Goal: Task Accomplishment & Management: Use online tool/utility

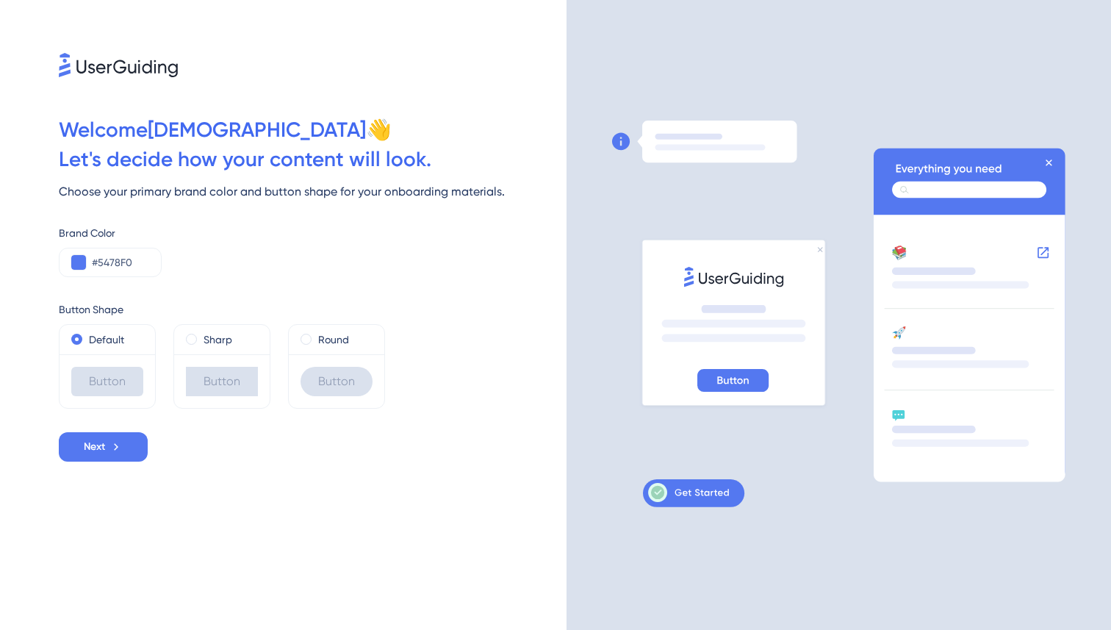
click at [671, 494] on icon at bounding box center [688, 492] width 81 height 19
click at [422, 451] on div "Next" at bounding box center [313, 446] width 508 height 29
click at [102, 438] on span "Next" at bounding box center [94, 447] width 21 height 18
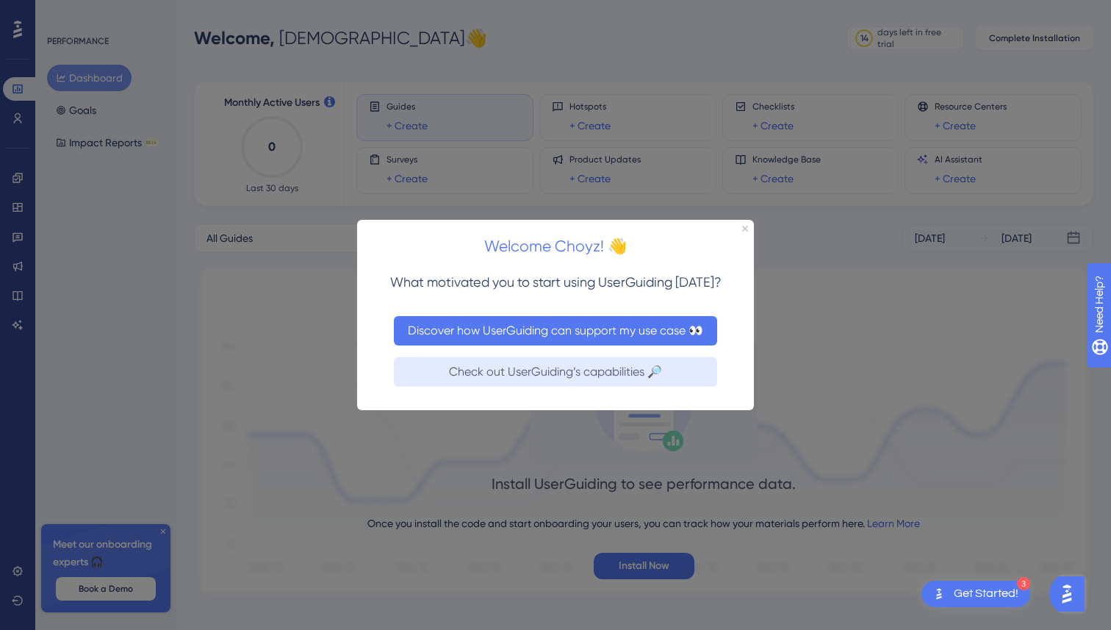
click at [562, 340] on button "Discover how UserGuiding can support my use case 👀" at bounding box center [555, 329] width 323 height 29
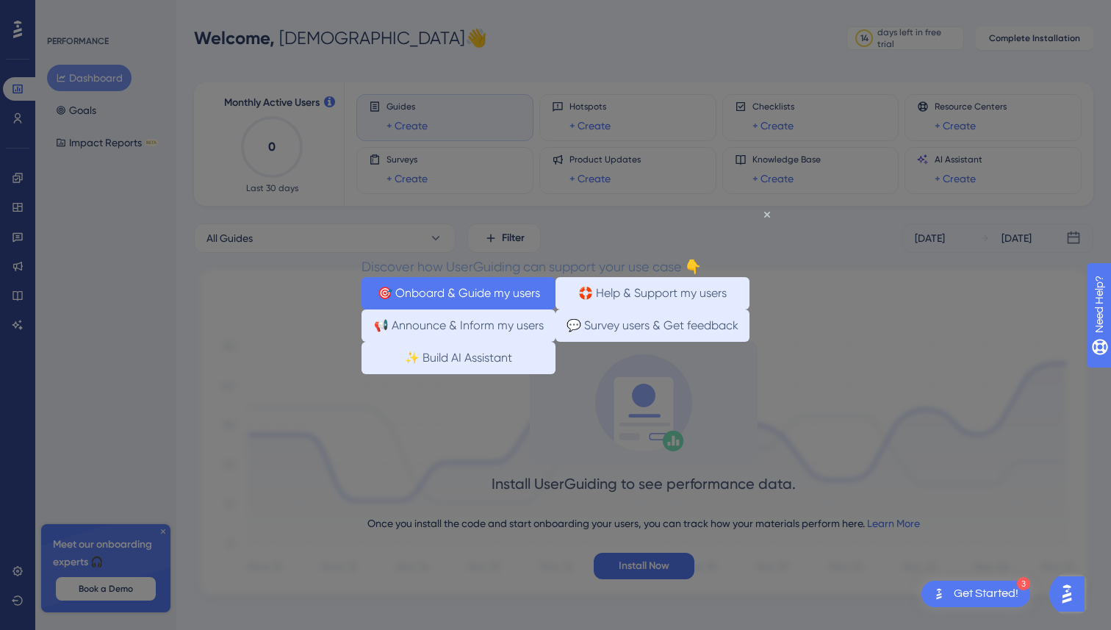
click at [508, 289] on button "🎯 Onboard & Guide my users" at bounding box center [458, 292] width 194 height 32
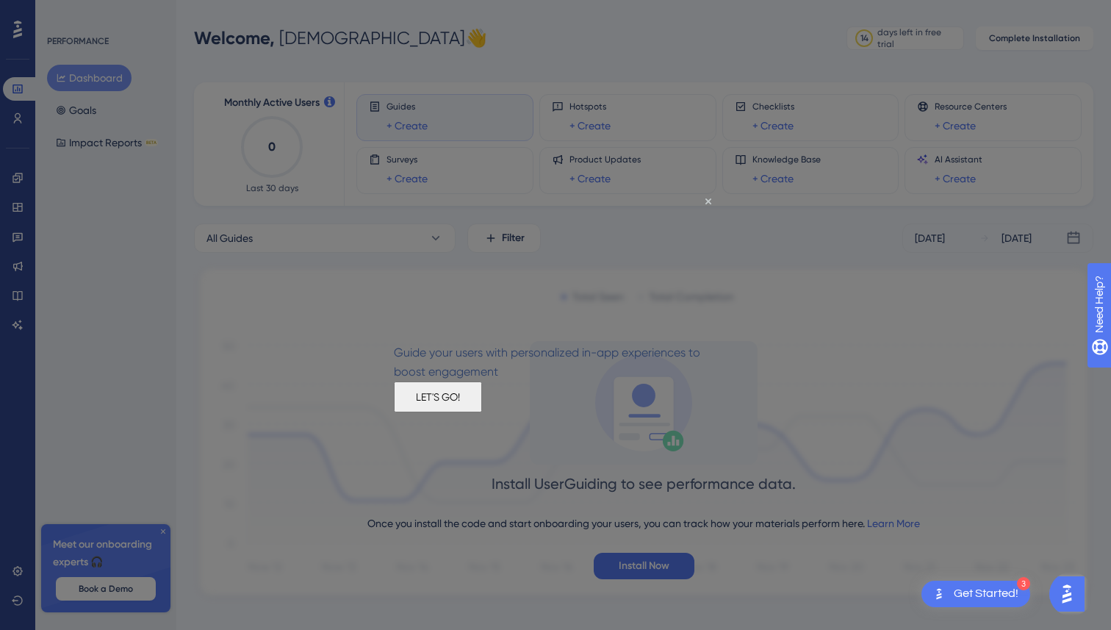
click at [482, 403] on button "LET'S GO!" at bounding box center [438, 396] width 88 height 31
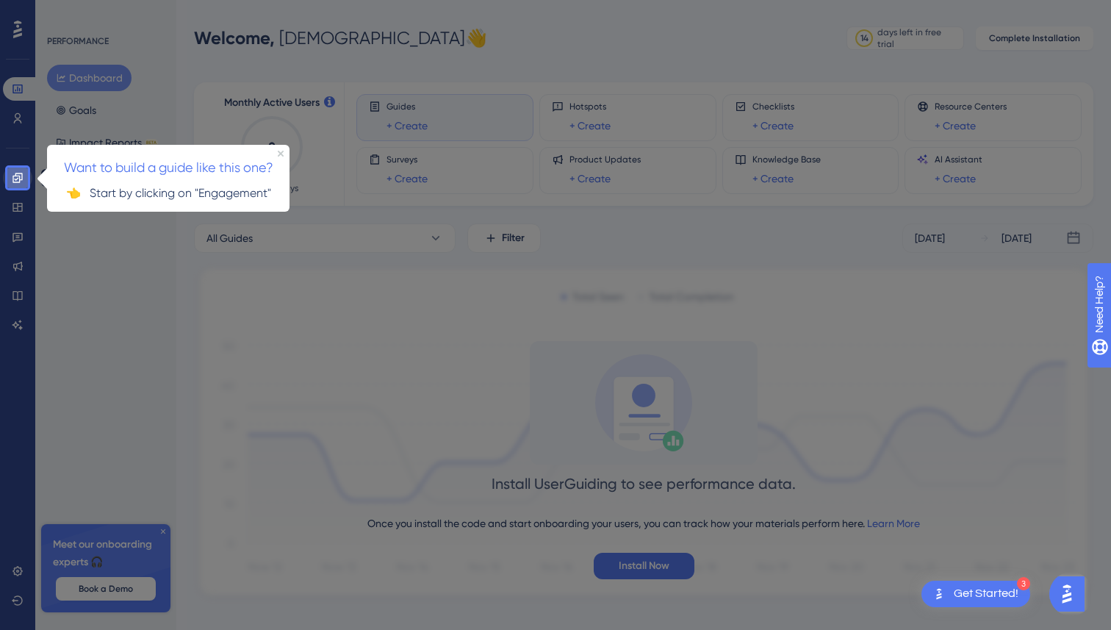
click at [16, 177] on icon at bounding box center [18, 178] width 12 height 12
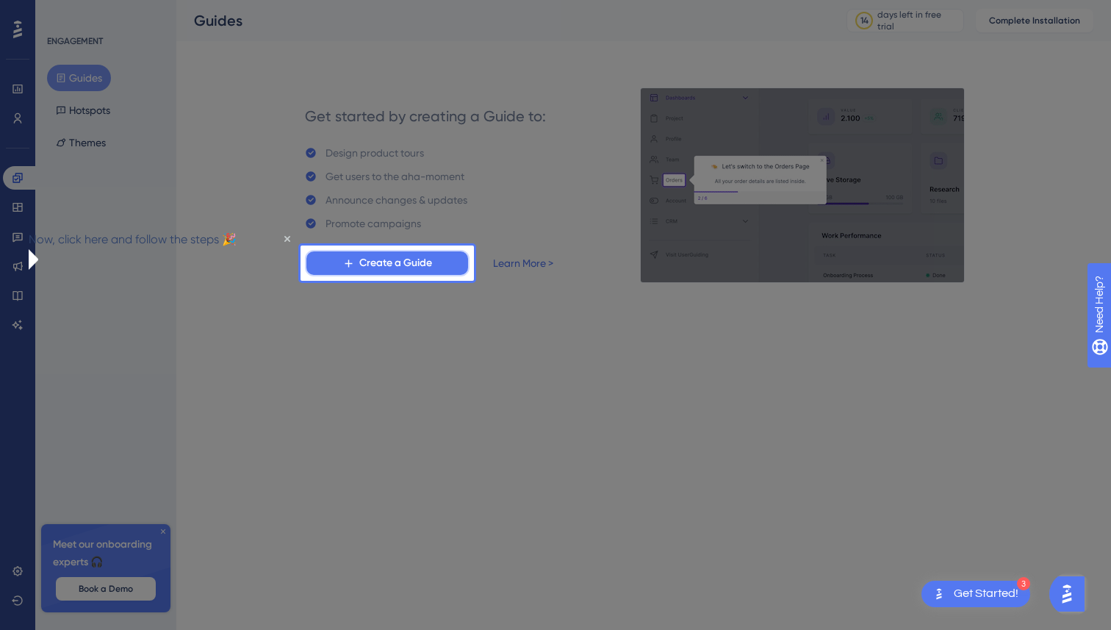
click at [377, 268] on span "Create a Guide" at bounding box center [395, 263] width 73 height 18
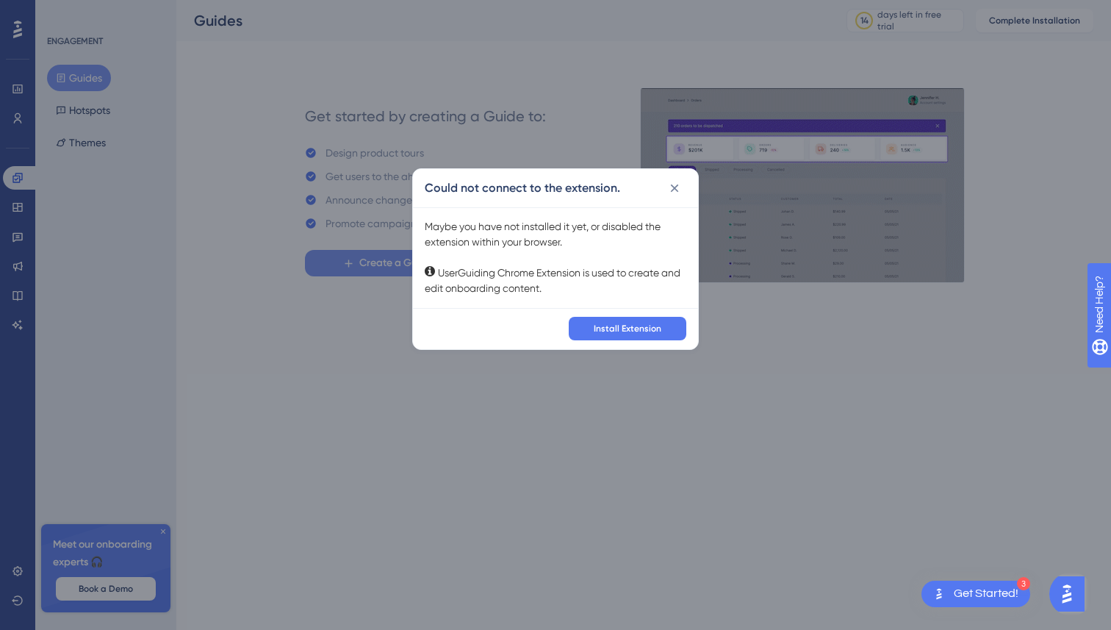
click at [392, 267] on div "Could not connect to the extension. Maybe you have not installed it yet, or dis…" at bounding box center [555, 315] width 1111 height 630
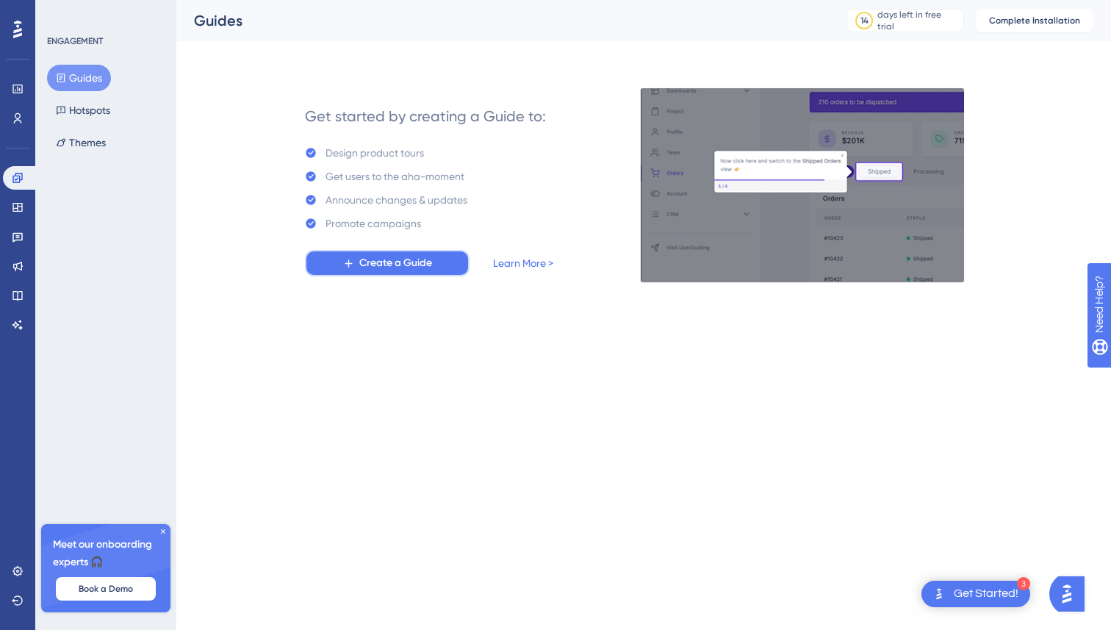
click at [392, 267] on span "Create a Guide" at bounding box center [395, 263] width 73 height 18
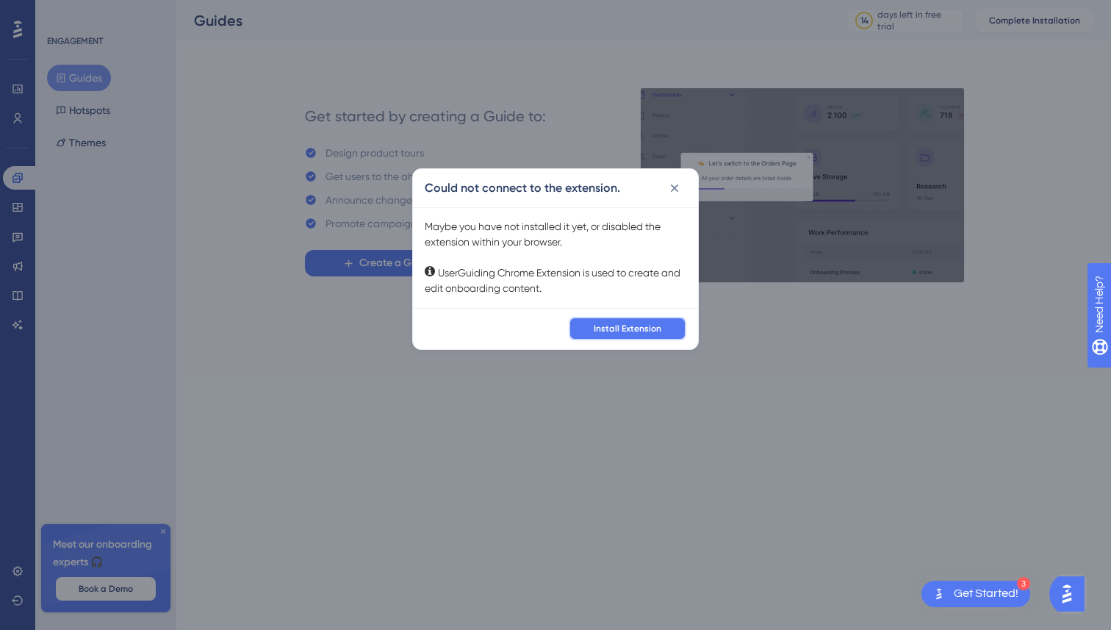
click at [618, 325] on span "Install Extension" at bounding box center [628, 329] width 68 height 12
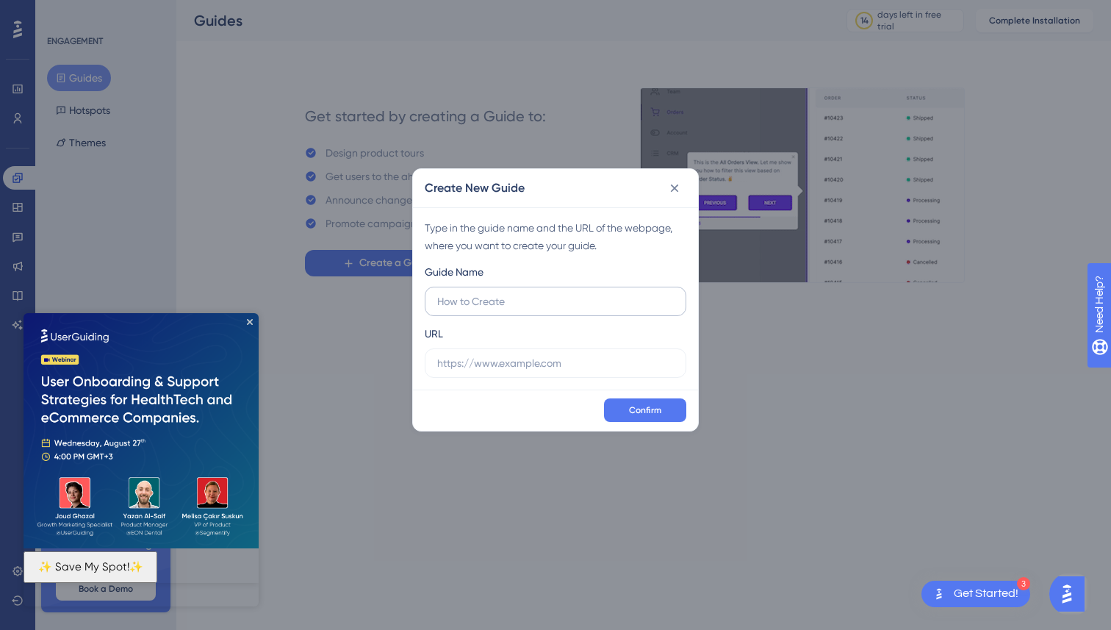
click at [565, 311] on label at bounding box center [556, 301] width 262 height 29
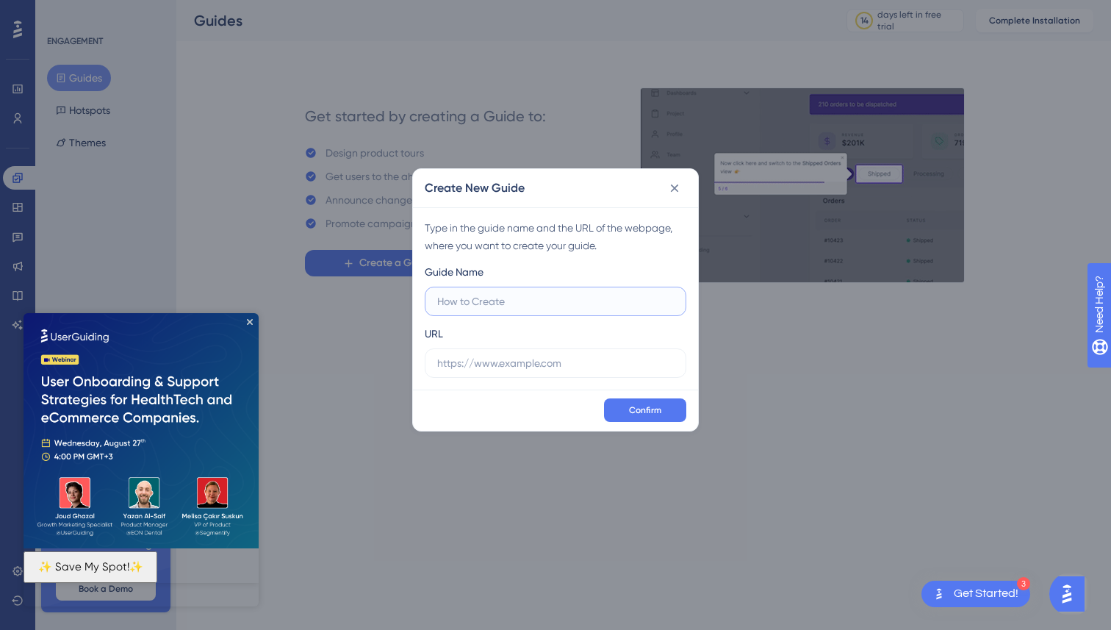
click at [565, 309] on input "text" at bounding box center [555, 301] width 237 height 16
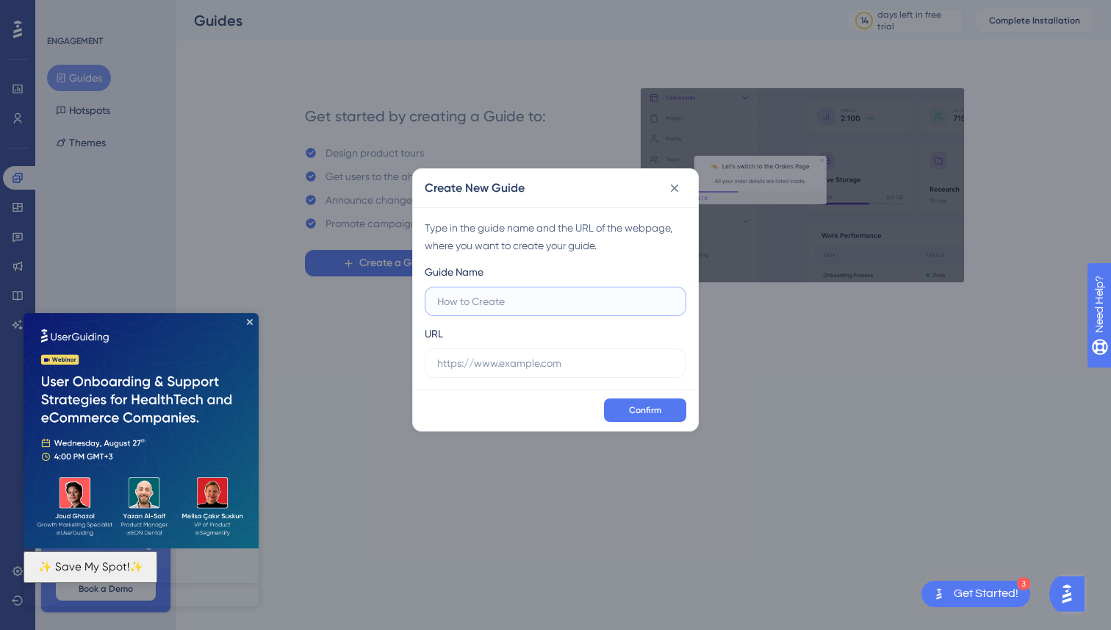
click at [563, 303] on input "text" at bounding box center [555, 301] width 237 height 16
type input "Ｔ"
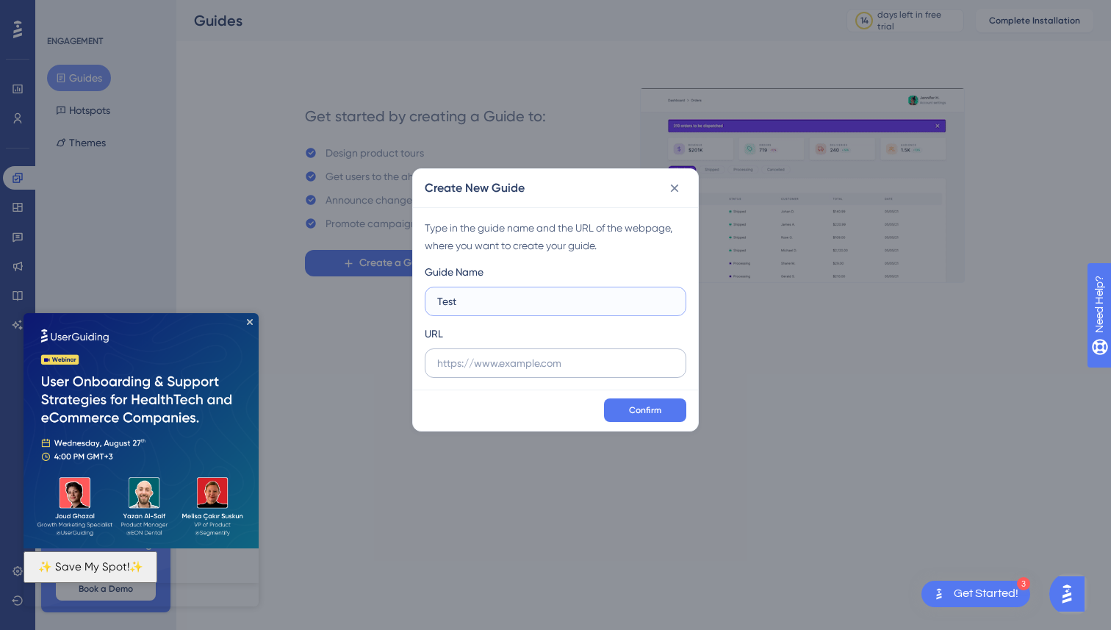
type input "Test"
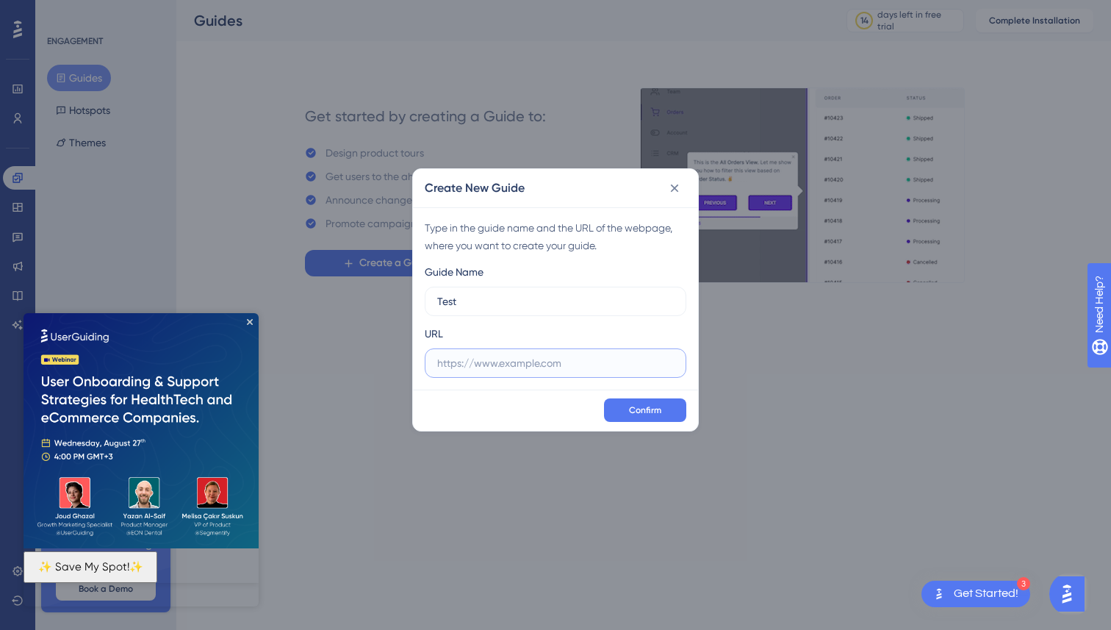
click at [483, 368] on input "text" at bounding box center [555, 363] width 237 height 16
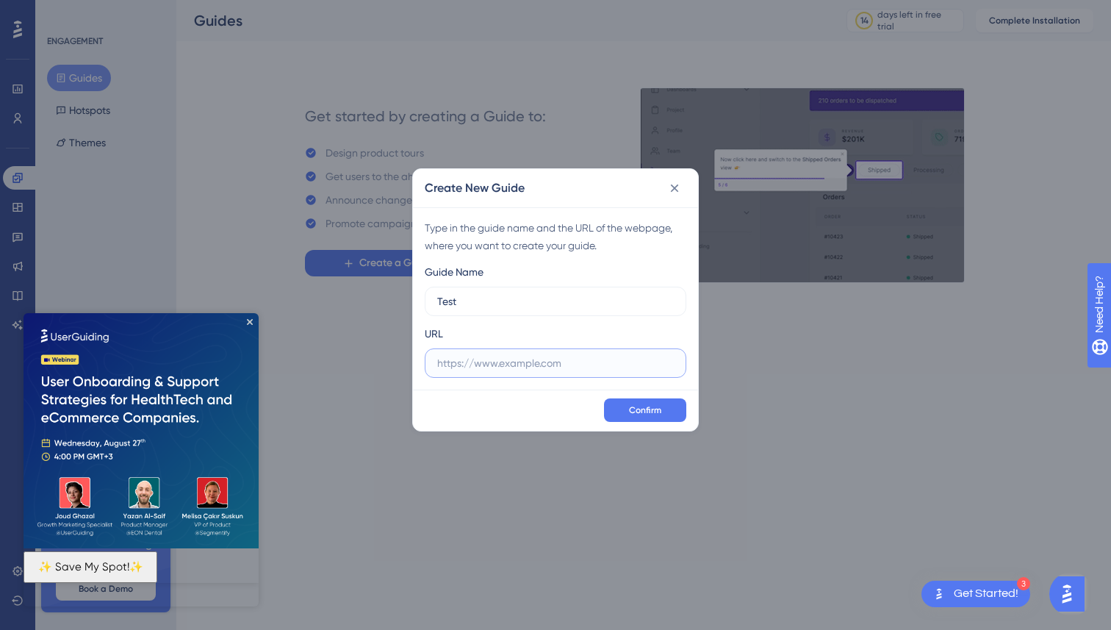
paste input "https://admin.shopify.com/store/choyz-test-store/apps/dev-choyz"
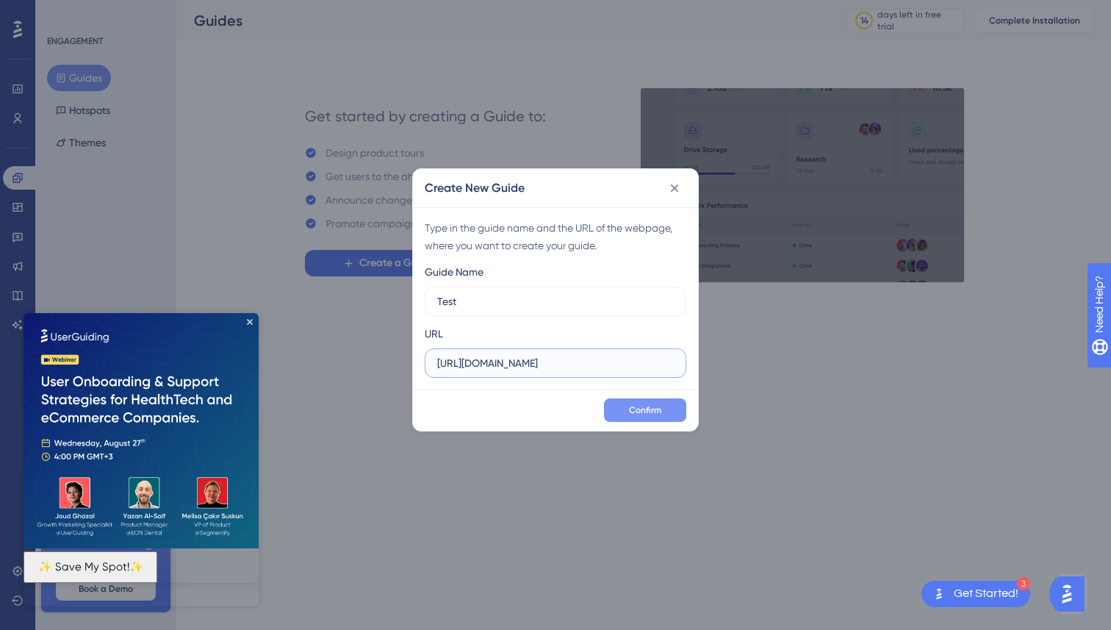
type input "https://admin.shopify.com/store/choyz-test-store/apps/dev-choyz"
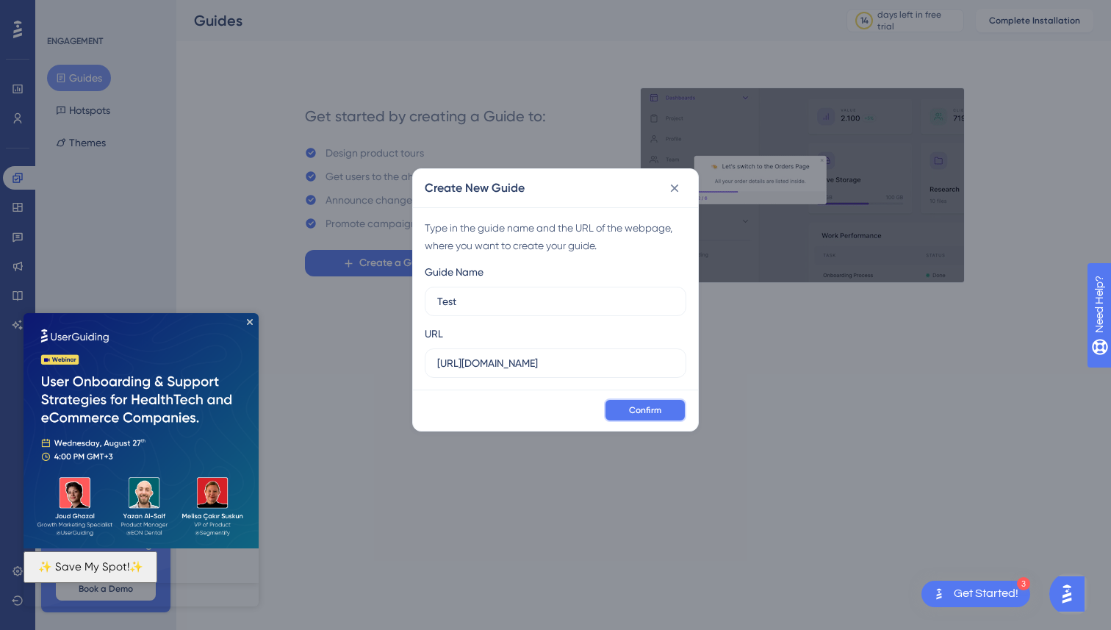
scroll to position [0, 0]
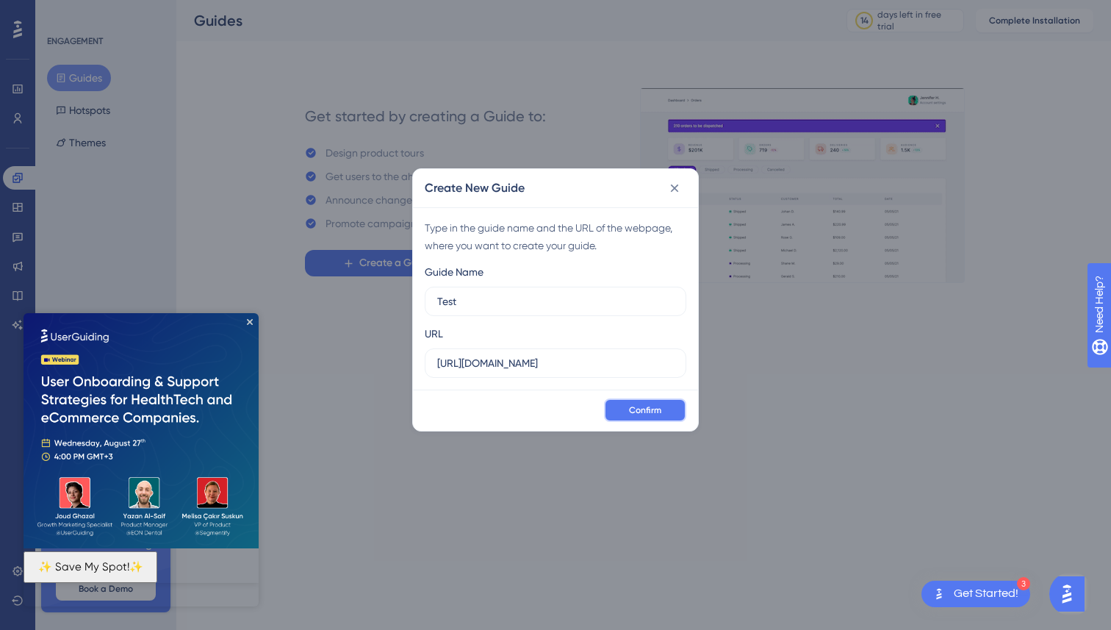
click at [628, 405] on button "Confirm" at bounding box center [645, 410] width 82 height 24
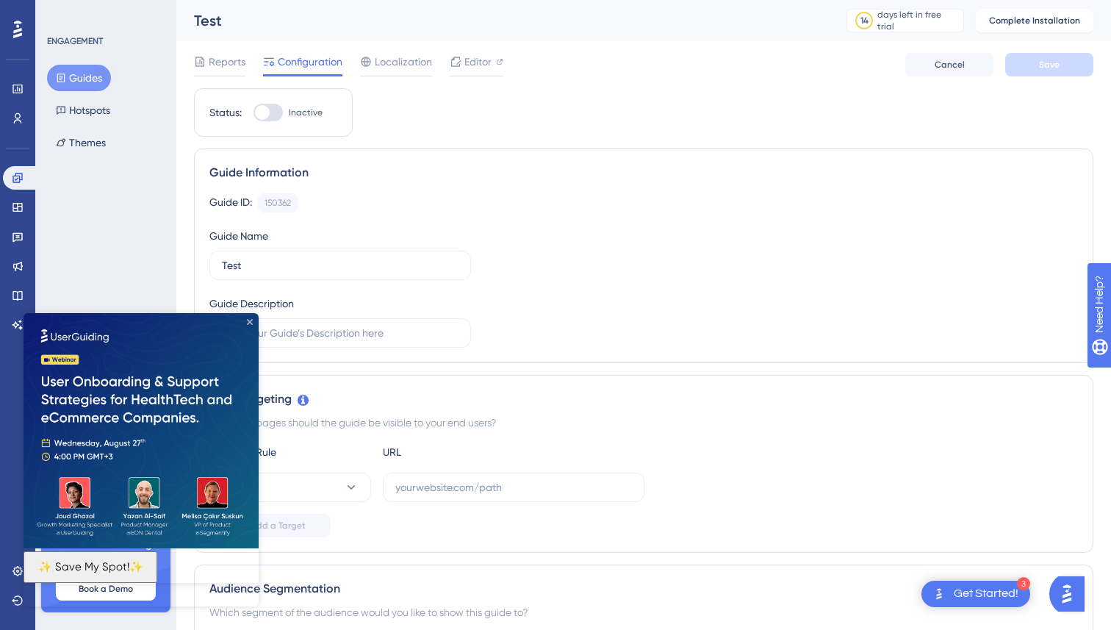
click at [248, 323] on icon "Close Preview" at bounding box center [250, 322] width 6 height 6
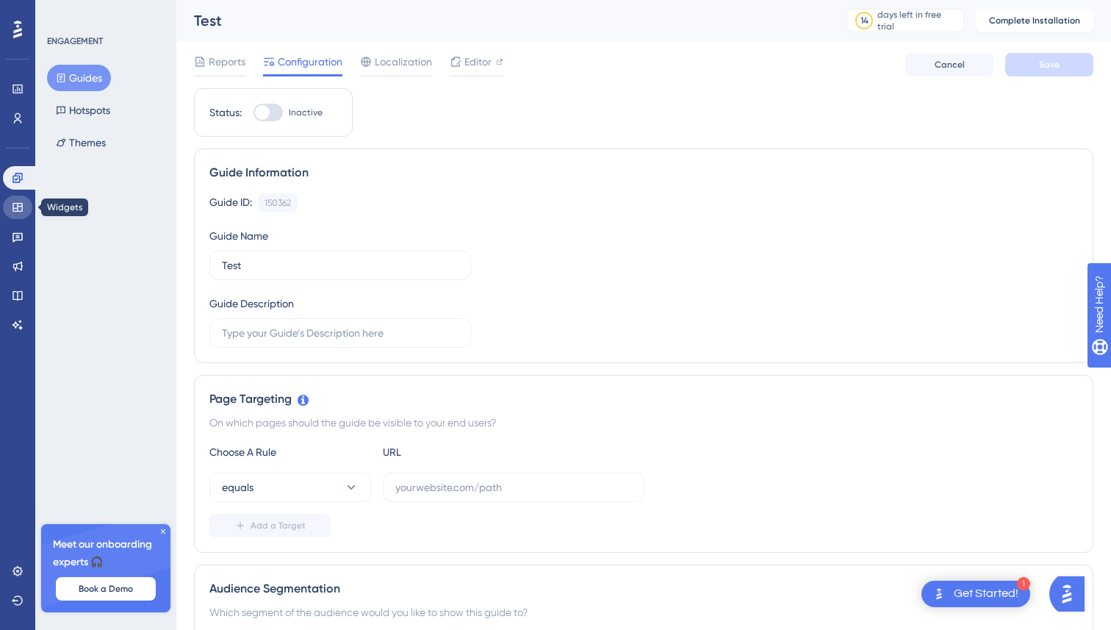
click at [20, 214] on link at bounding box center [17, 207] width 29 height 24
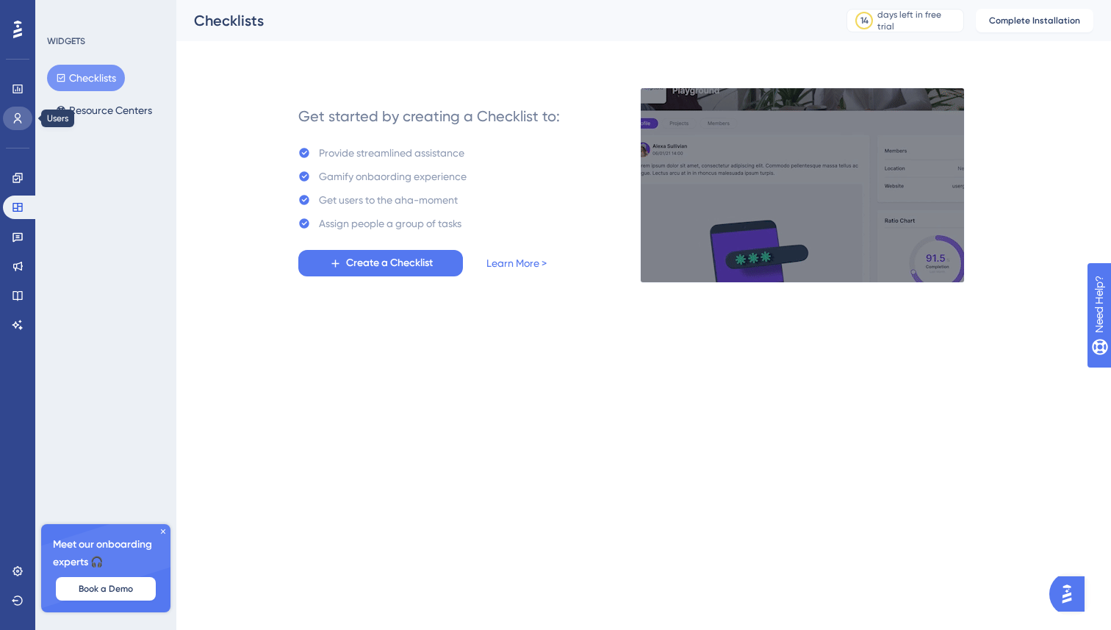
click at [9, 120] on link at bounding box center [17, 119] width 29 height 24
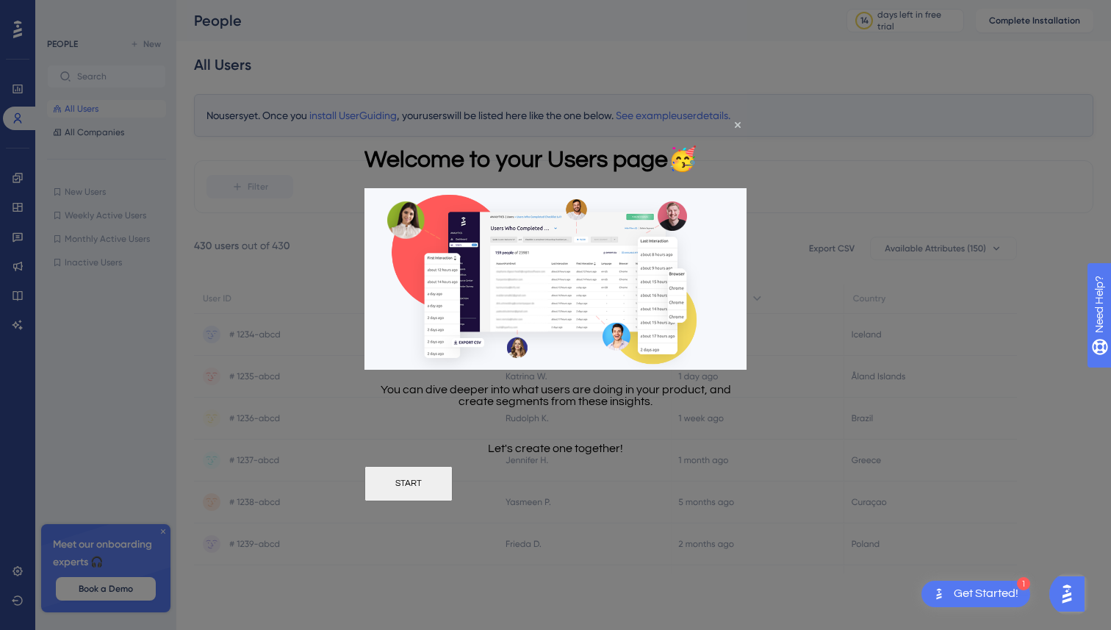
click at [697, 129] on div "Welcome to your Users page 🥳" at bounding box center [530, 158] width 333 height 60
click at [737, 124] on icon "Close Preview" at bounding box center [738, 124] width 6 height 6
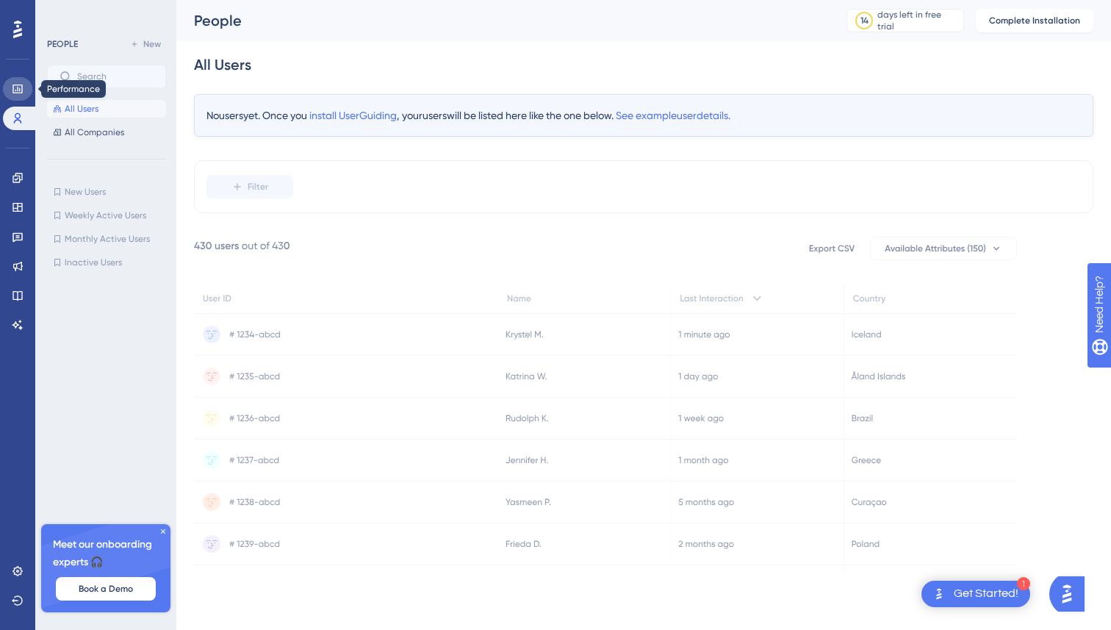
click at [21, 89] on icon at bounding box center [17, 88] width 10 height 9
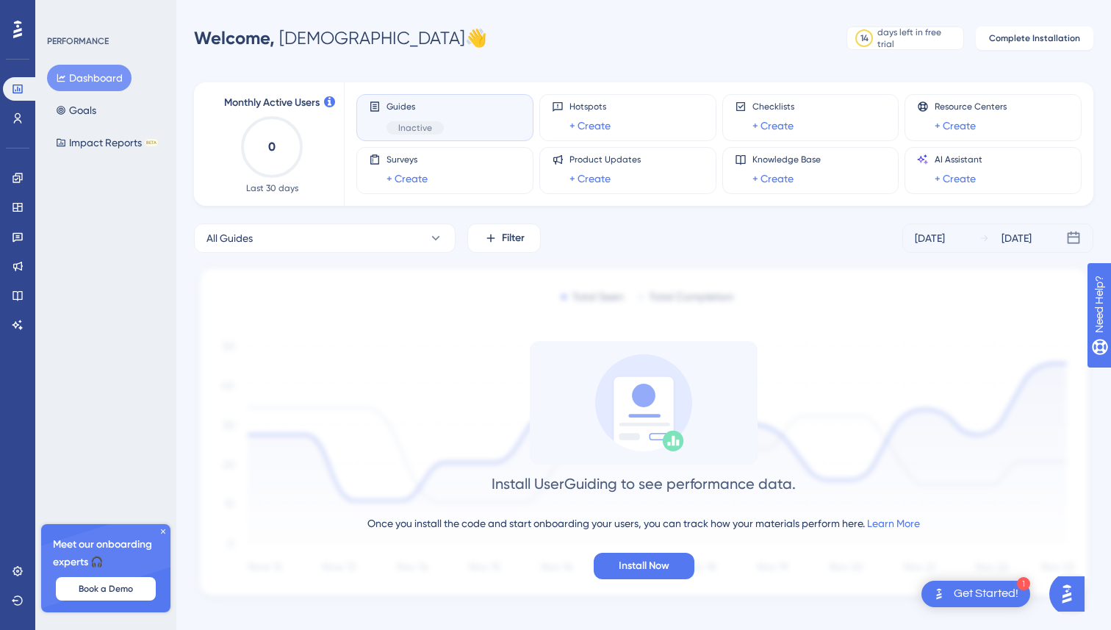
click at [424, 118] on div "Guides Inactive" at bounding box center [414, 118] width 57 height 34
click at [663, 562] on span "Install Now" at bounding box center [644, 566] width 51 height 18
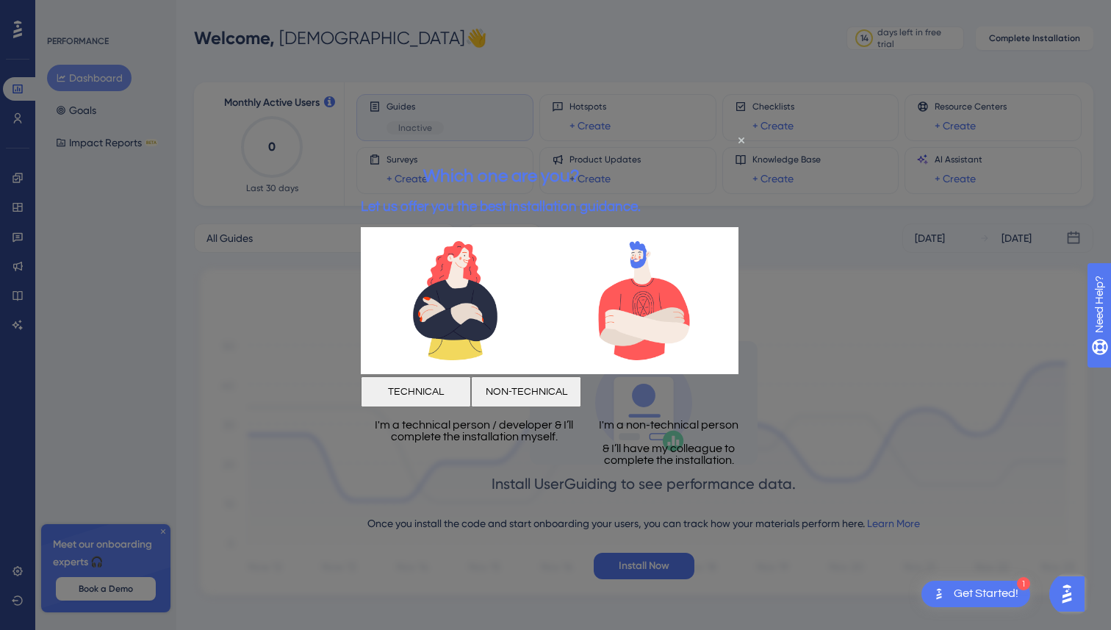
click at [460, 381] on button "TECHNICAL" at bounding box center [416, 391] width 110 height 31
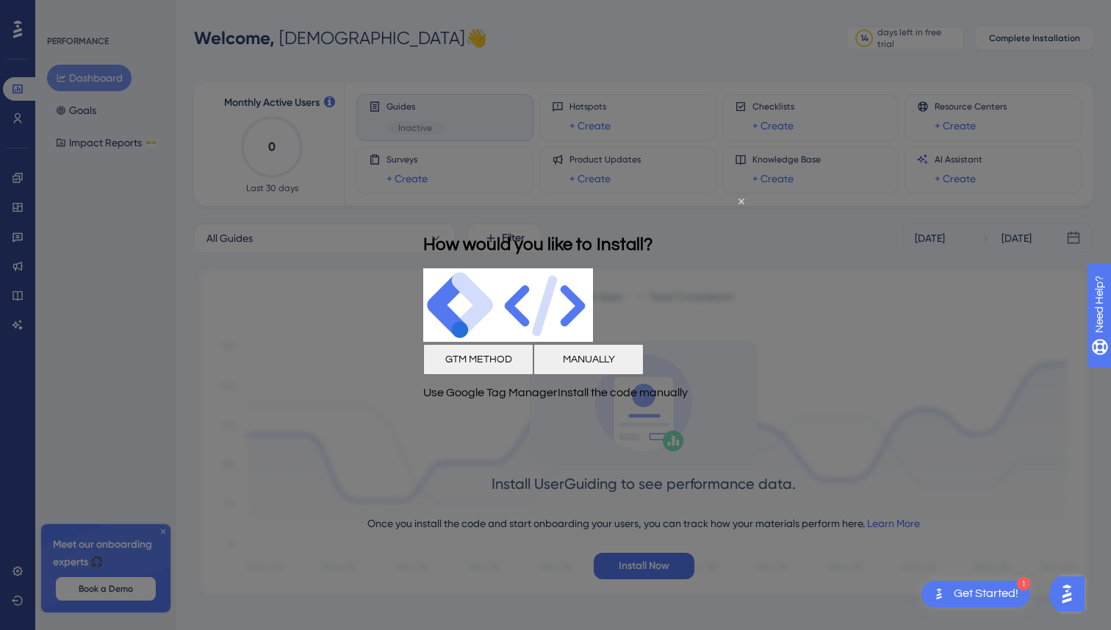
click at [622, 370] on button "MANUALLY" at bounding box center [588, 358] width 110 height 31
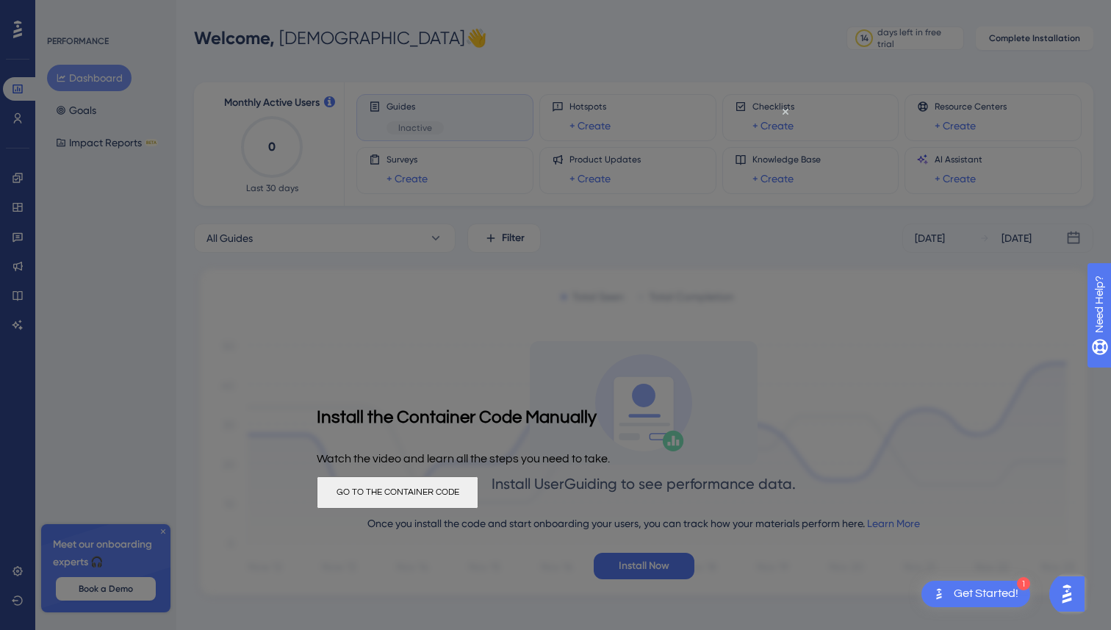
click at [478, 493] on button "GO TO THE CONTAINER CODE" at bounding box center [398, 491] width 162 height 32
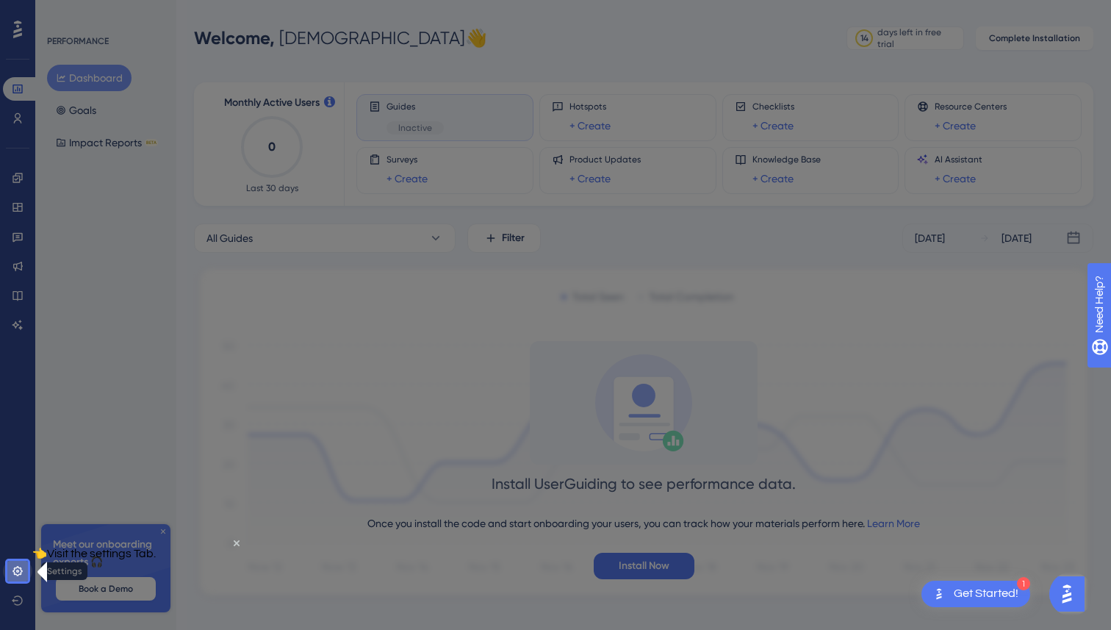
click at [18, 577] on link at bounding box center [17, 571] width 29 height 24
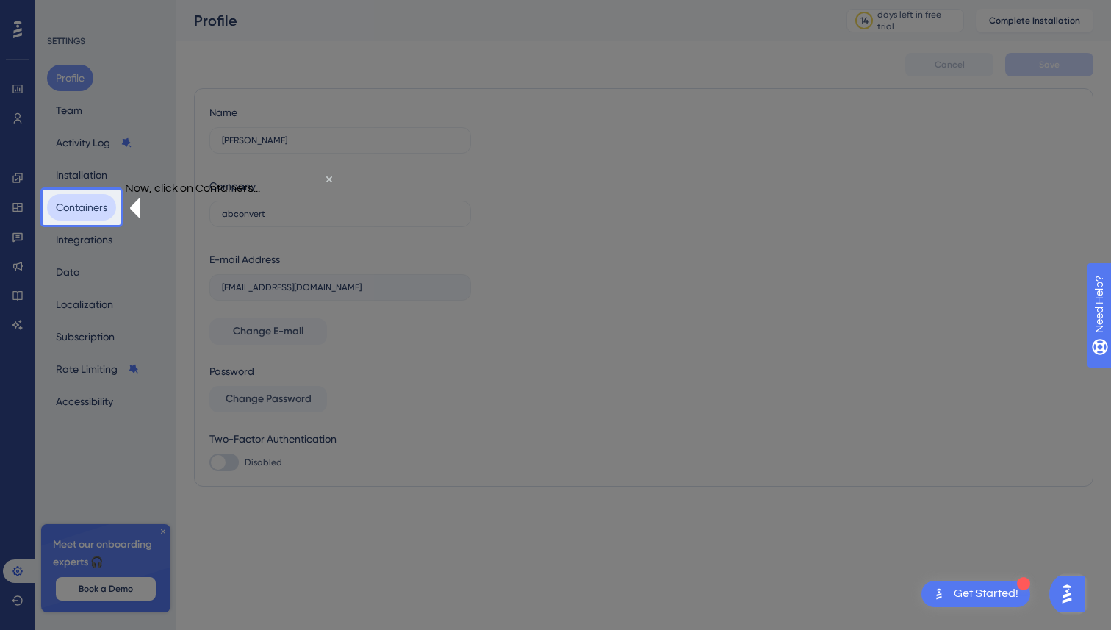
click at [96, 220] on button "Containers" at bounding box center [81, 207] width 69 height 26
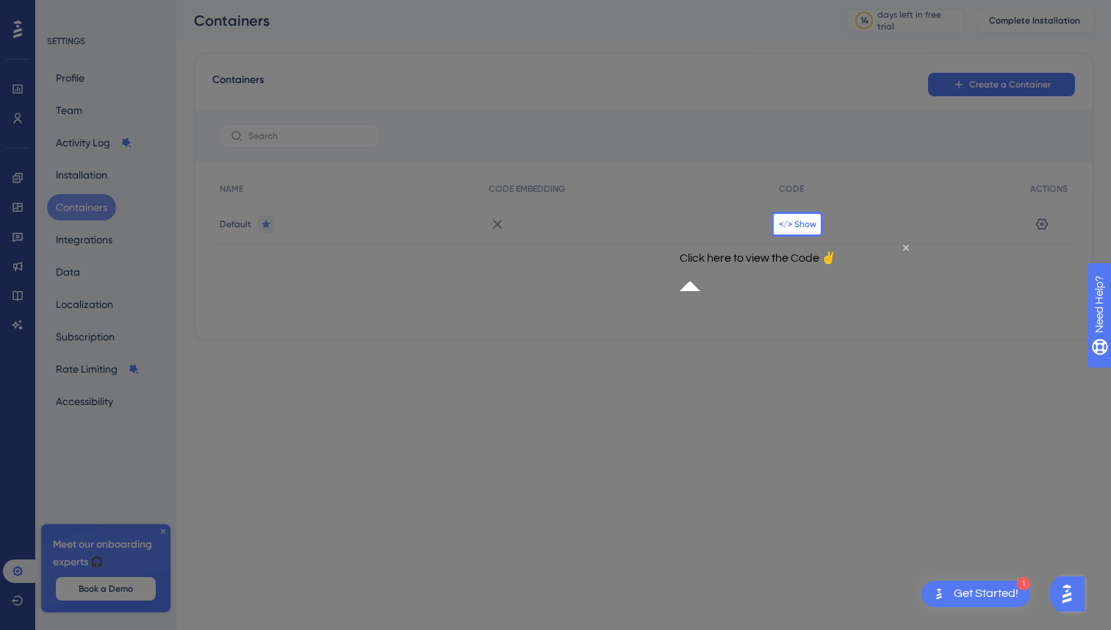
click at [813, 221] on span "</> Show" at bounding box center [797, 224] width 37 height 12
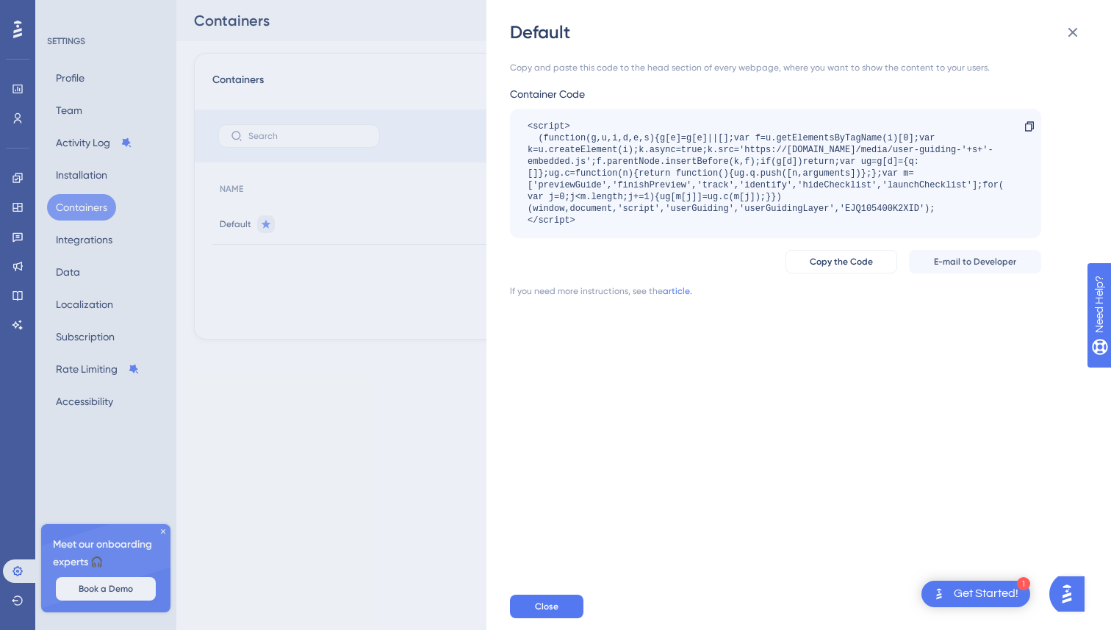
click at [598, 223] on div "<script> (function(g,u,i,d,e,s){g[e]=g[e]||[];var f=u.getElementsByTagName(i)[0…" at bounding box center [767, 173] width 481 height 106
drag, startPoint x: 596, startPoint y: 223, endPoint x: 508, endPoint y: 113, distance: 141.1
click at [508, 113] on div "Default Copy and paste this code to the head section of every webpage, where yo…" at bounding box center [798, 315] width 624 height 630
click at [573, 142] on div "<script> (function(g,u,i,d,e,s){g[e]=g[e]||[];var f=u.getElementsByTagName(i)[0…" at bounding box center [767, 173] width 481 height 106
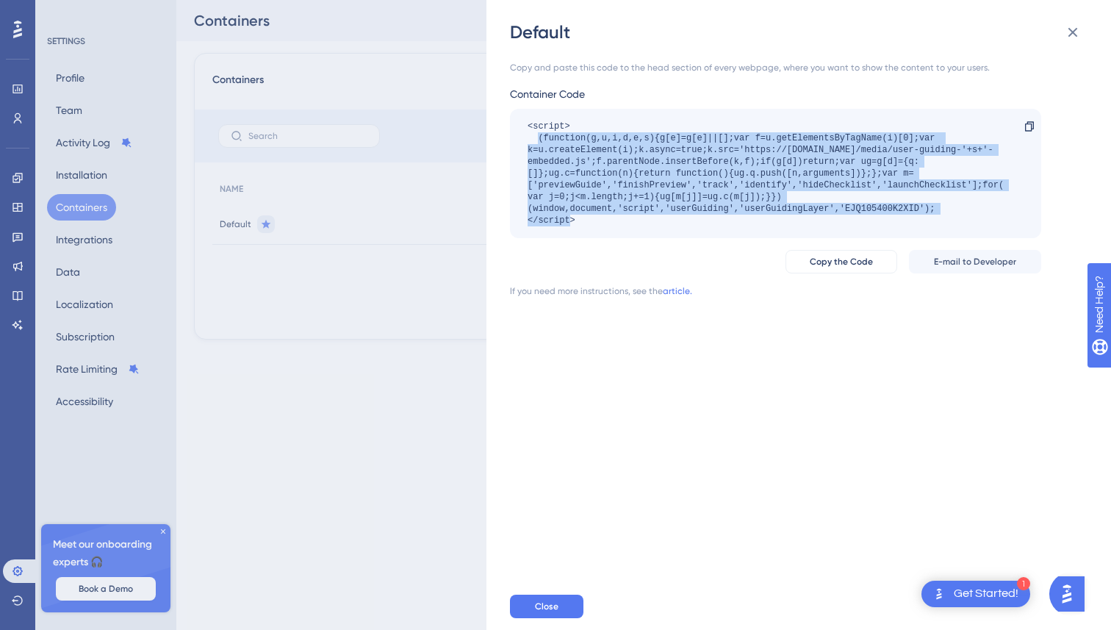
drag, startPoint x: 539, startPoint y: 141, endPoint x: 937, endPoint y: 204, distance: 403.1
click at [937, 204] on div "<script> (function(g,u,i,d,e,s){g[e]=g[e]||[];var f=u.getElementsByTagName(i)[0…" at bounding box center [767, 173] width 481 height 106
copy div "(function(g,u,i,d,e,s){g[e]=g[e]||[];var f=u.getElementsByTagName(i)[0];var k=u…"
click at [703, 176] on div "<script> (function(g,u,i,d,e,s){g[e]=g[e]||[];var f=u.getElementsByTagName(i)[0…" at bounding box center [767, 173] width 481 height 106
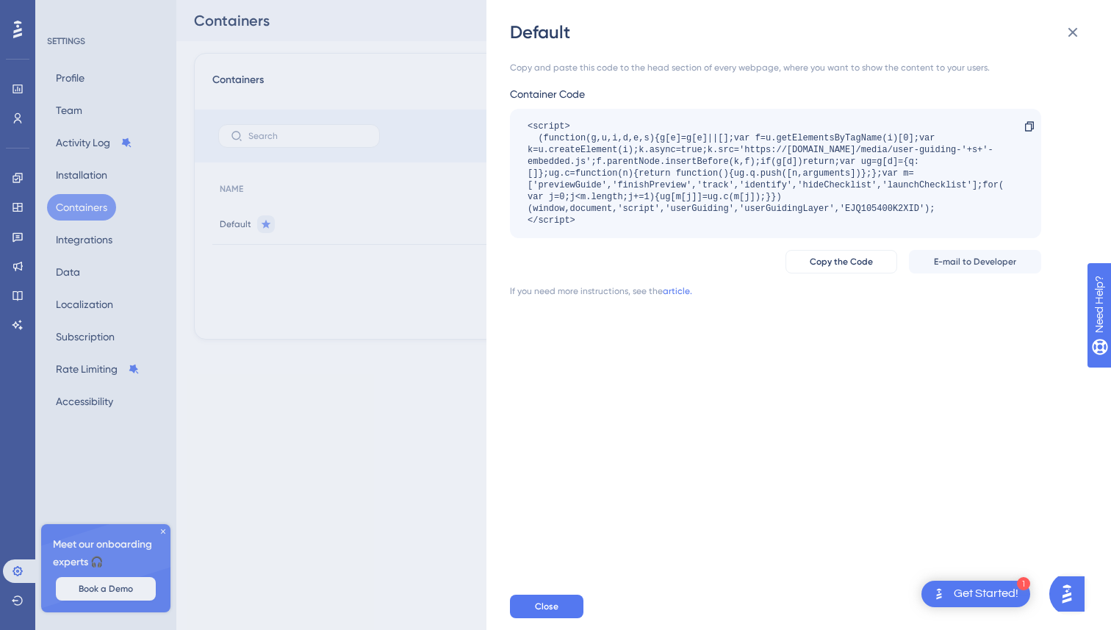
click at [876, 209] on div "<script> (function(g,u,i,d,e,s){g[e]=g[e]||[];var f=u.getElementsByTagName(i)[0…" at bounding box center [767, 173] width 481 height 106
copy div "EJQ105400K2XID"
click at [951, 589] on div "1 Get Started!" at bounding box center [975, 593] width 109 height 26
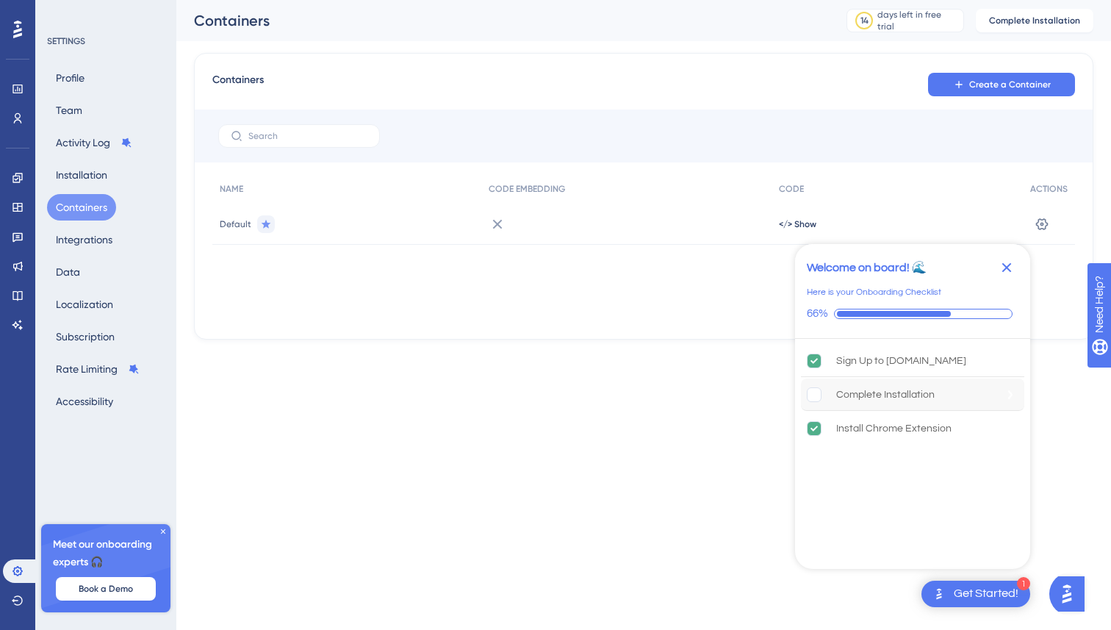
click at [866, 398] on div "Complete Installation" at bounding box center [885, 395] width 98 height 18
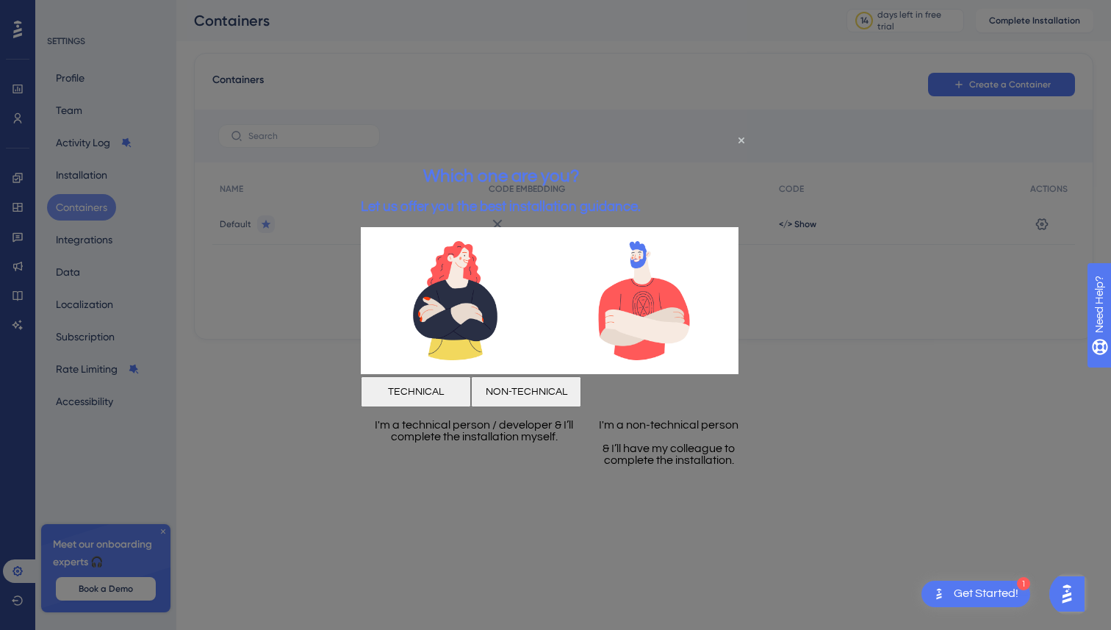
click at [461, 391] on button "TECHNICAL" at bounding box center [416, 391] width 110 height 31
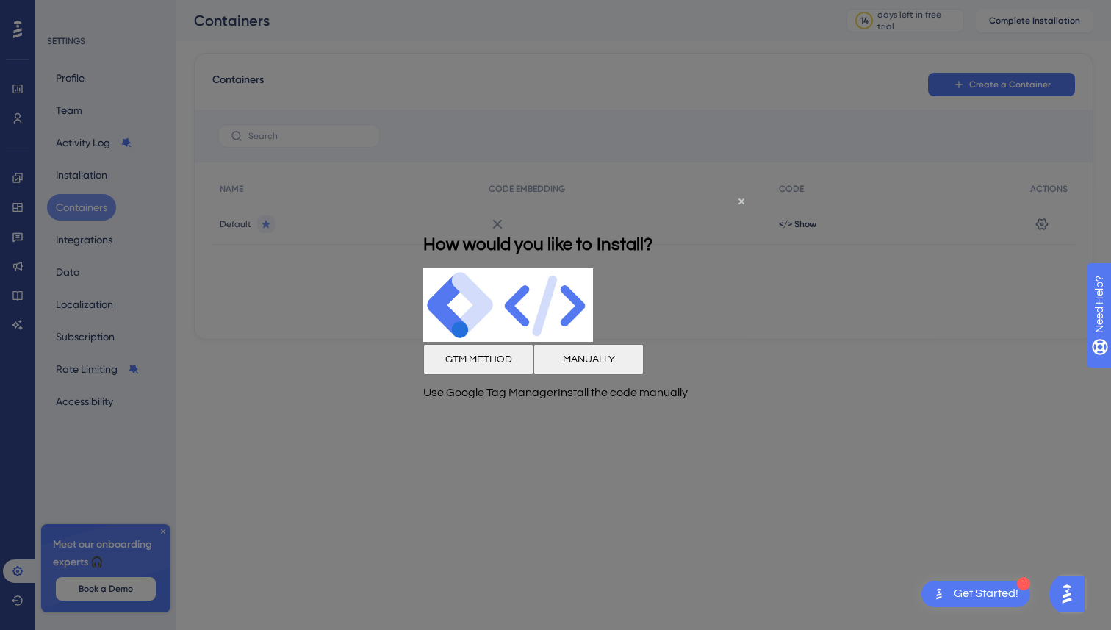
click at [644, 361] on button "MANUALLY" at bounding box center [588, 358] width 110 height 31
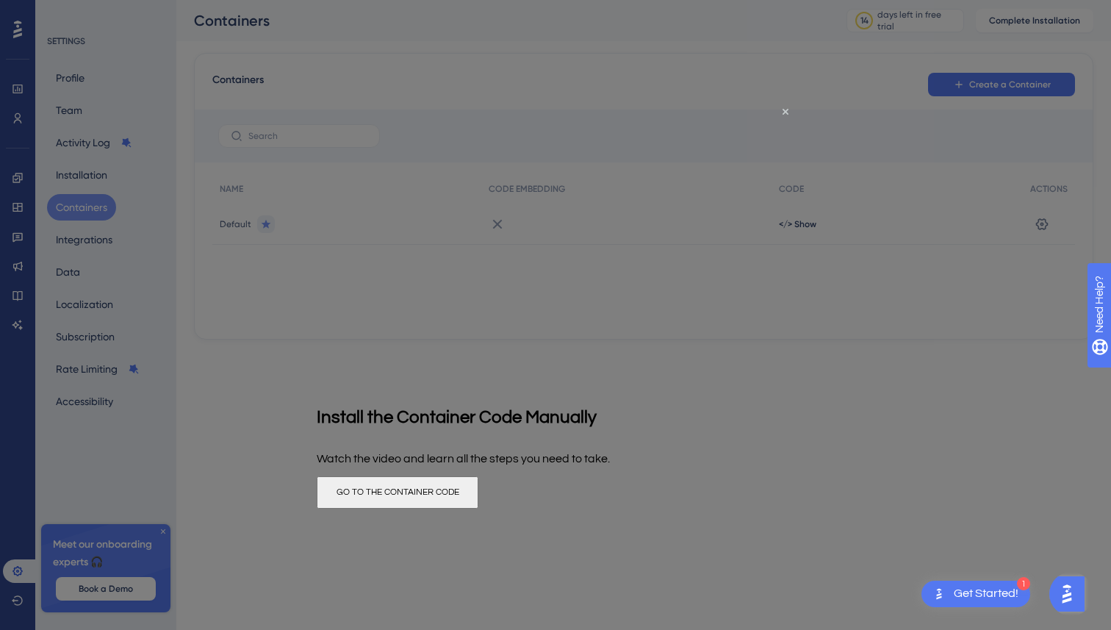
click at [478, 490] on button "GO TO THE CONTAINER CODE" at bounding box center [398, 491] width 162 height 32
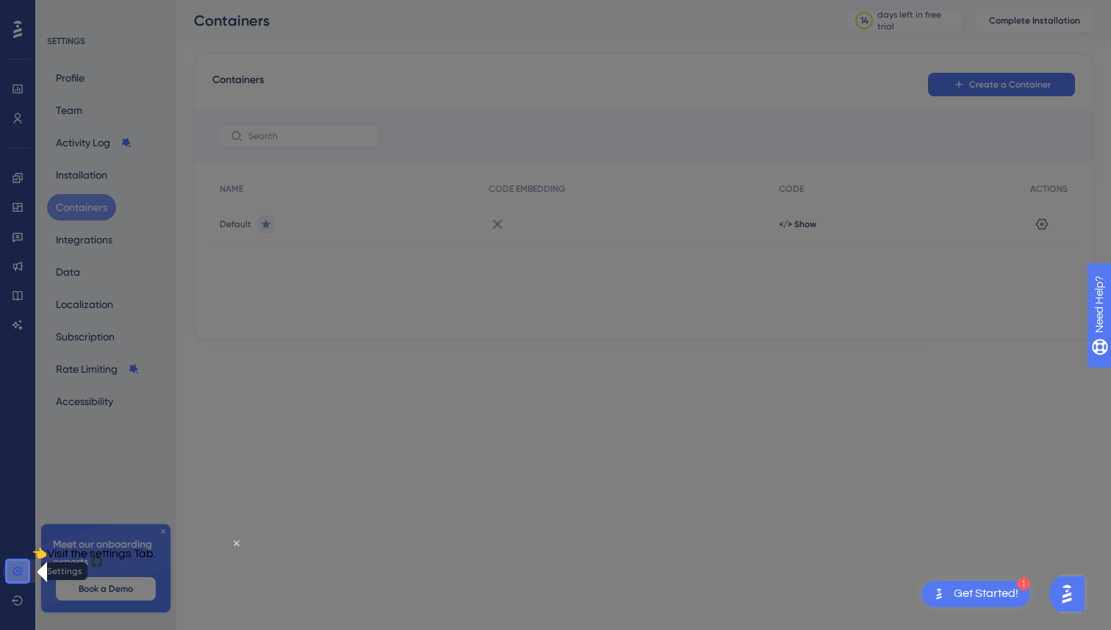
click at [15, 574] on icon at bounding box center [17, 571] width 10 height 10
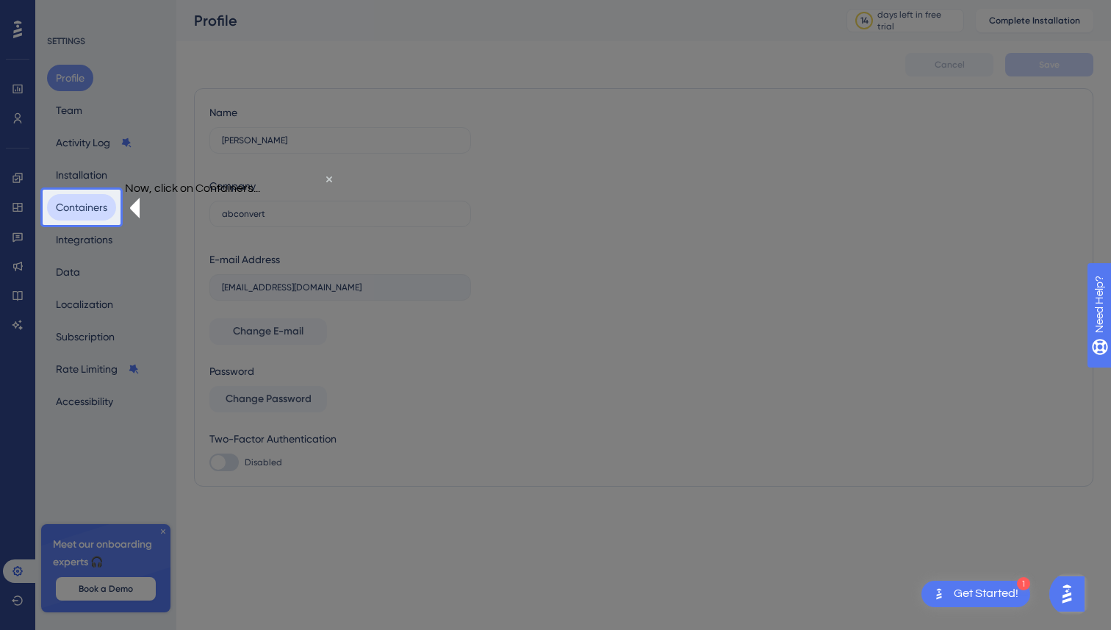
click at [96, 205] on button "Containers" at bounding box center [81, 207] width 69 height 26
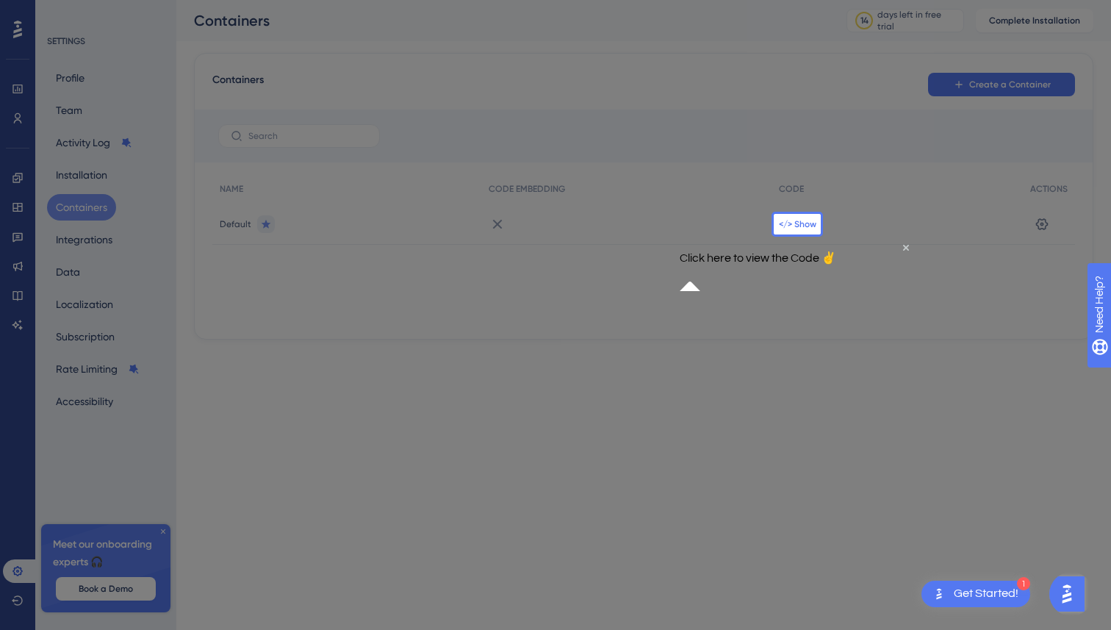
click at [808, 226] on span "</> Show" at bounding box center [797, 224] width 37 height 12
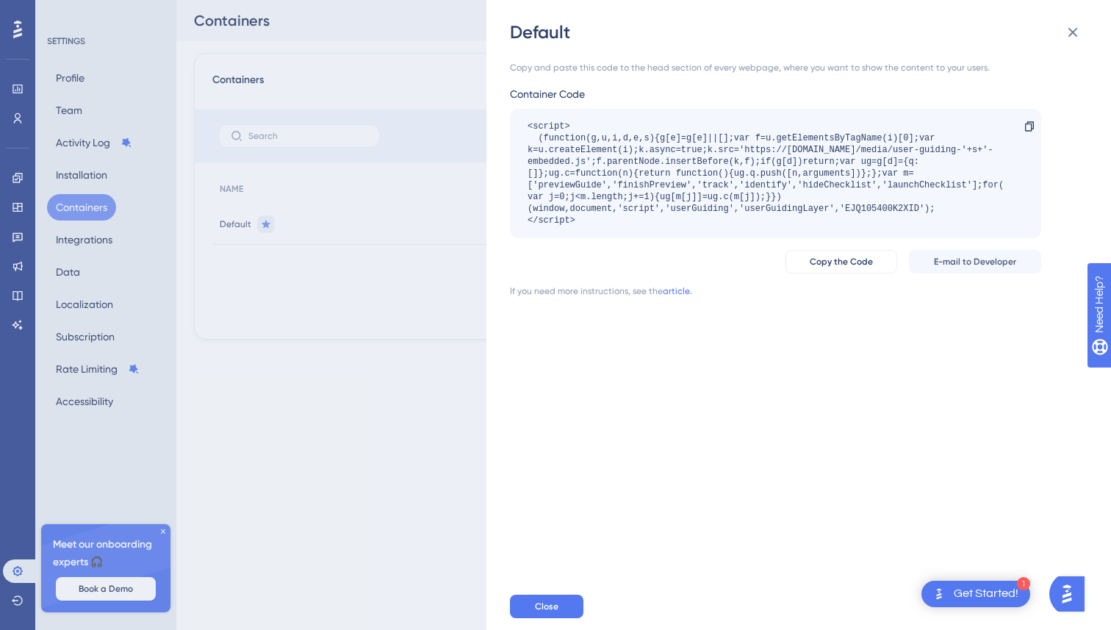
click at [425, 342] on div "Default Copy and paste this code to the head section of every webpage, where yo…" at bounding box center [555, 315] width 1111 height 630
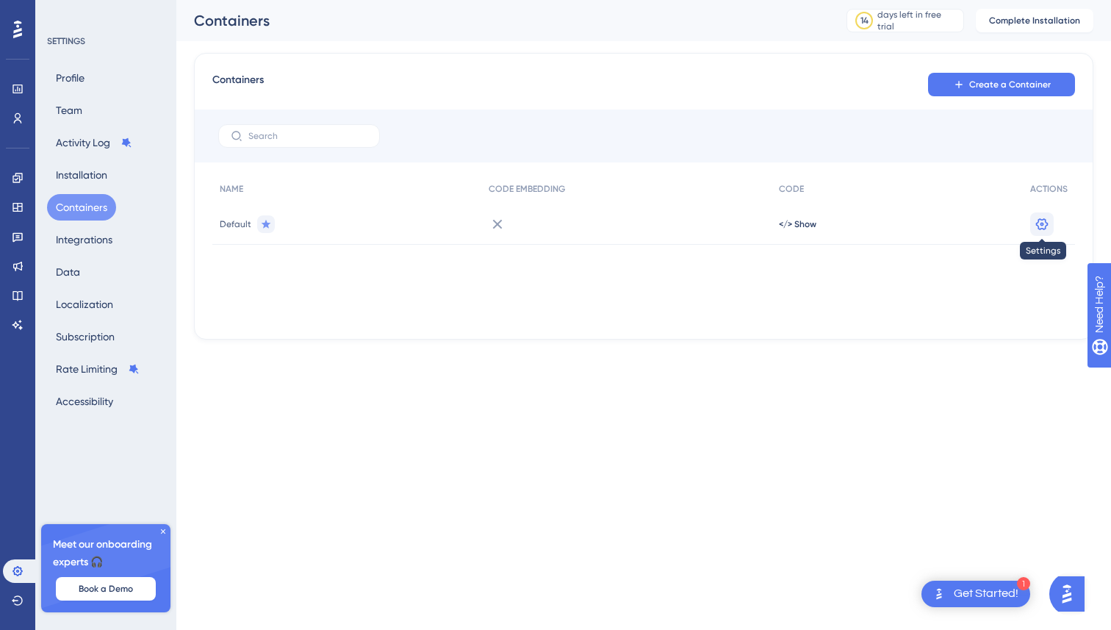
click at [1042, 225] on icon at bounding box center [1042, 223] width 12 height 12
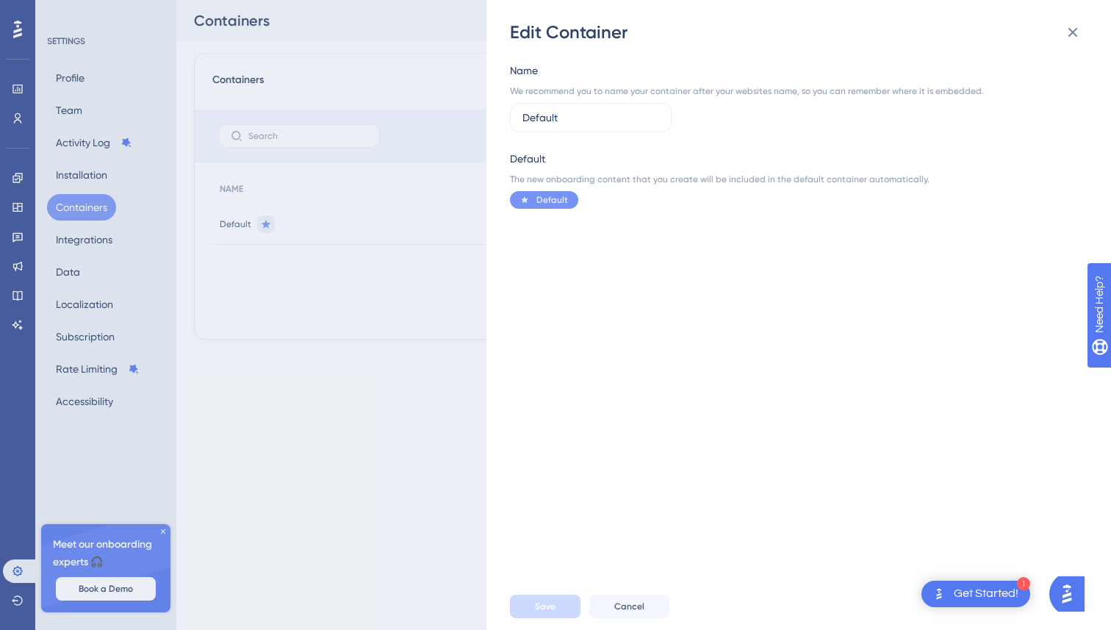
click at [390, 356] on div "Edit Container Name We recommend you to name your container after your websites…" at bounding box center [555, 315] width 1111 height 630
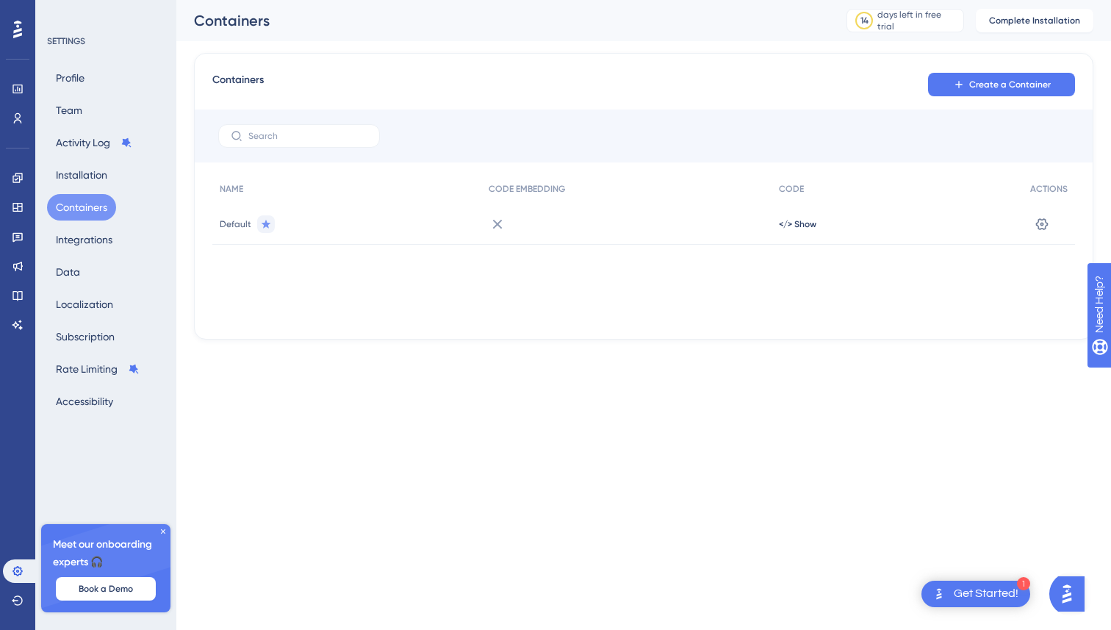
click at [954, 587] on div "Get Started!" at bounding box center [986, 594] width 65 height 16
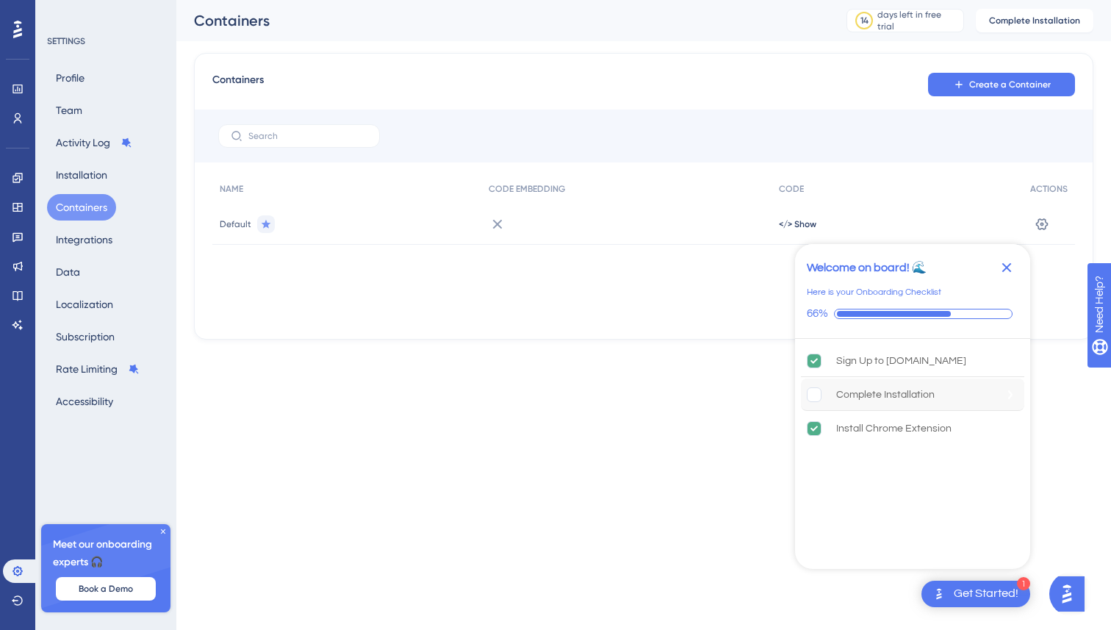
click at [876, 392] on div "Complete Installation" at bounding box center [885, 395] width 98 height 18
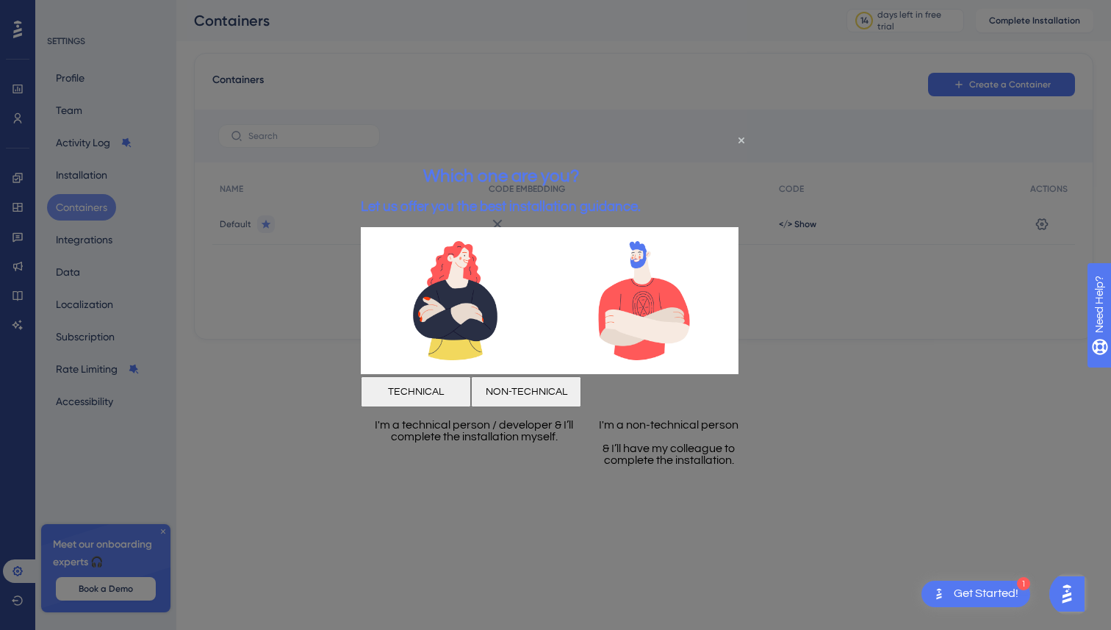
click at [581, 390] on button "NON-TECHNICAL" at bounding box center [526, 391] width 110 height 31
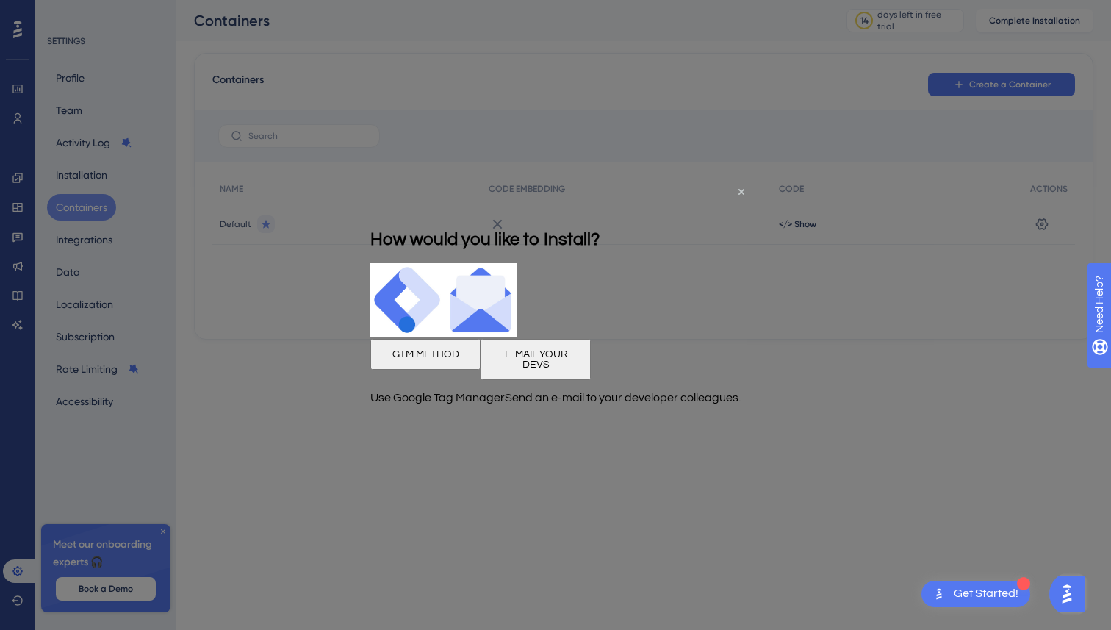
click at [671, 552] on div at bounding box center [555, 315] width 1111 height 630
click at [599, 215] on div "How would you like to Install?" at bounding box center [484, 239] width 229 height 48
click at [741, 192] on icon "Close Preview" at bounding box center [741, 191] width 6 height 6
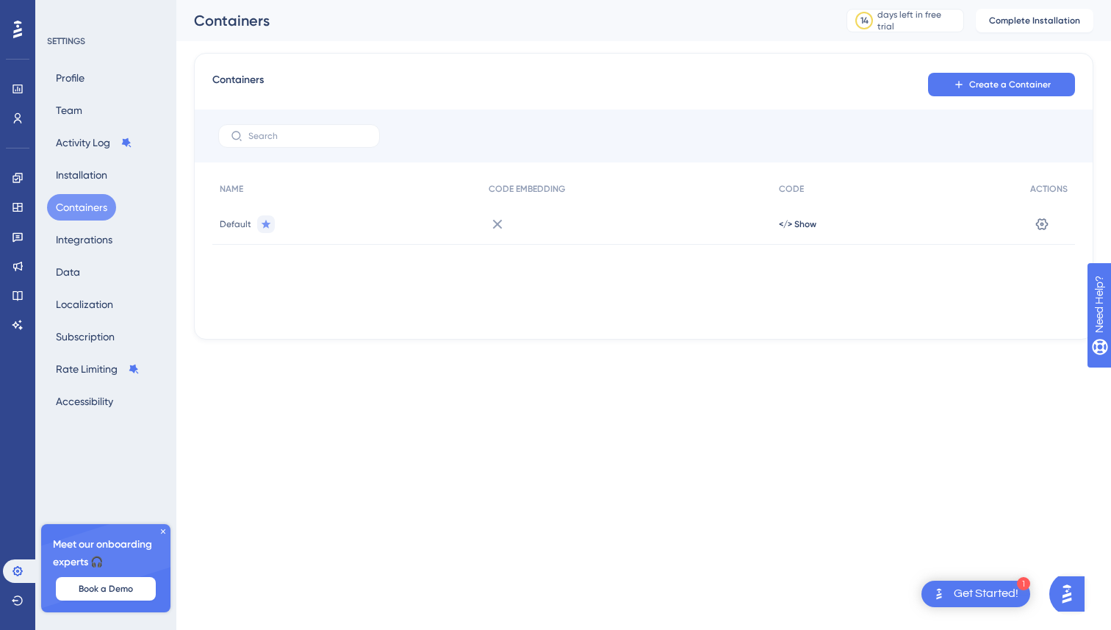
click at [945, 597] on img "Open Get Started! checklist, remaining modules: 1" at bounding box center [939, 594] width 18 height 18
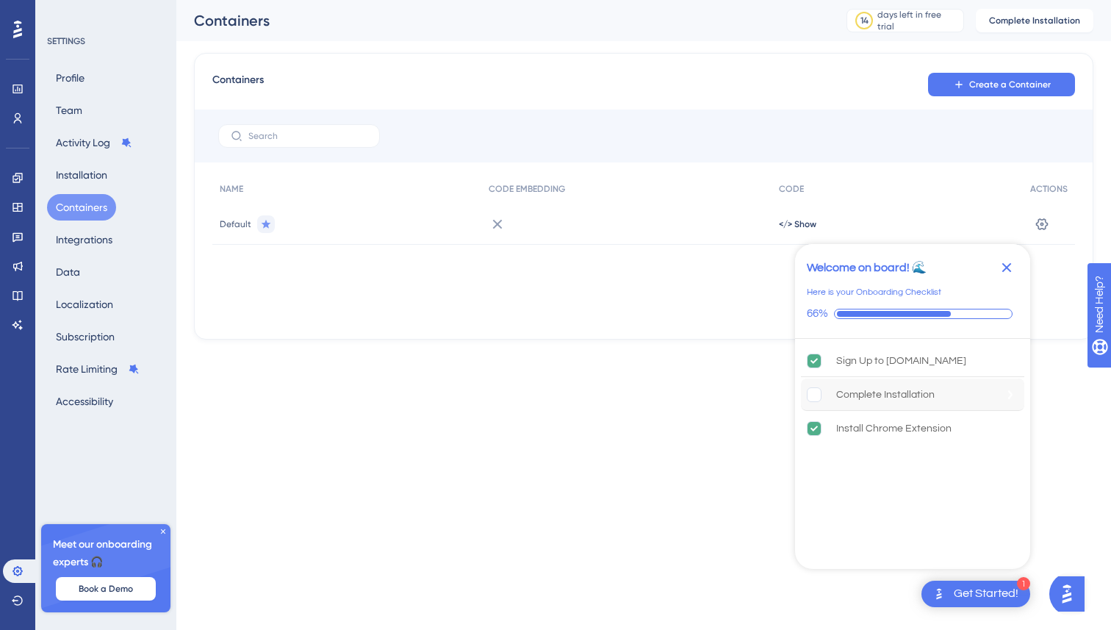
click at [843, 388] on div "Complete Installation" at bounding box center [885, 395] width 98 height 18
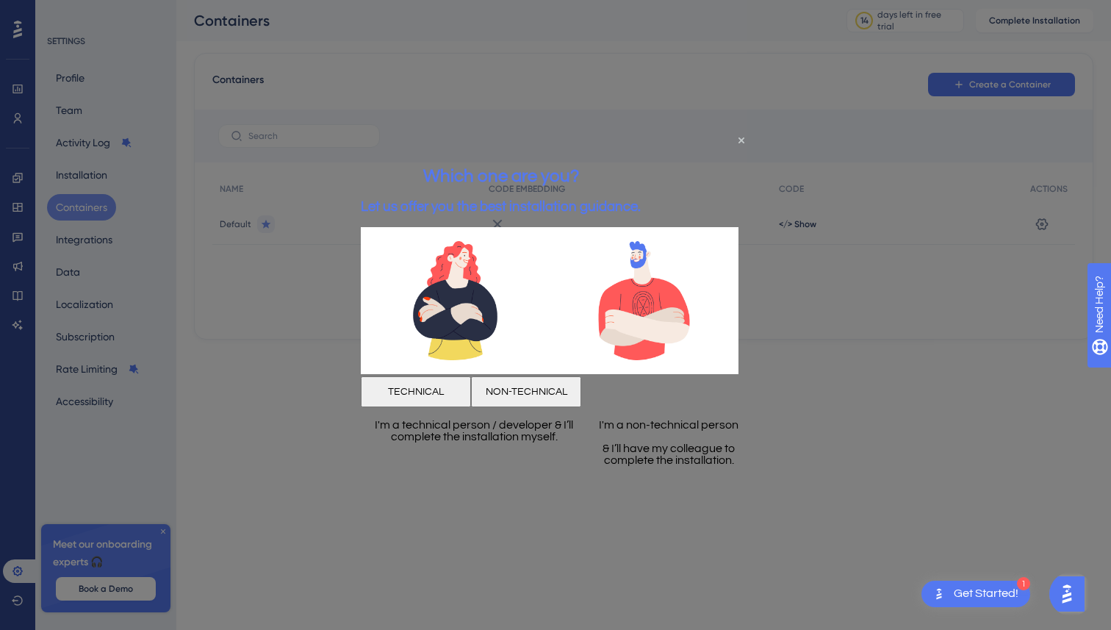
click at [468, 377] on button "TECHNICAL" at bounding box center [416, 391] width 110 height 31
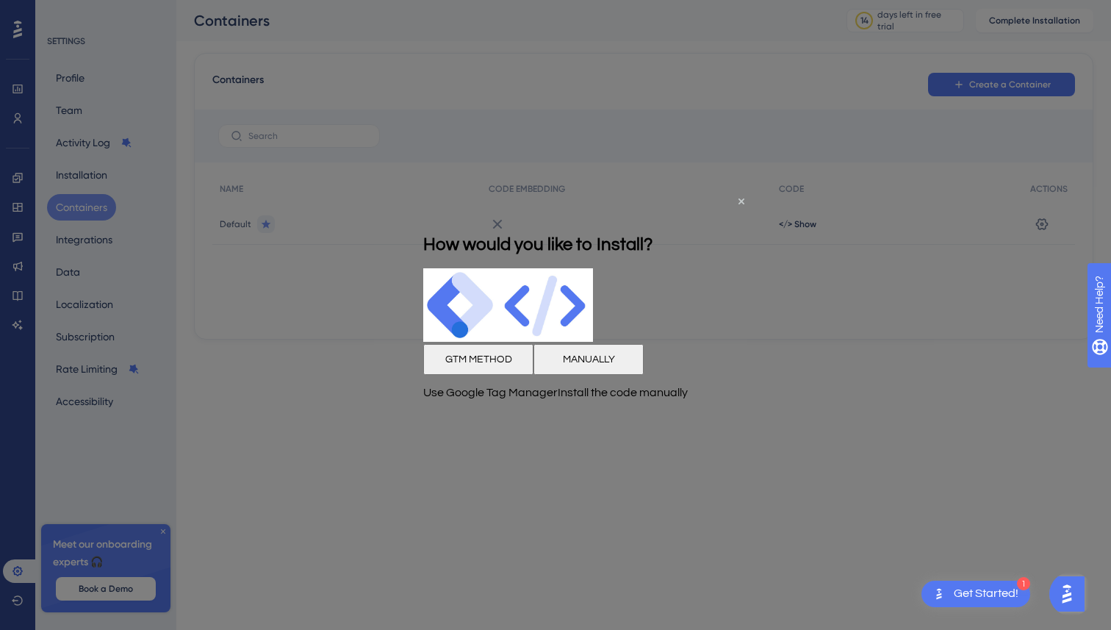
click at [644, 358] on button "MANUALLY" at bounding box center [588, 358] width 110 height 31
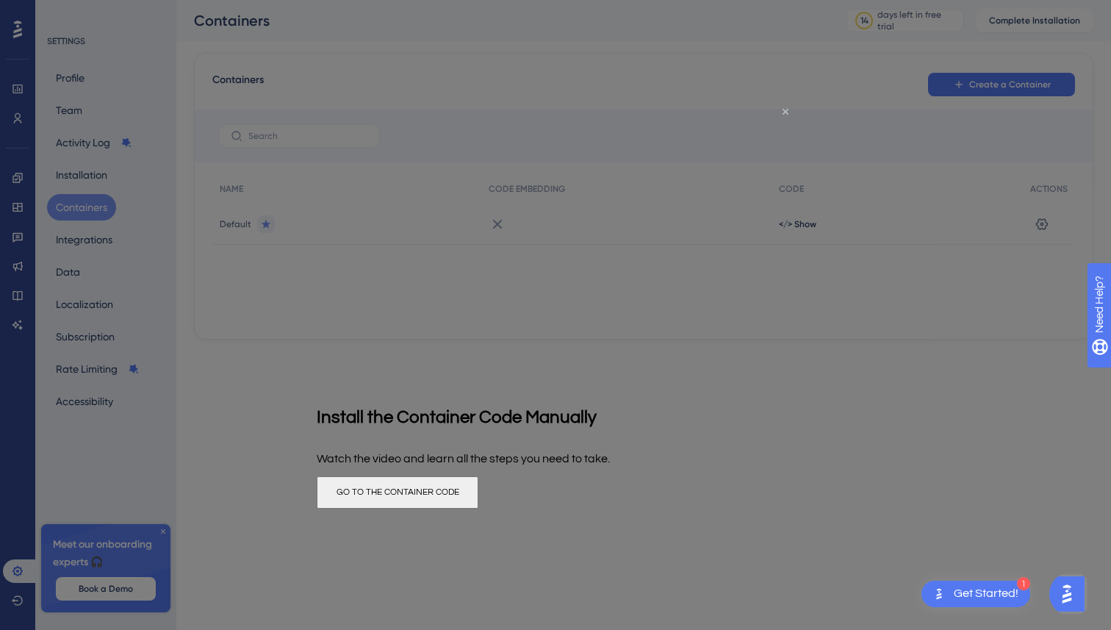
click at [787, 109] on icon "Close Preview" at bounding box center [785, 111] width 6 height 6
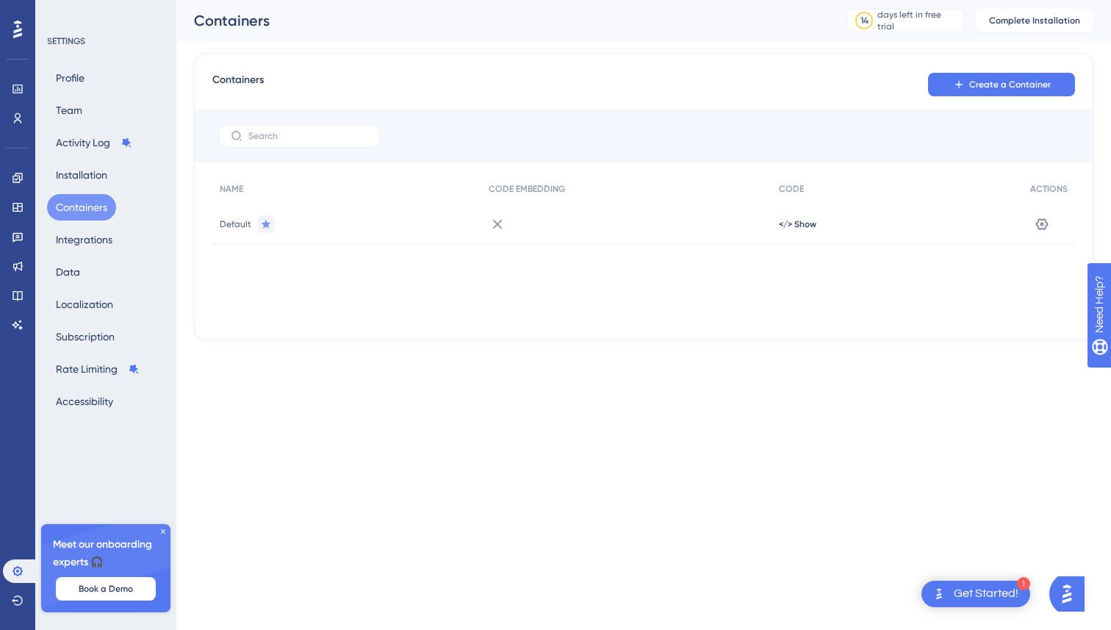
click at [164, 536] on div "Meet our onboarding experts 🎧 Book a Demo" at bounding box center [105, 568] width 129 height 88
click at [165, 536] on div "Meet our onboarding experts 🎧 Book a Demo" at bounding box center [105, 568] width 129 height 88
click at [165, 533] on icon at bounding box center [163, 531] width 4 height 4
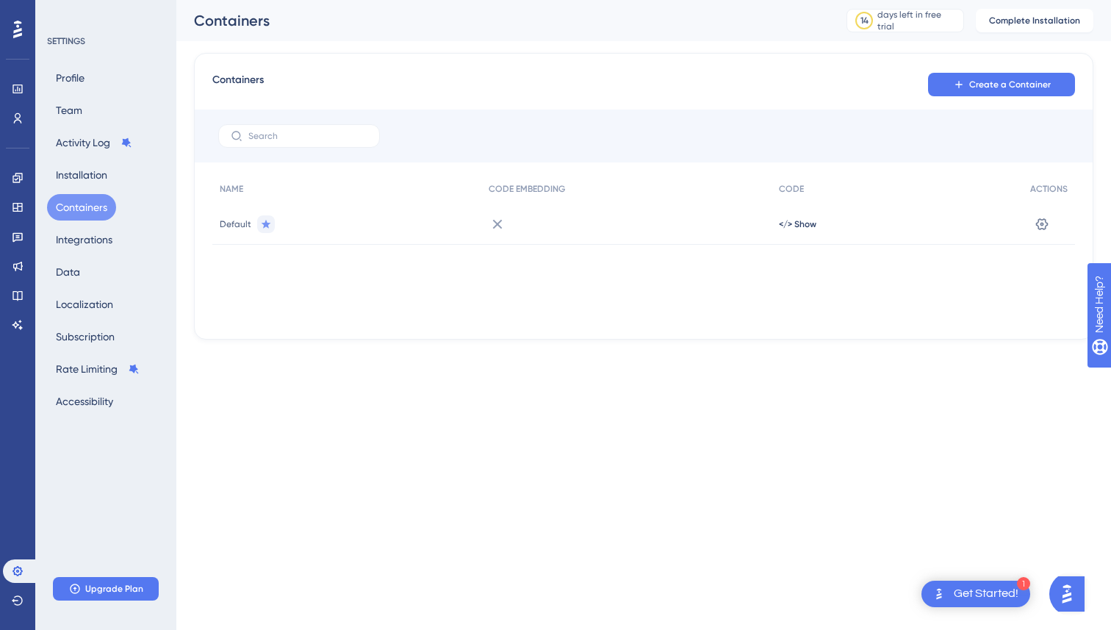
click at [978, 0] on html "1 Get Started! Performance Users Engagement Widgets Feedback Product Updates Kn…" at bounding box center [555, 0] width 1111 height 0
click at [970, 592] on div "Get Started!" at bounding box center [986, 594] width 65 height 16
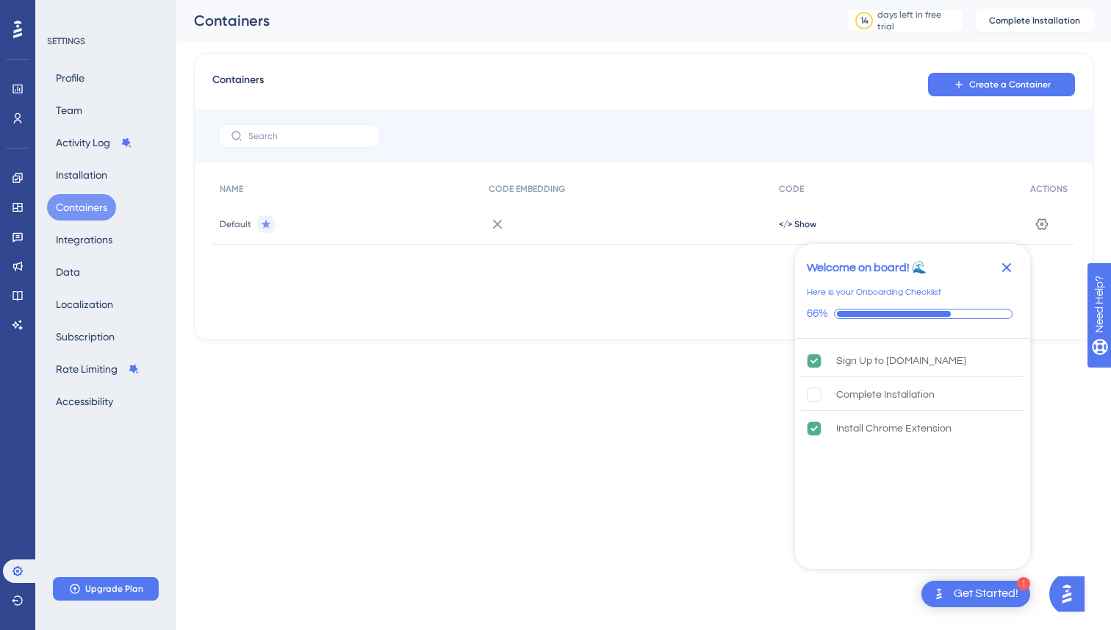
click at [743, 378] on div "Performance Users Engagement Widgets Feedback Product Updates Knowledge Base AI…" at bounding box center [555, 193] width 1111 height 386
click at [884, 392] on div "Complete Installation" at bounding box center [885, 395] width 98 height 18
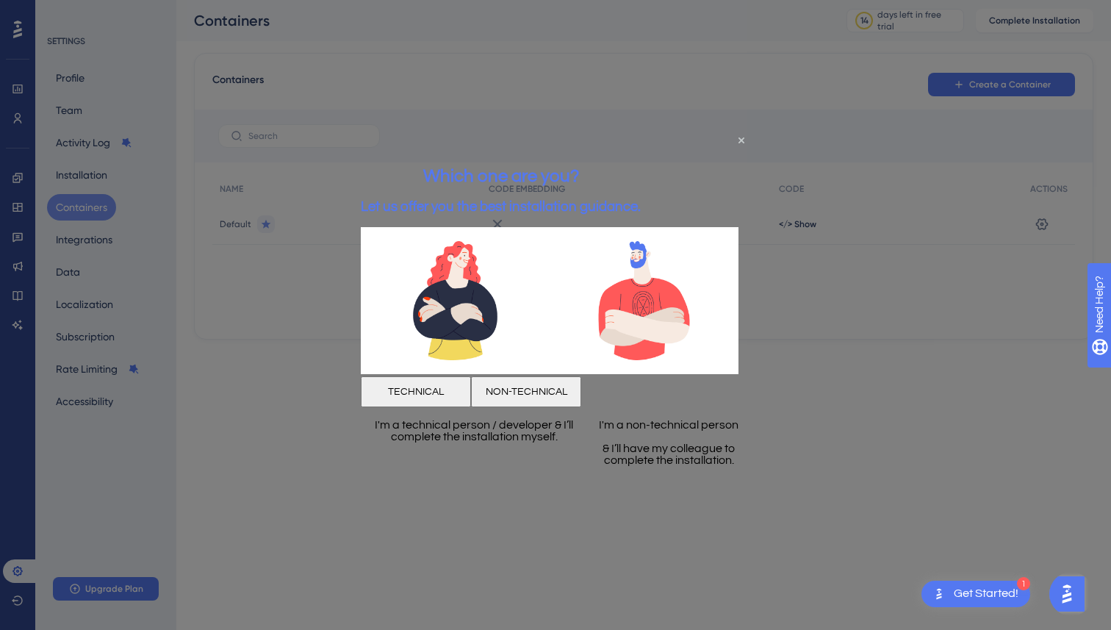
click at [471, 400] on button "TECHNICAL" at bounding box center [416, 391] width 110 height 31
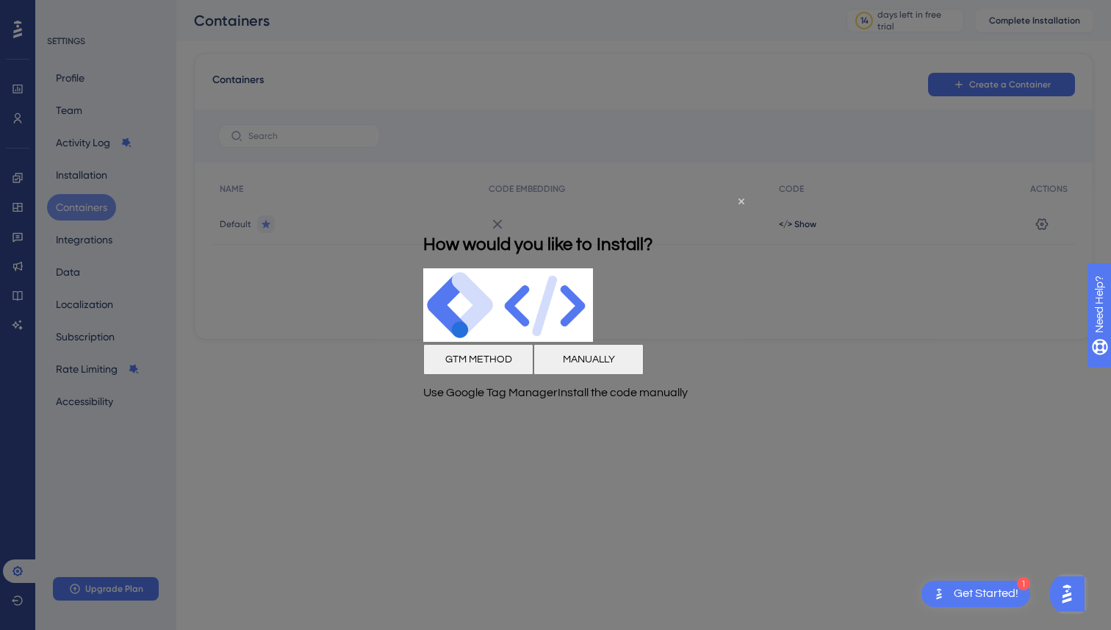
click at [640, 370] on button "MANUALLY" at bounding box center [588, 358] width 110 height 31
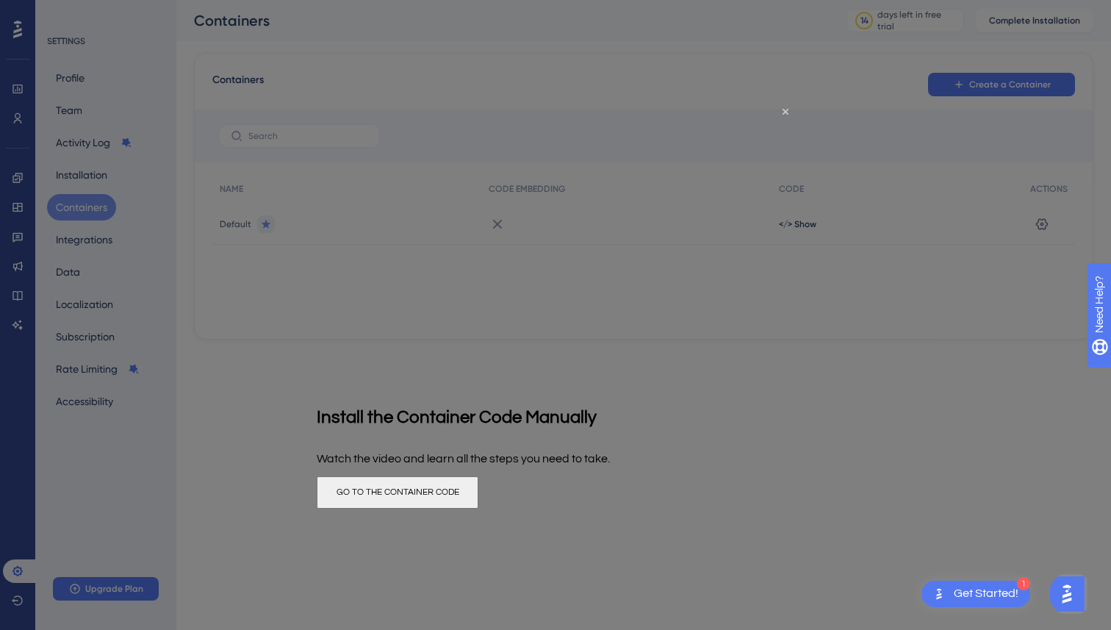
click at [478, 497] on button "GO TO THE CONTAINER CODE" at bounding box center [398, 491] width 162 height 32
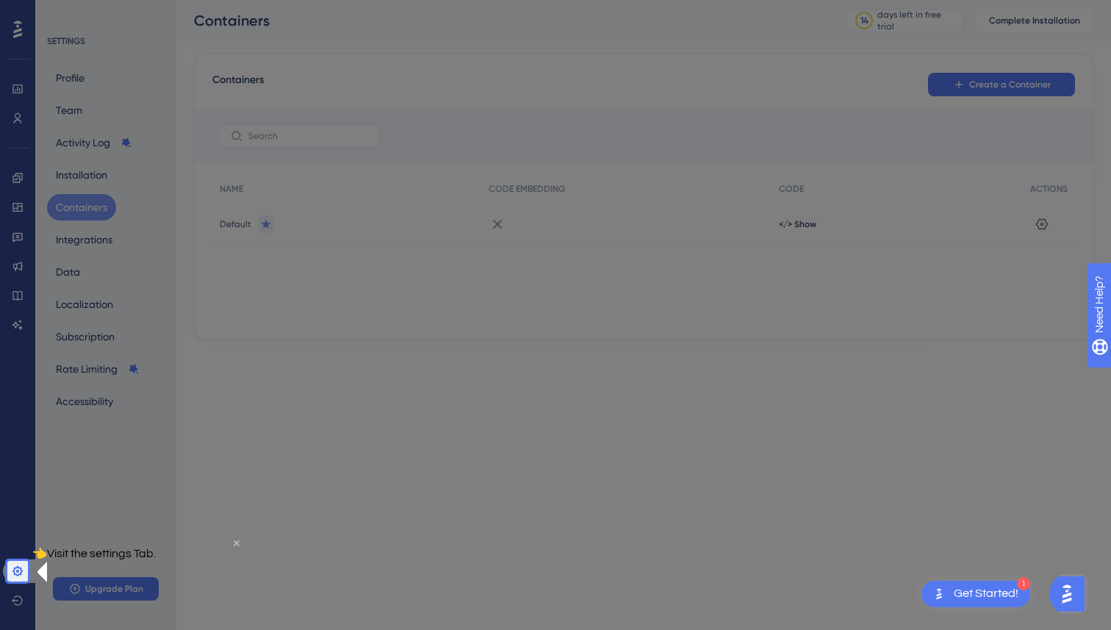
click at [234, 545] on icon "Close Preview" at bounding box center [237, 542] width 6 height 6
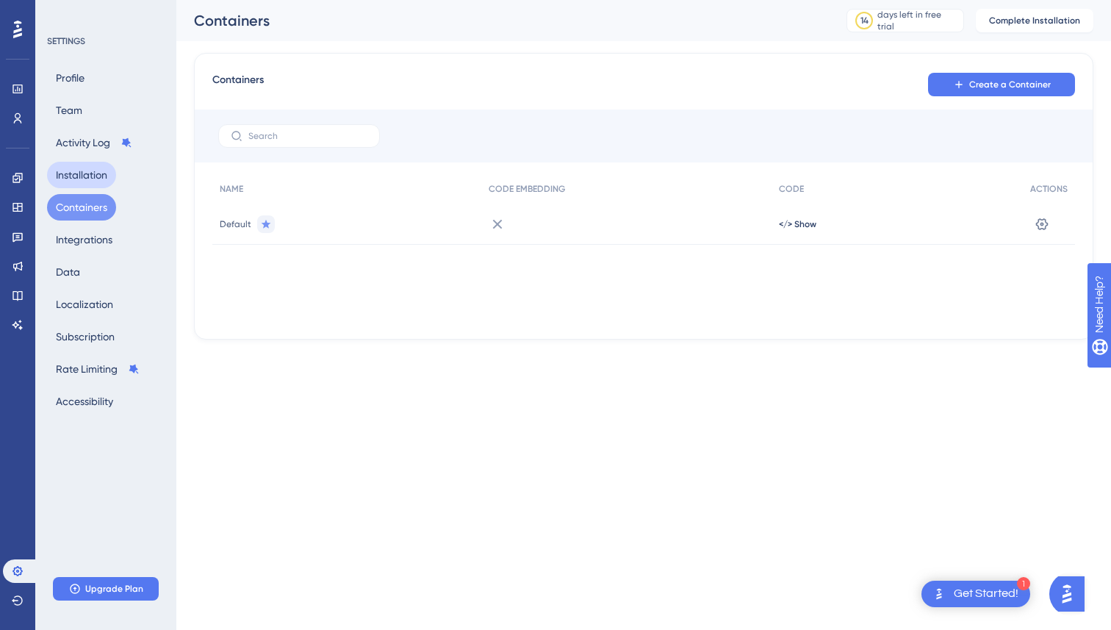
click at [96, 175] on button "Installation" at bounding box center [81, 175] width 69 height 26
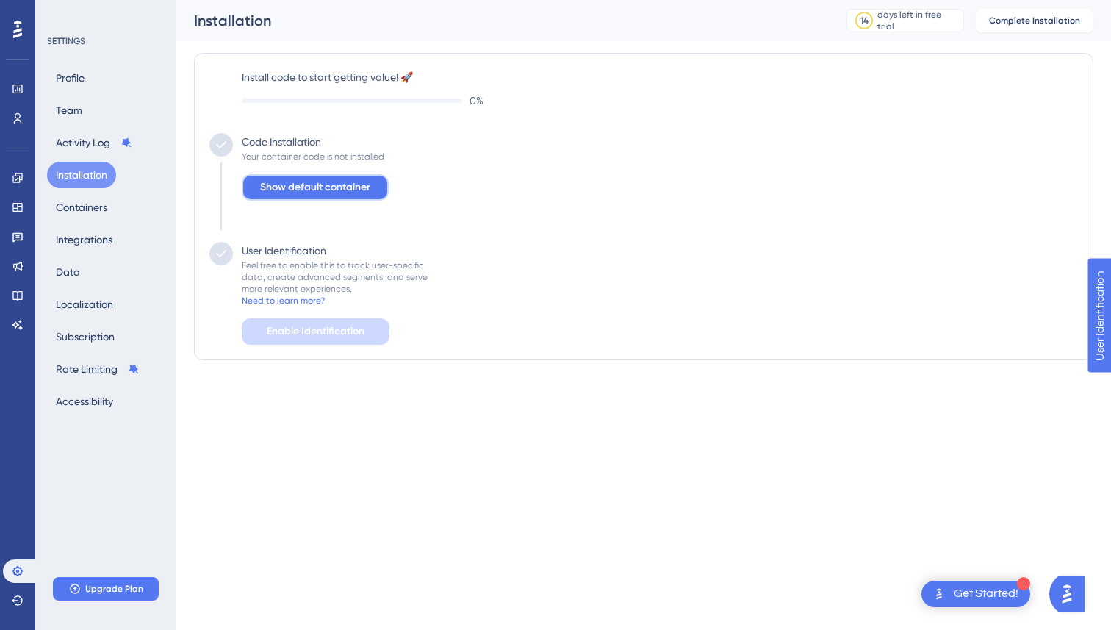
click at [284, 197] on button "Show default container" at bounding box center [315, 187] width 147 height 26
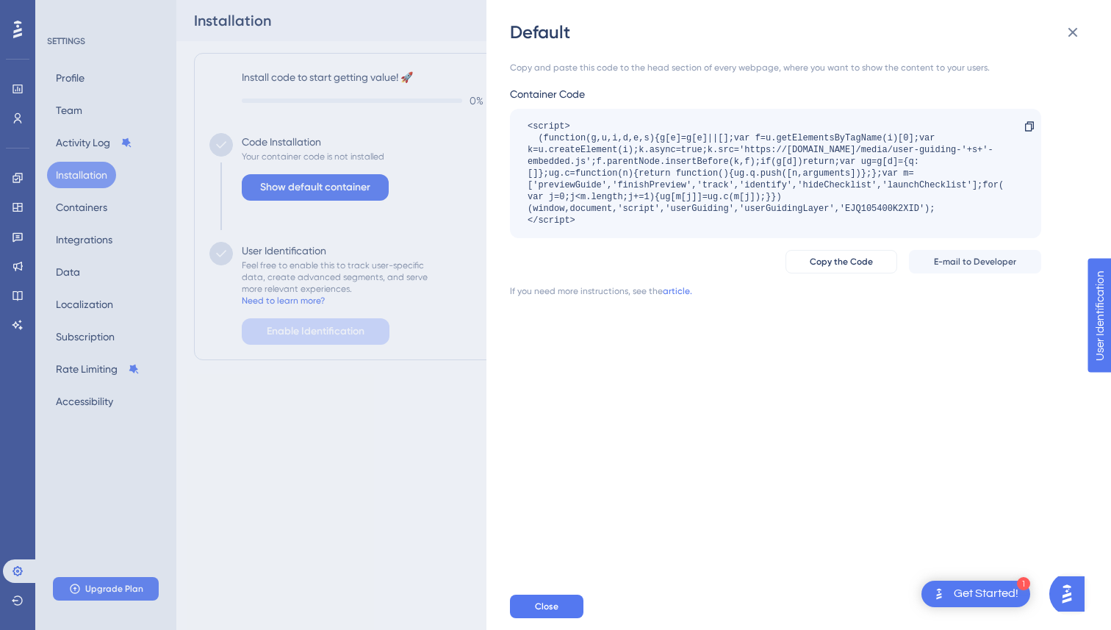
click at [475, 358] on div "Default Copy and paste this code to the head section of every webpage, where yo…" at bounding box center [555, 315] width 1111 height 630
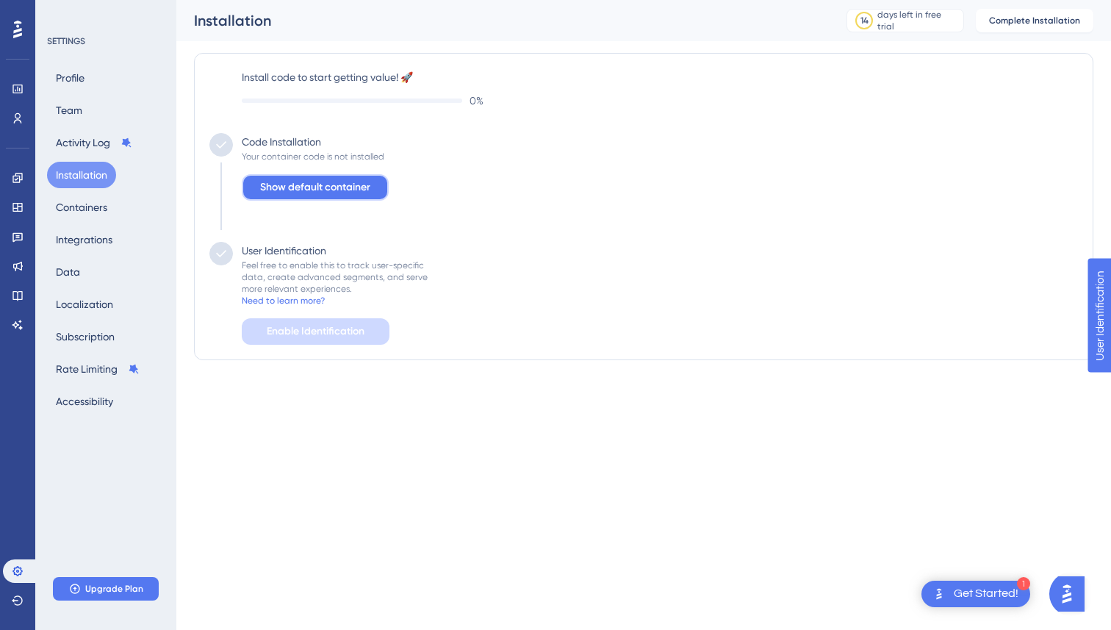
click at [321, 187] on span "Show default container" at bounding box center [315, 188] width 110 height 18
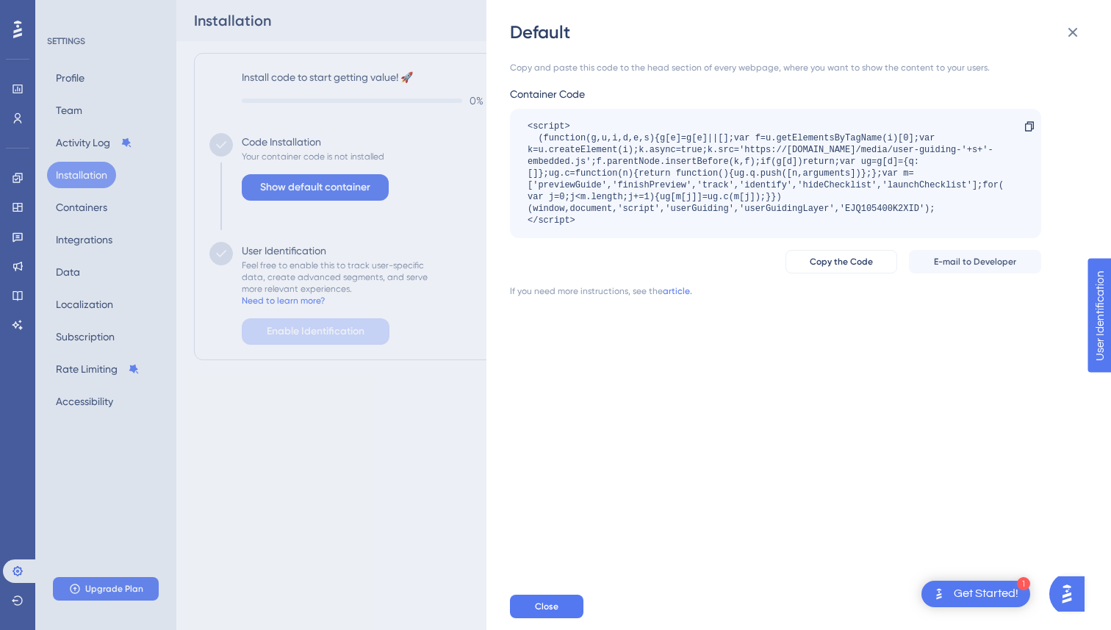
click at [442, 364] on div "Default Copy and paste this code to the head section of every webpage, where yo…" at bounding box center [555, 315] width 1111 height 630
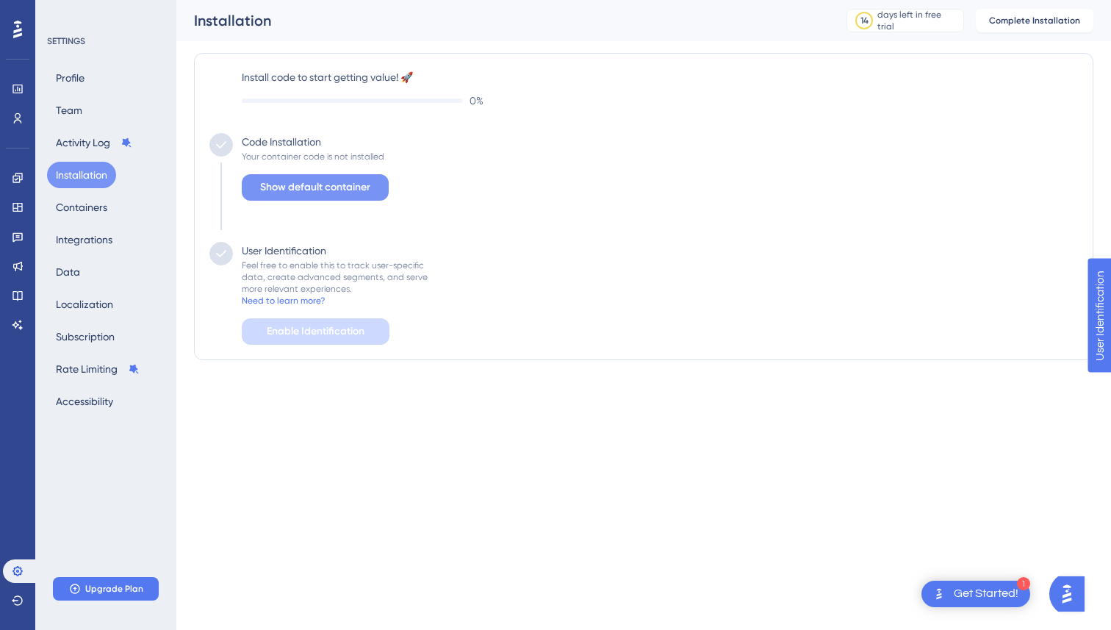
click at [364, 184] on span "Show default container" at bounding box center [315, 188] width 110 height 18
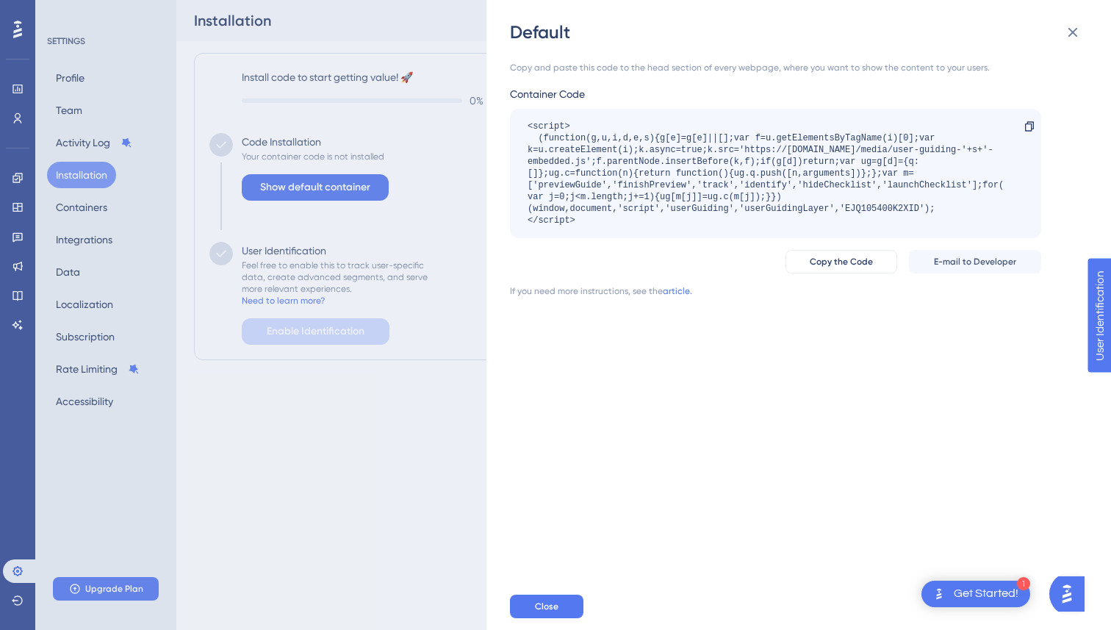
click at [521, 530] on div "Copy and paste this code to the head section of every webpage, where you want t…" at bounding box center [806, 313] width 592 height 539
click at [418, 512] on div "Default Copy and paste this code to the head section of every webpage, where yo…" at bounding box center [555, 315] width 1111 height 630
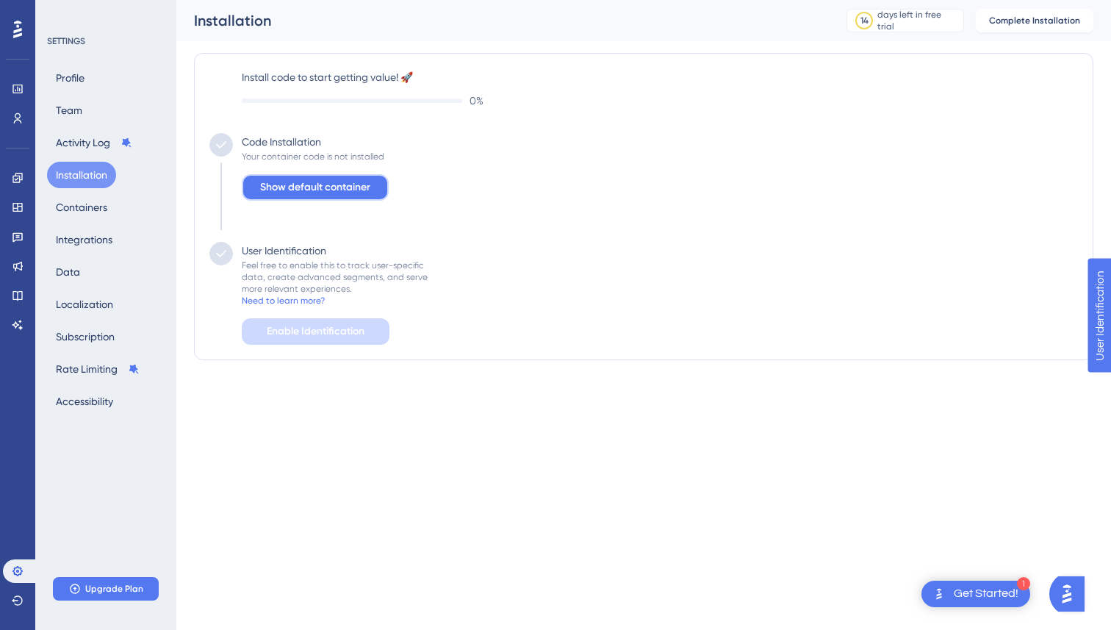
click at [340, 193] on span "Show default container" at bounding box center [315, 188] width 110 height 18
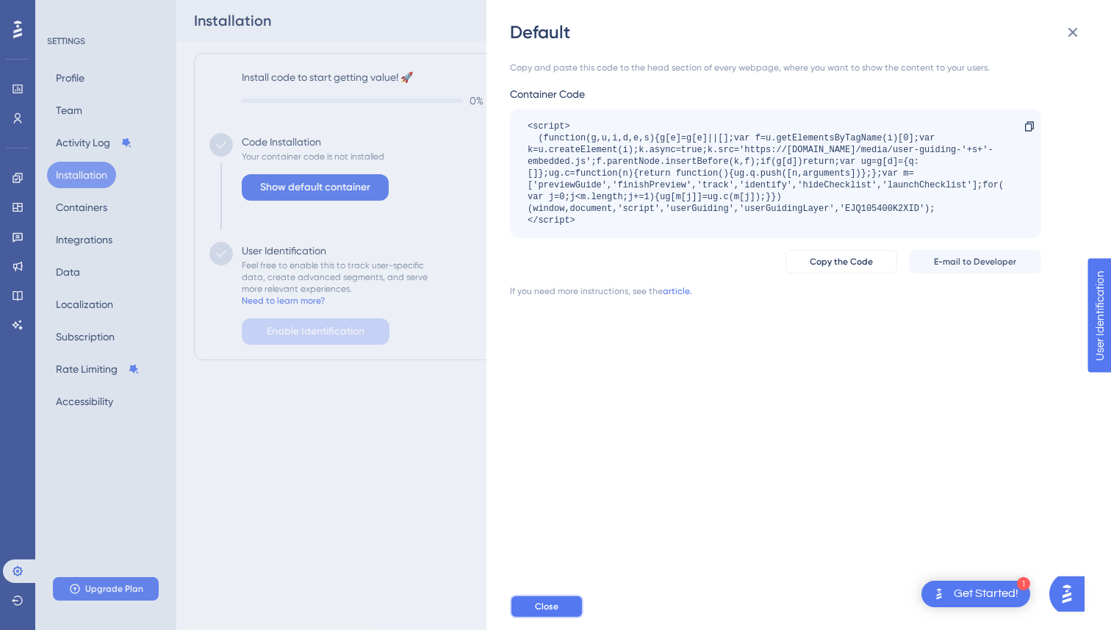
click at [559, 602] on button "Close" at bounding box center [546, 606] width 73 height 24
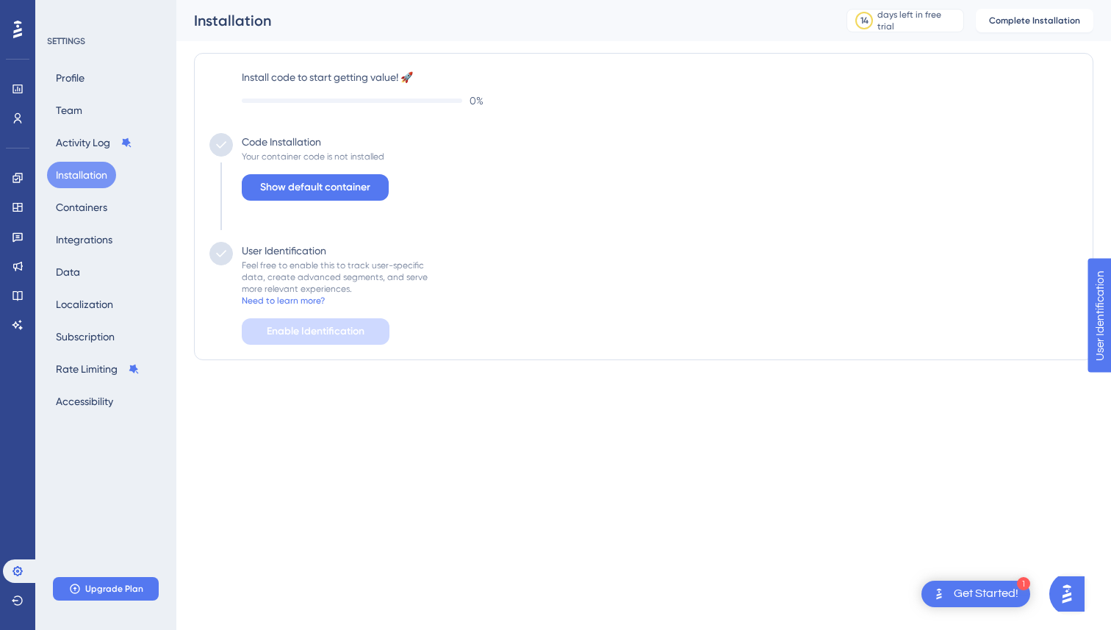
click at [681, 137] on div "Code Installation Your container code is not installed Show default container" at bounding box center [643, 187] width 868 height 109
click at [1071, 22] on span "Complete Installation" at bounding box center [1034, 21] width 91 height 12
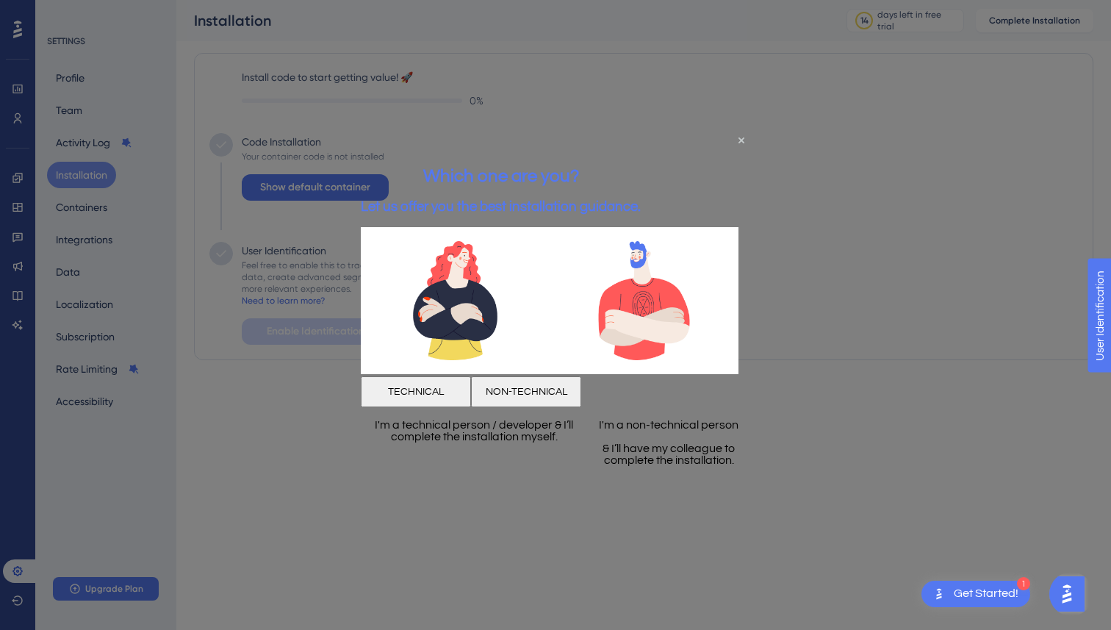
click at [292, 477] on div at bounding box center [555, 315] width 1111 height 630
click at [741, 143] on icon "Close Preview" at bounding box center [741, 140] width 6 height 6
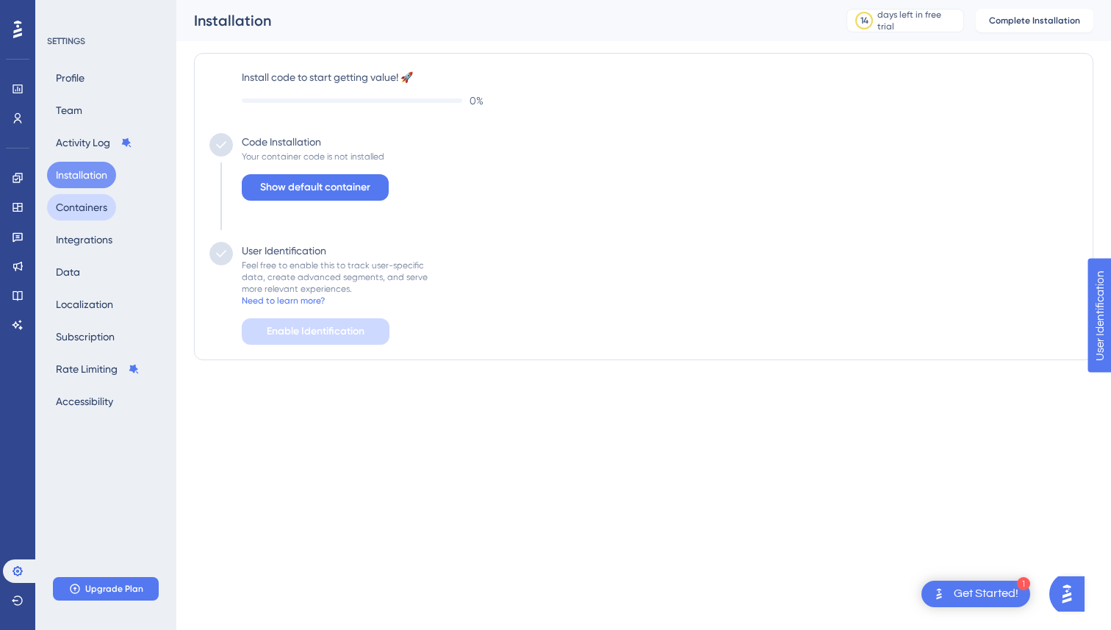
click at [104, 213] on button "Containers" at bounding box center [81, 207] width 69 height 26
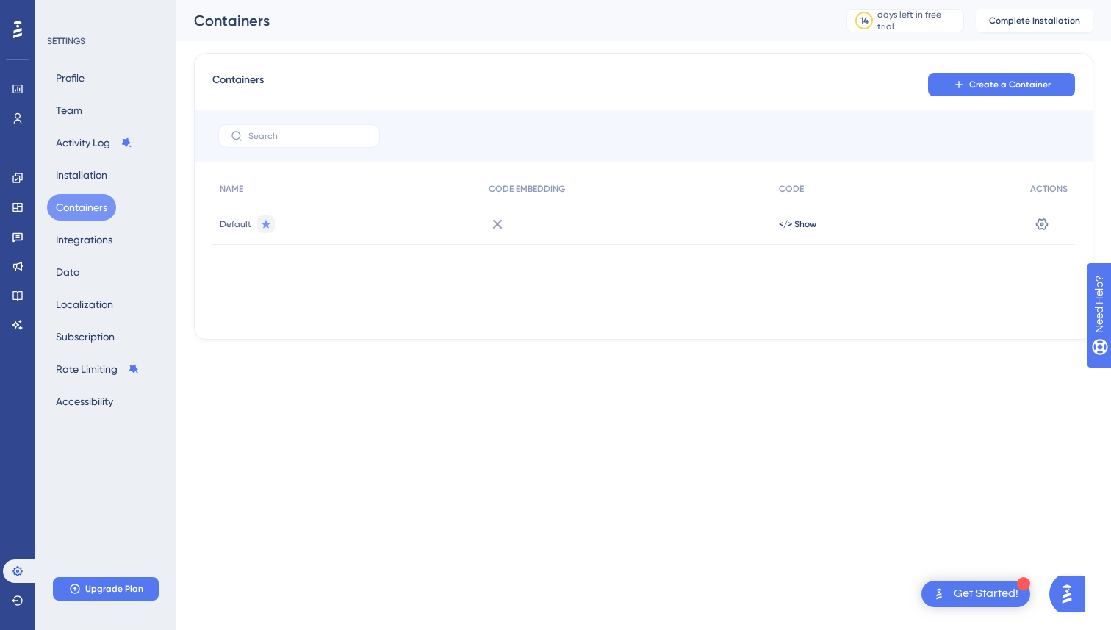
click at [497, 226] on icon at bounding box center [498, 224] width 18 height 18
click at [505, 210] on div at bounding box center [626, 224] width 290 height 41
click at [505, 224] on icon at bounding box center [498, 224] width 18 height 18
click at [236, 221] on span "Default" at bounding box center [236, 224] width 32 height 12
click at [1051, 226] on button at bounding box center [1042, 224] width 24 height 24
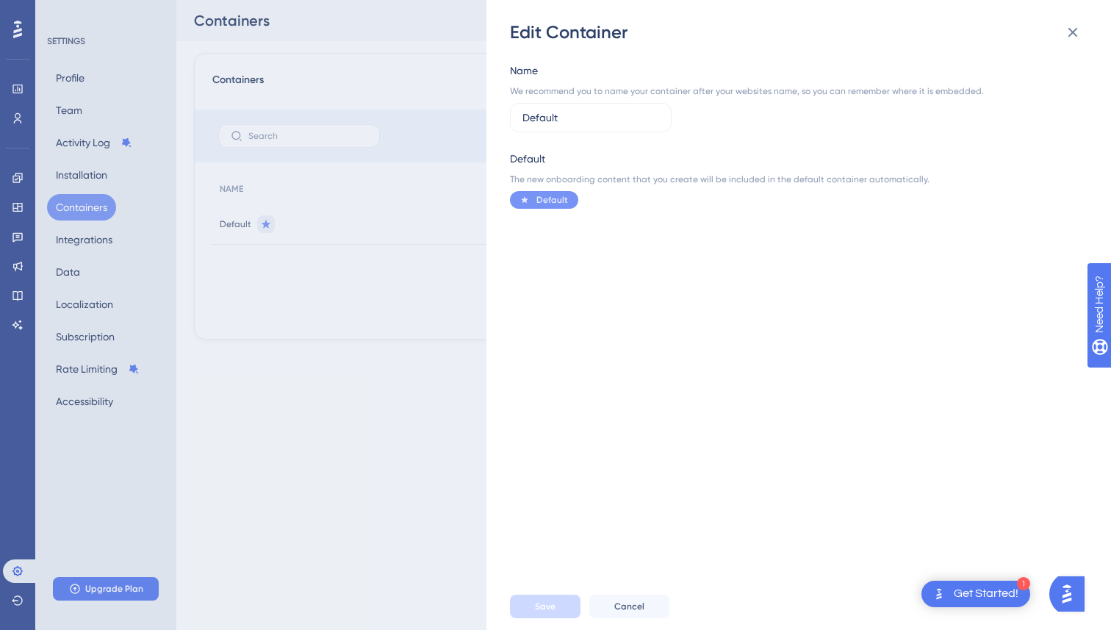
click at [437, 215] on div "Edit Container Name We recommend you to name your container after your websites…" at bounding box center [555, 315] width 1111 height 630
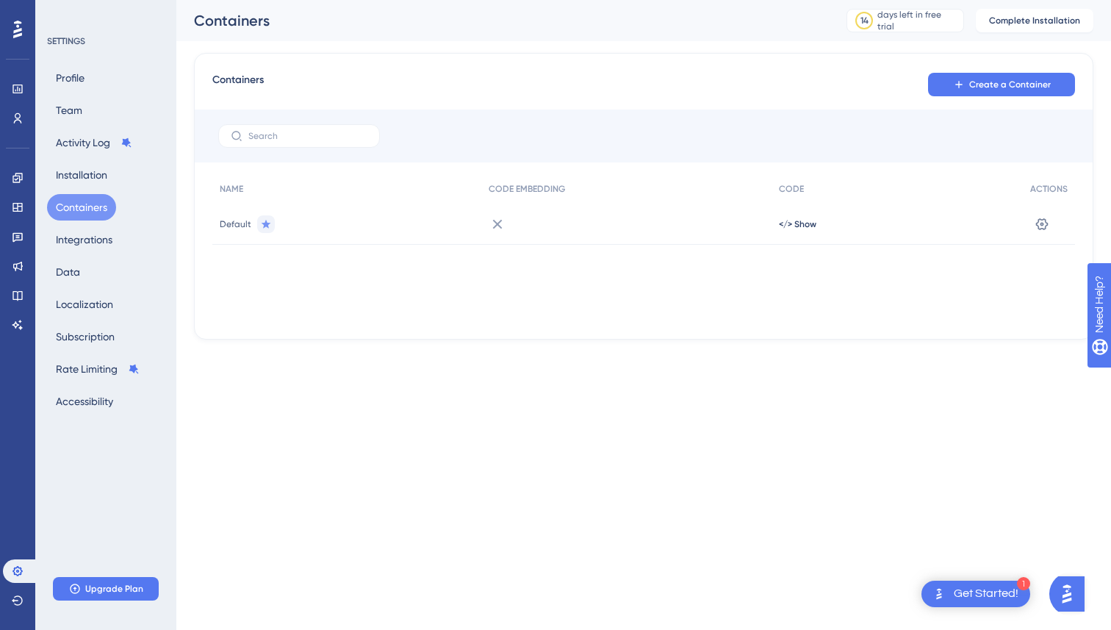
click at [491, 225] on icon at bounding box center [498, 224] width 18 height 18
click at [496, 225] on icon at bounding box center [498, 224] width 18 height 18
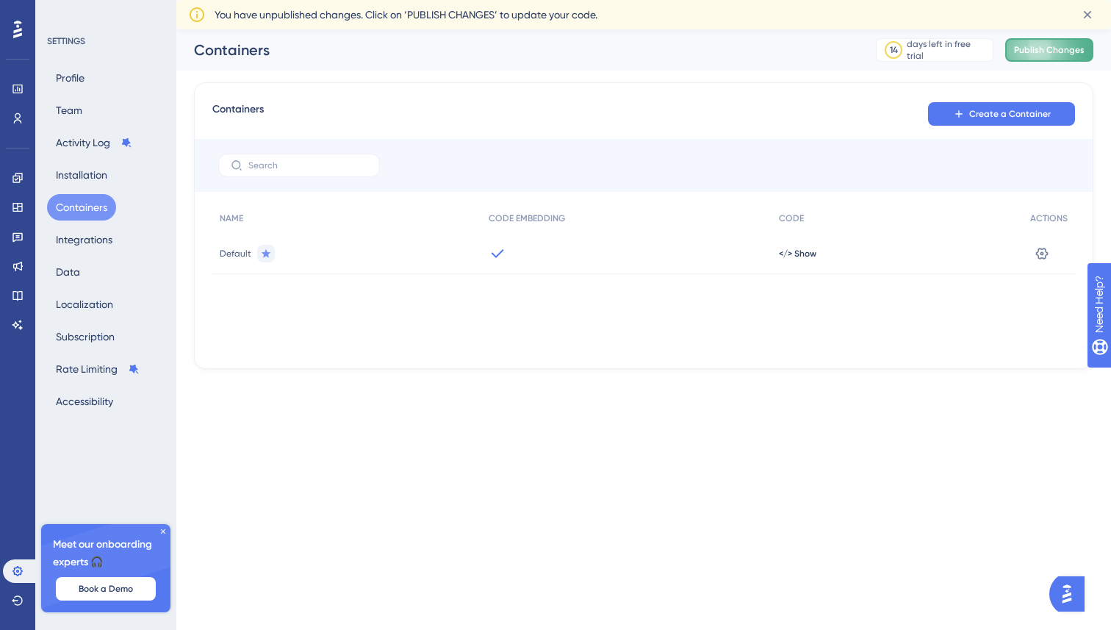
click at [1054, 47] on button "Publish Changes" at bounding box center [1049, 50] width 88 height 24
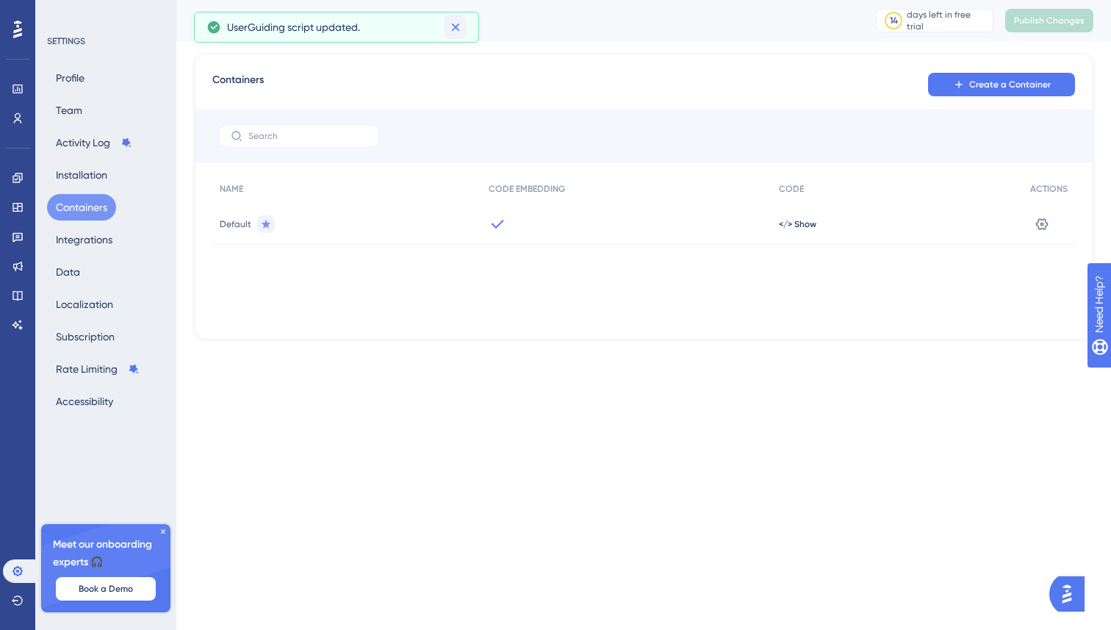
click at [461, 28] on icon at bounding box center [455, 27] width 15 height 15
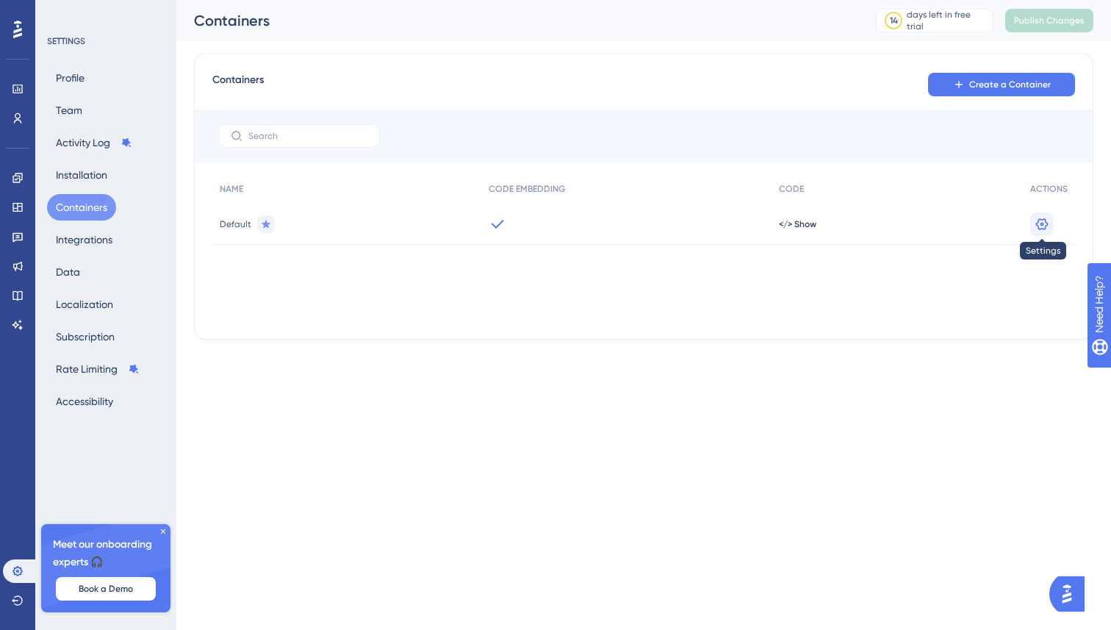
click at [1043, 230] on icon at bounding box center [1041, 224] width 15 height 15
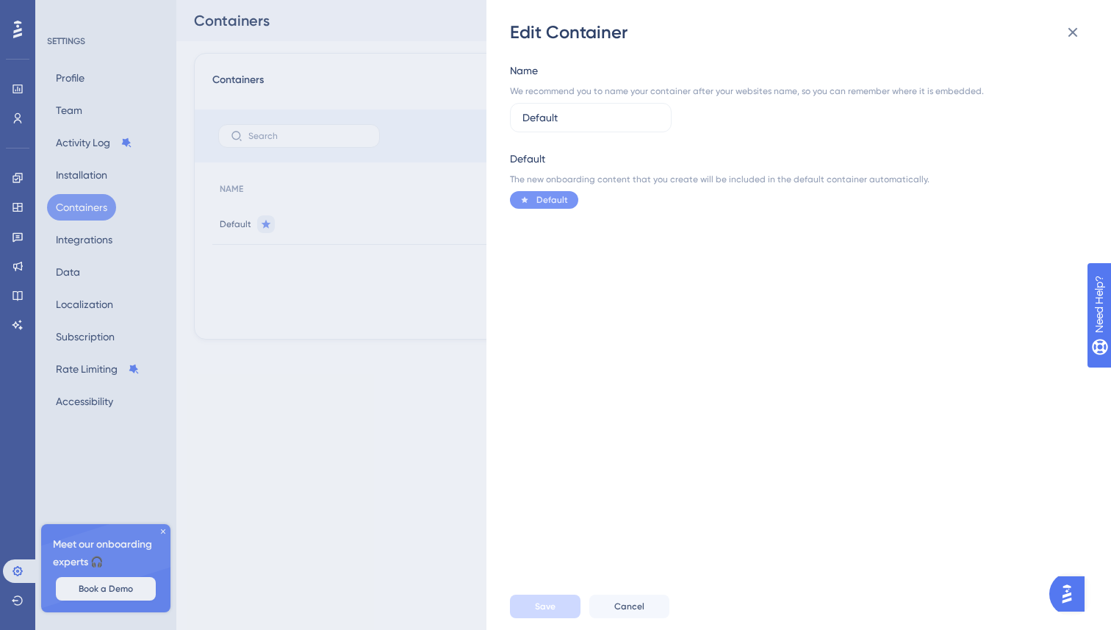
click at [398, 444] on div "Edit Container Name We recommend you to name your container after your websites…" at bounding box center [555, 315] width 1111 height 630
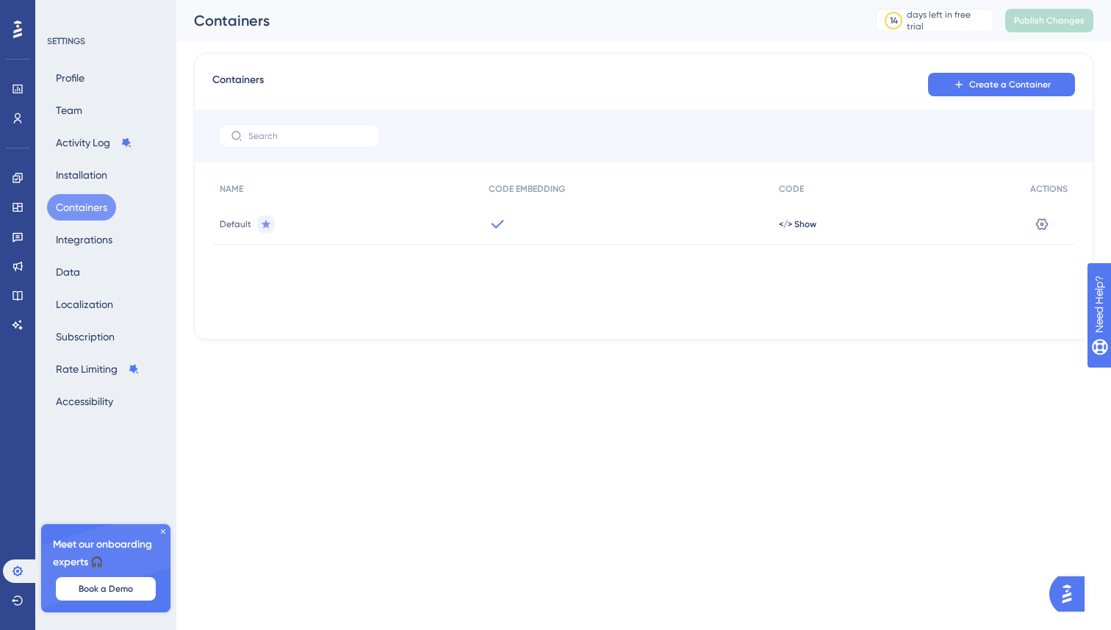
click at [497, 225] on icon at bounding box center [498, 224] width 18 height 18
click at [509, 200] on div "CODE EMBEDDING" at bounding box center [626, 189] width 290 height 30
click at [93, 175] on button "Installation" at bounding box center [81, 175] width 69 height 26
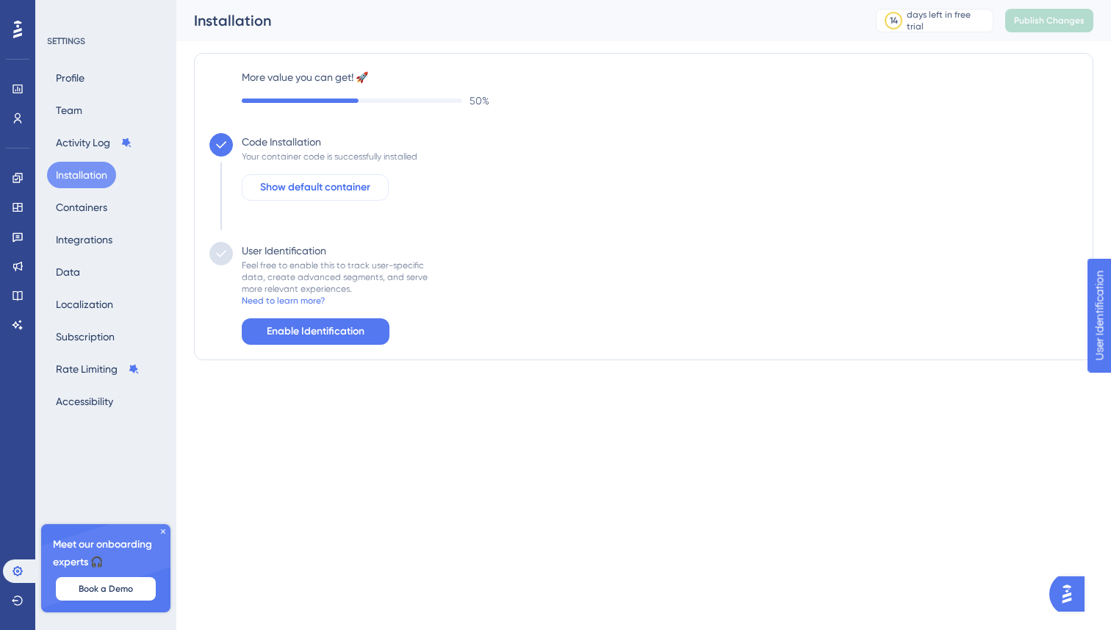
click at [309, 191] on span "Show default container" at bounding box center [315, 188] width 110 height 18
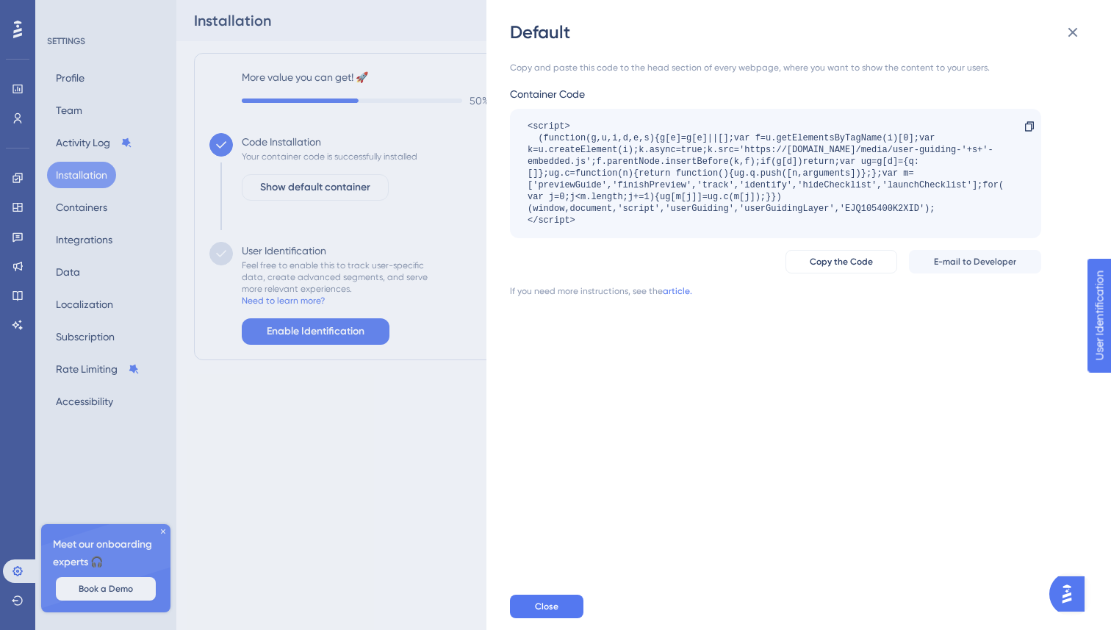
click at [327, 273] on div "Default Copy and paste this code to the head section of every webpage, where yo…" at bounding box center [555, 315] width 1111 height 630
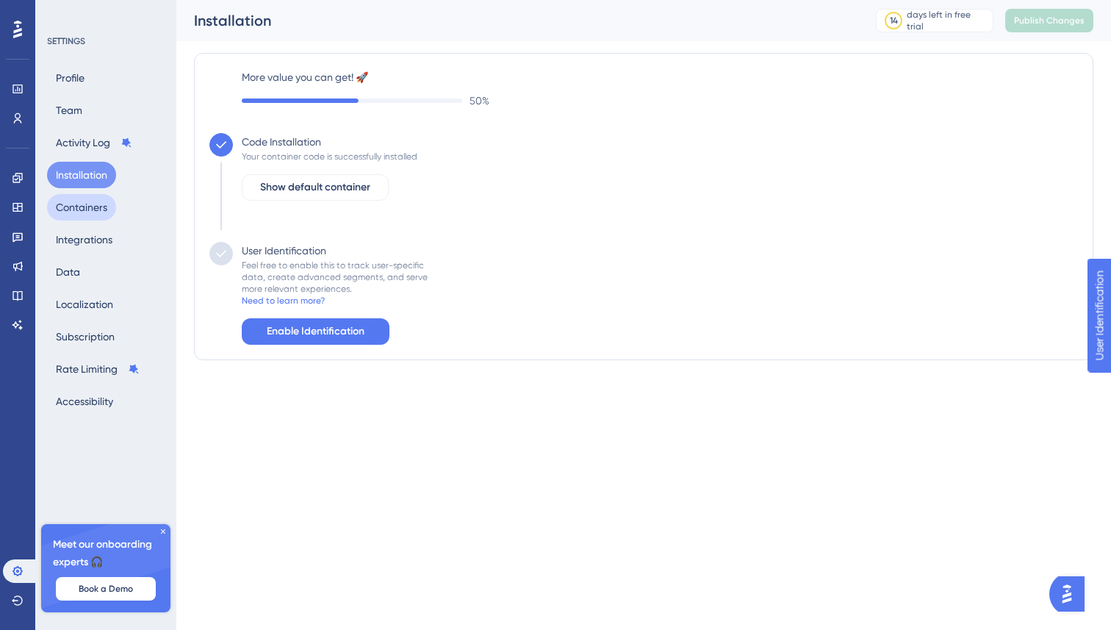
click at [104, 216] on button "Containers" at bounding box center [81, 207] width 69 height 26
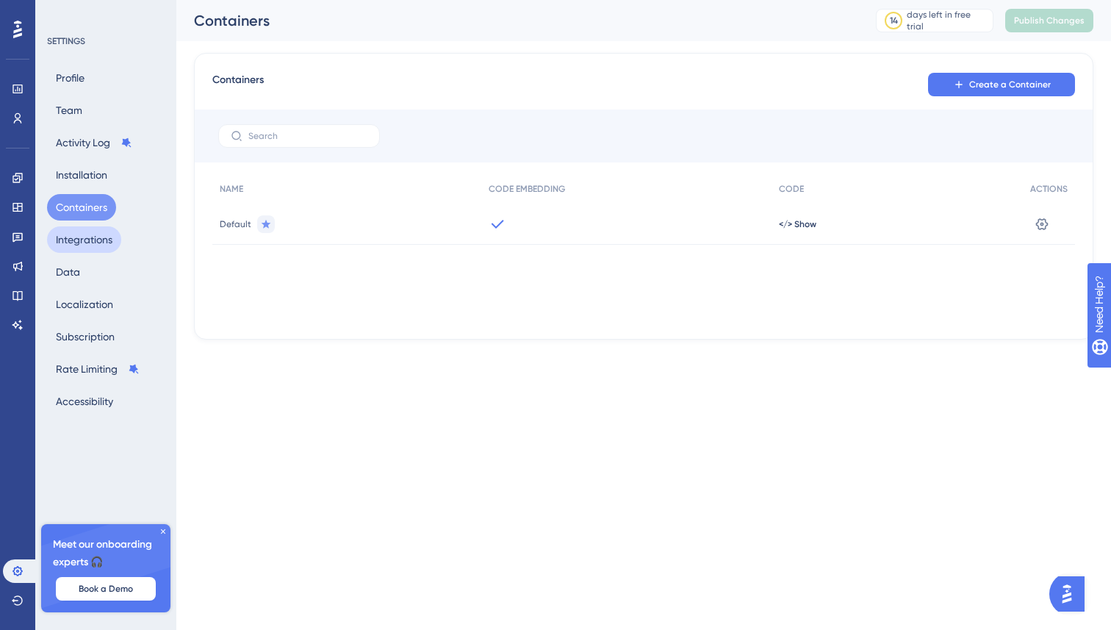
click at [104, 233] on button "Integrations" at bounding box center [84, 239] width 74 height 26
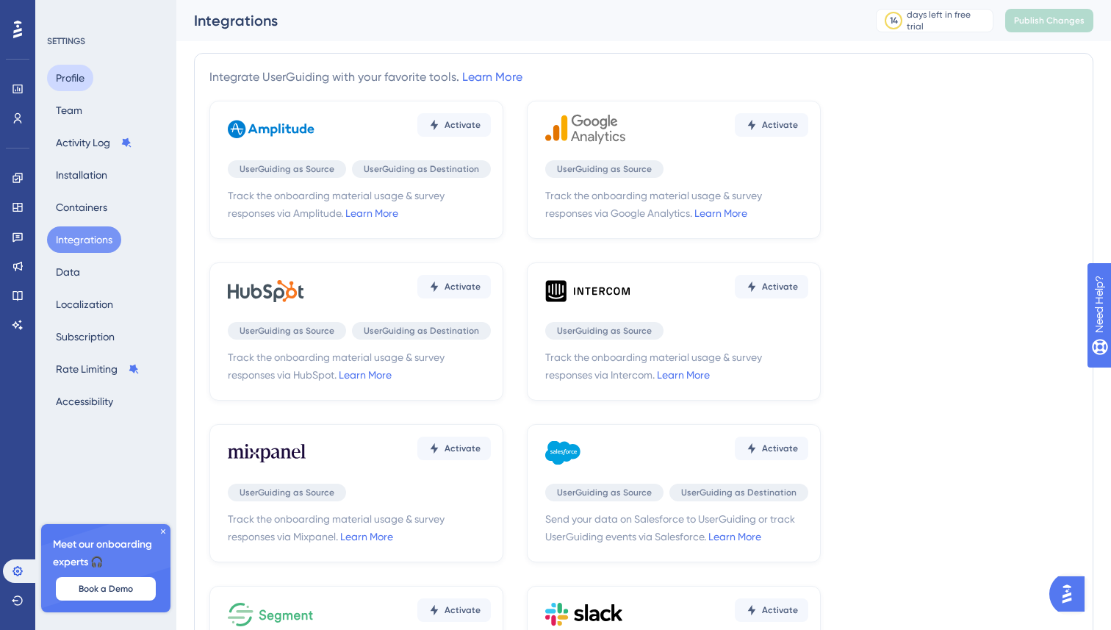
click at [80, 79] on button "Profile" at bounding box center [70, 78] width 46 height 26
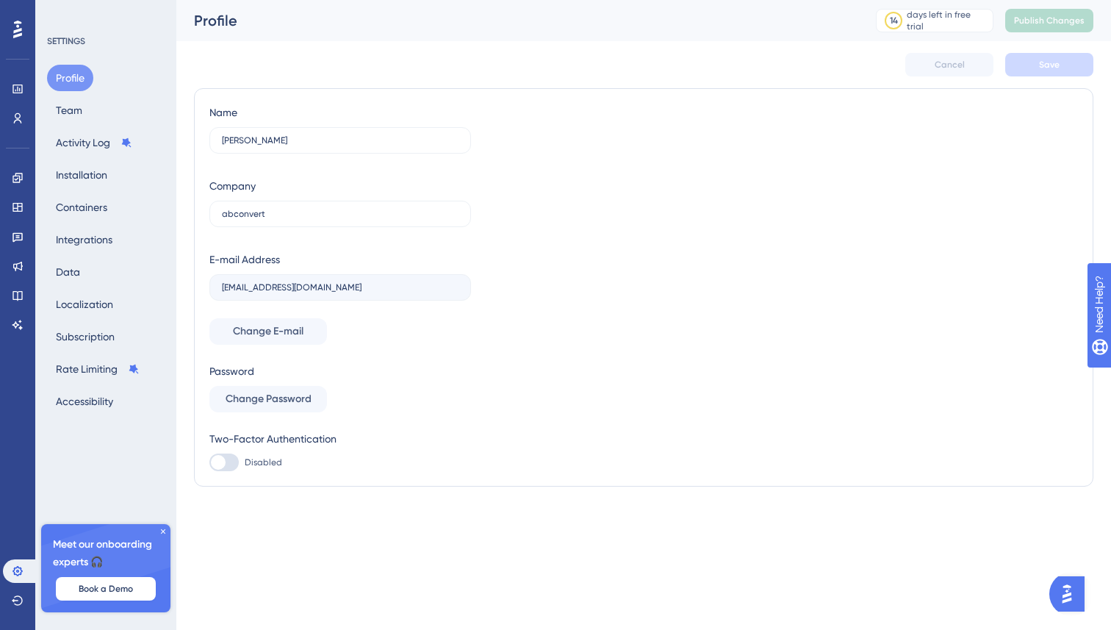
click at [79, 129] on div "Profile Team Activity Log Installation Containers Integrations Data Localizatio…" at bounding box center [106, 240] width 119 height 350
click at [82, 115] on button "Team" at bounding box center [69, 110] width 44 height 26
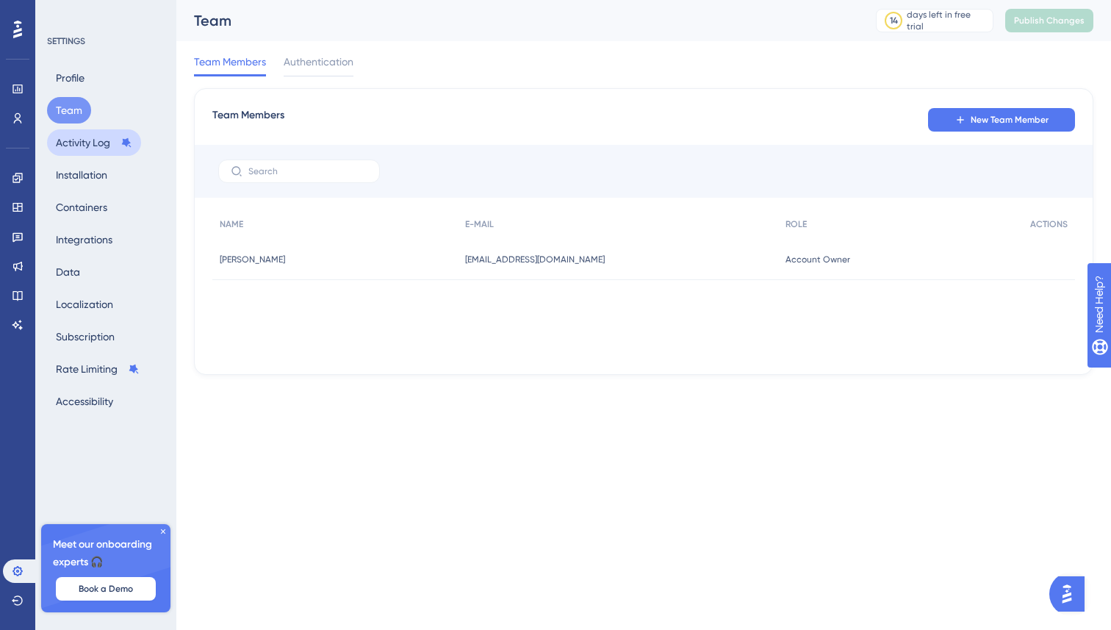
click at [82, 137] on button "Activity Log" at bounding box center [94, 142] width 94 height 26
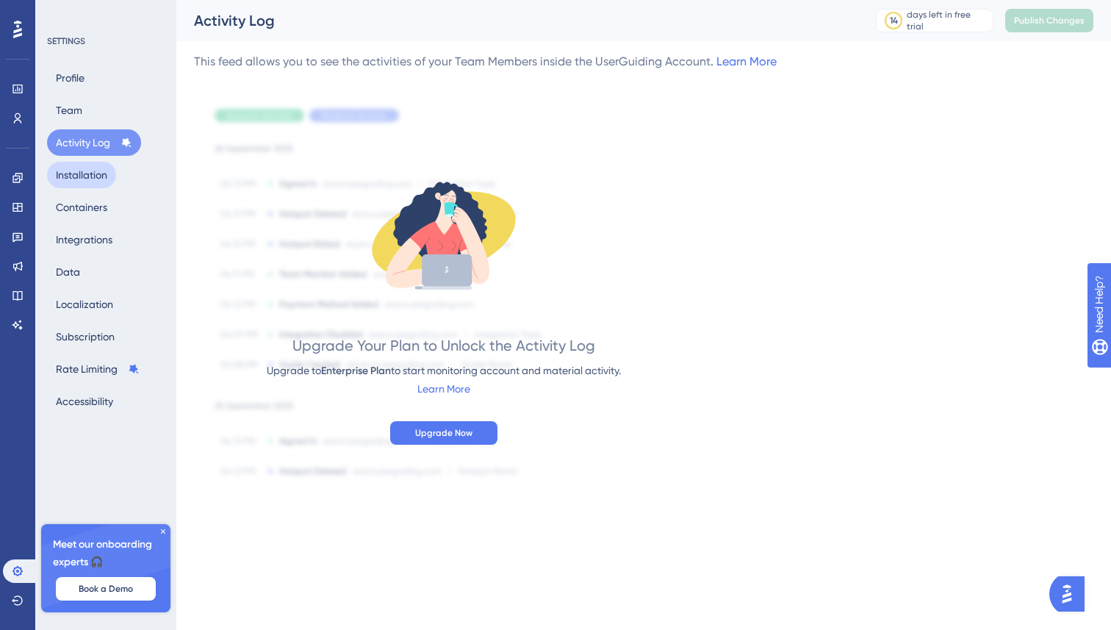
click at [80, 176] on button "Installation" at bounding box center [81, 175] width 69 height 26
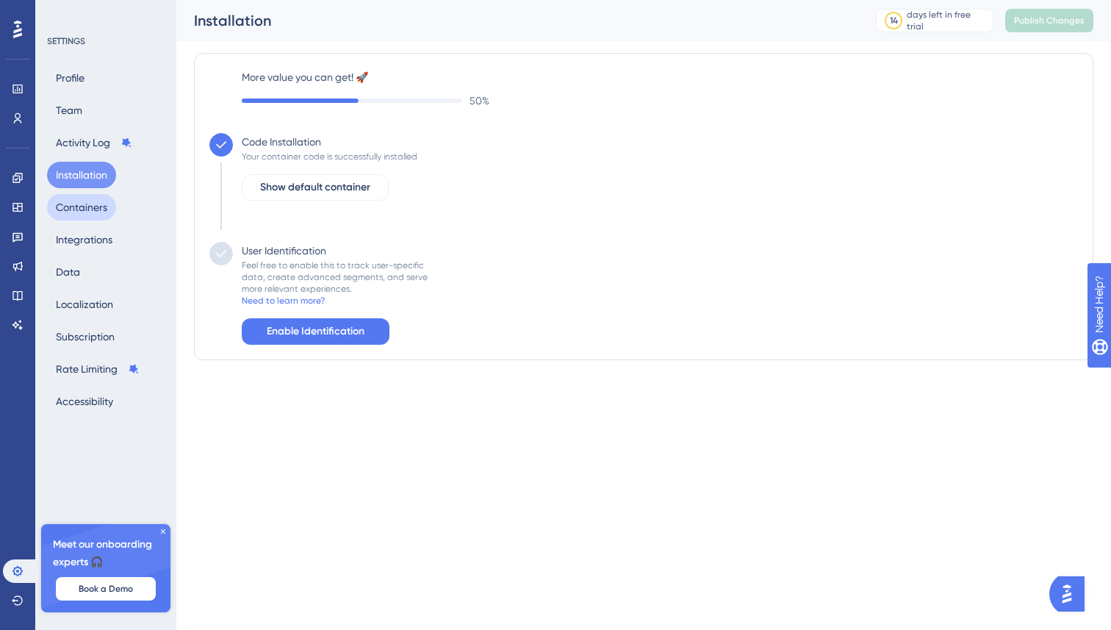
click at [82, 215] on button "Containers" at bounding box center [81, 207] width 69 height 26
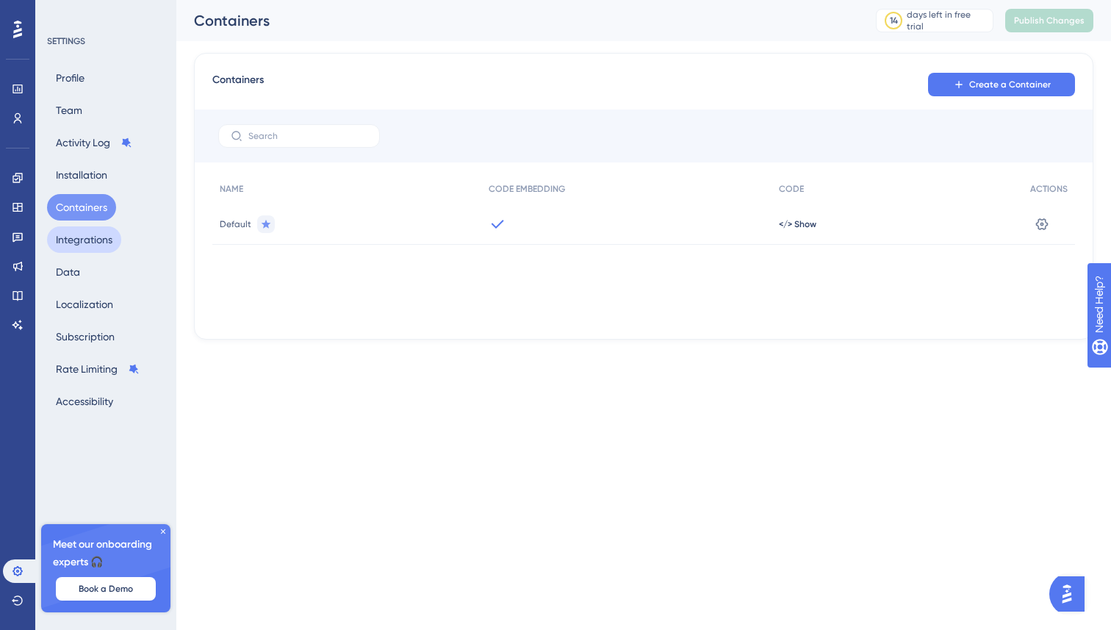
click at [84, 247] on button "Integrations" at bounding box center [84, 239] width 74 height 26
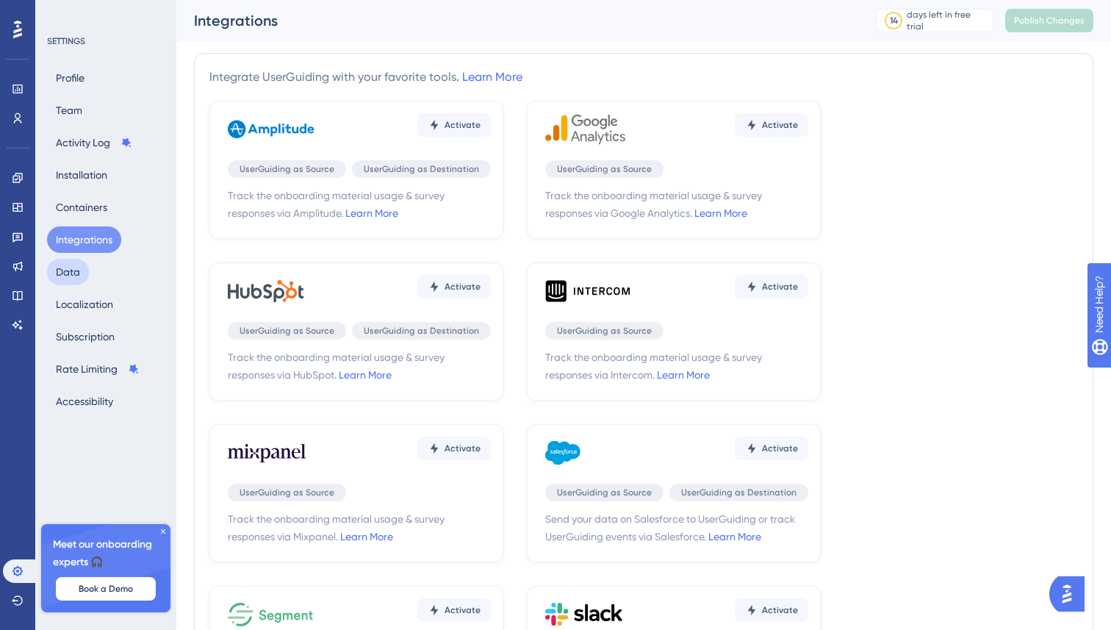
click at [83, 264] on button "Data" at bounding box center [68, 272] width 42 height 26
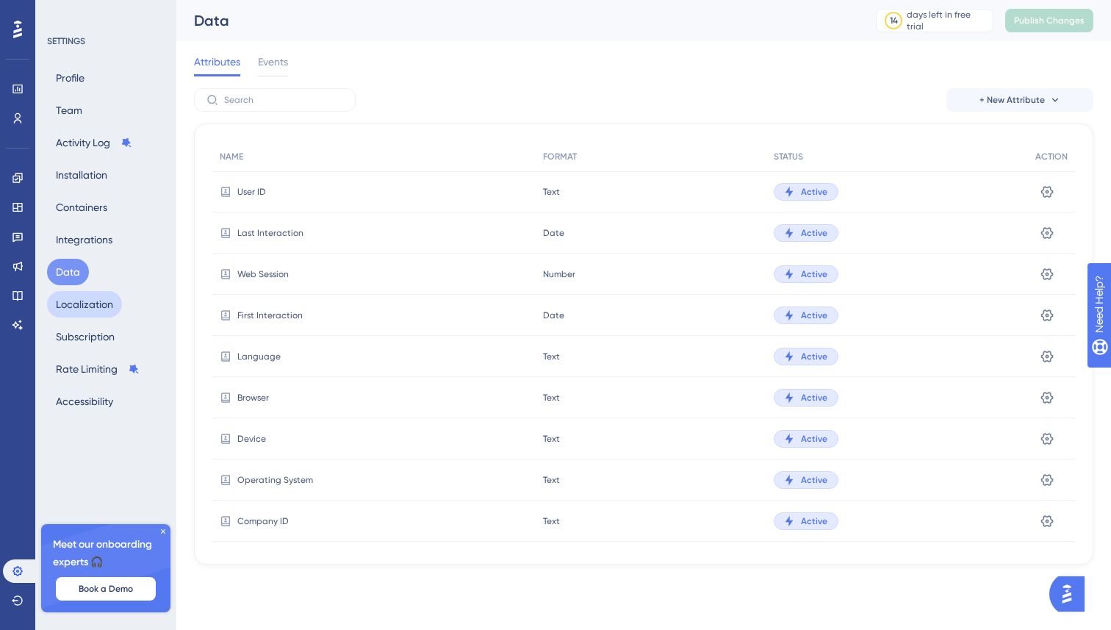
click at [89, 300] on button "Localization" at bounding box center [84, 304] width 75 height 26
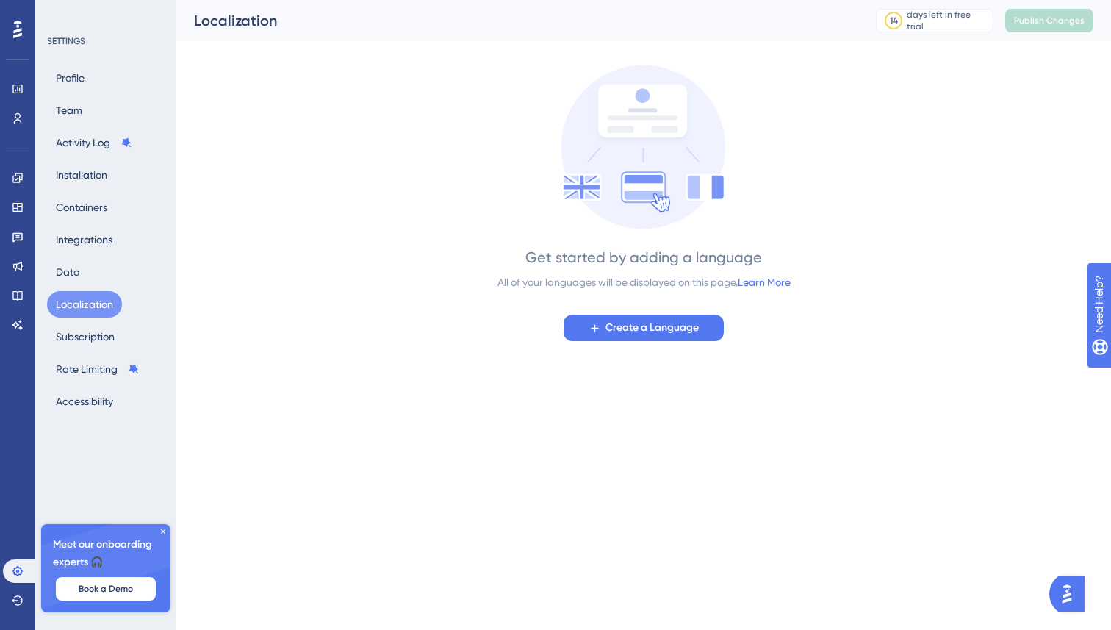
click at [167, 530] on icon at bounding box center [163, 531] width 9 height 9
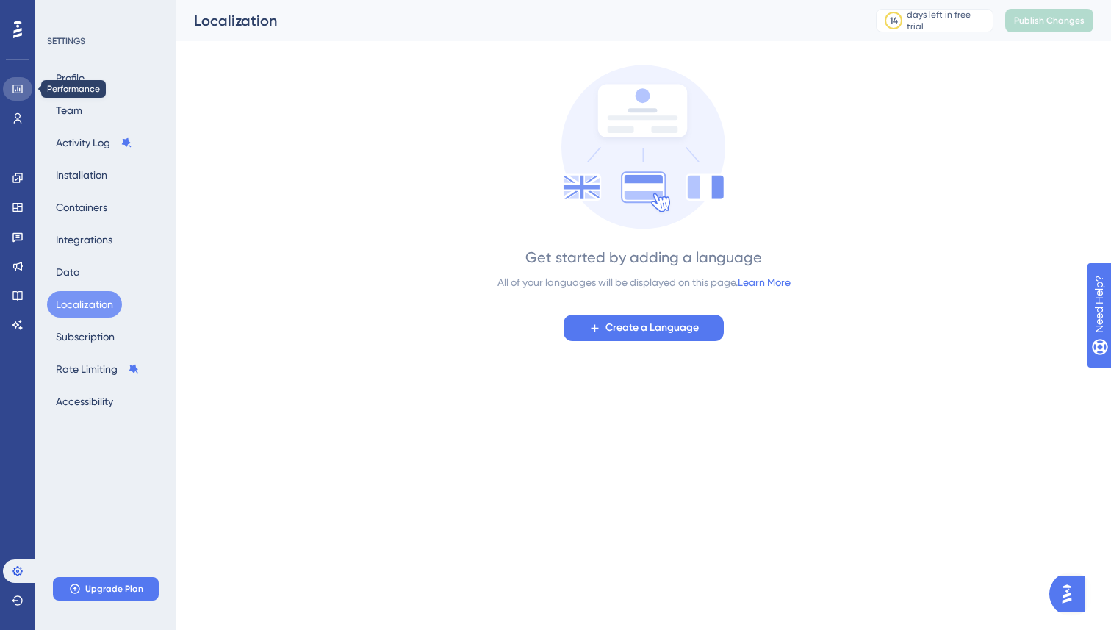
click at [21, 91] on icon at bounding box center [18, 89] width 12 height 12
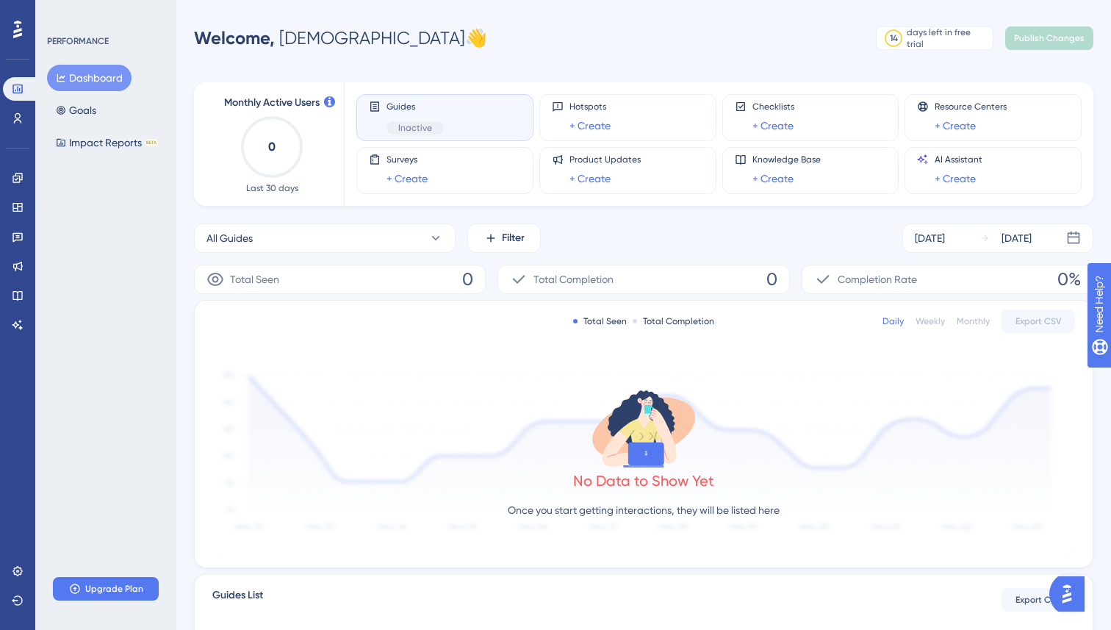
click at [430, 131] on span "Inactive" at bounding box center [415, 128] width 34 height 12
click at [458, 106] on div "Guides Inactive" at bounding box center [445, 118] width 152 height 34
click at [24, 35] on div at bounding box center [18, 30] width 24 height 24
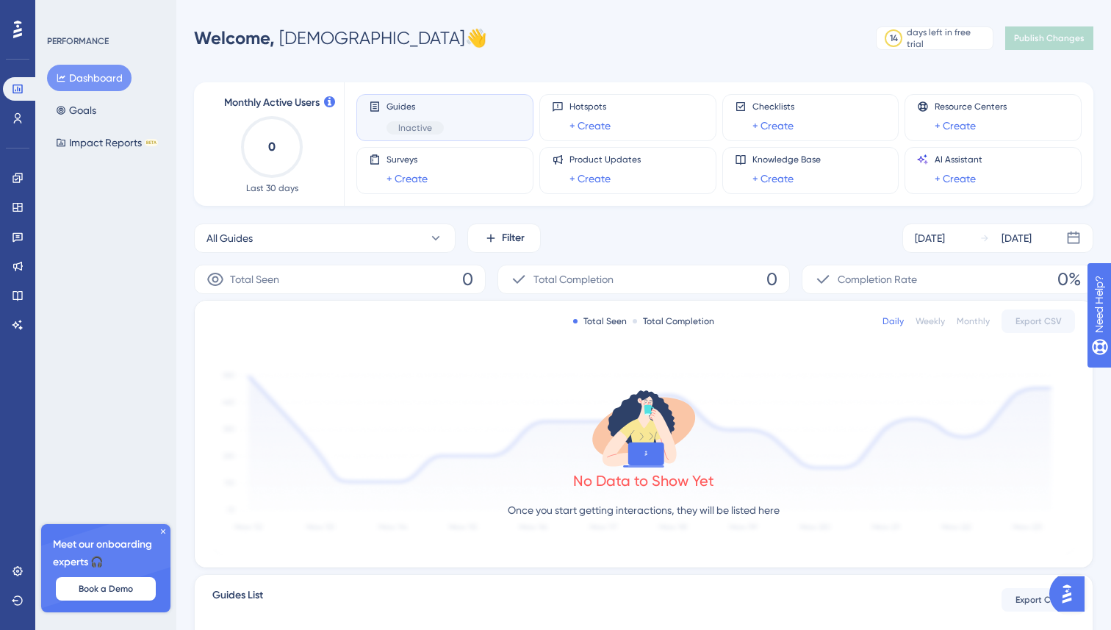
click at [406, 130] on span "Inactive" at bounding box center [415, 128] width 34 height 12
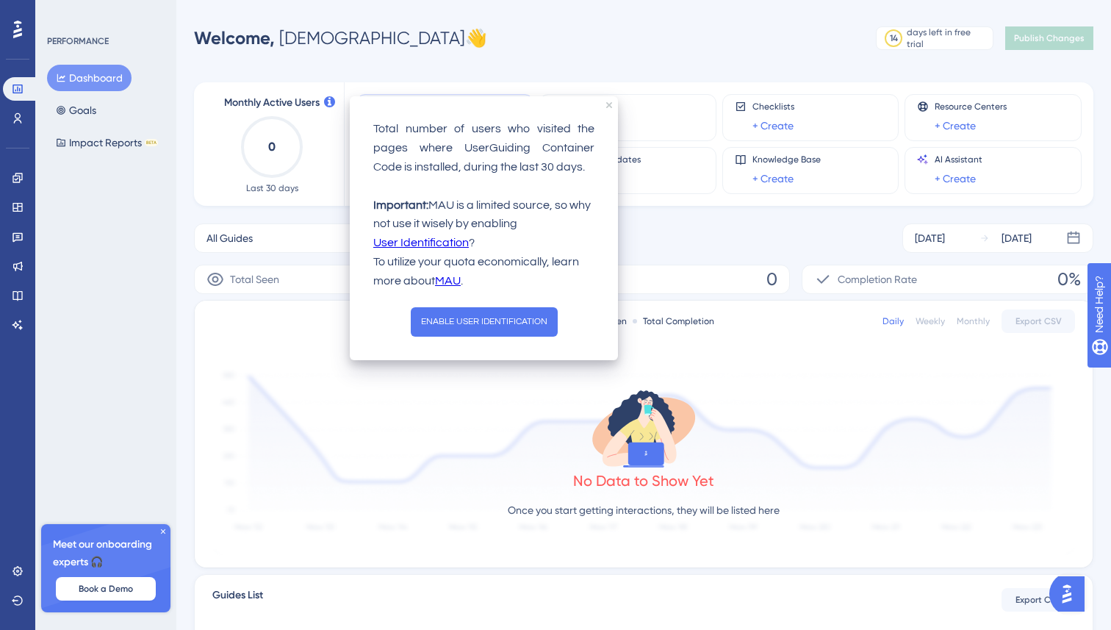
click at [608, 111] on div "Total number of users who visited the pages where UserGuiding Container Code is…" at bounding box center [484, 228] width 268 height 264
click at [608, 107] on icon "close tooltip" at bounding box center [609, 105] width 6 height 6
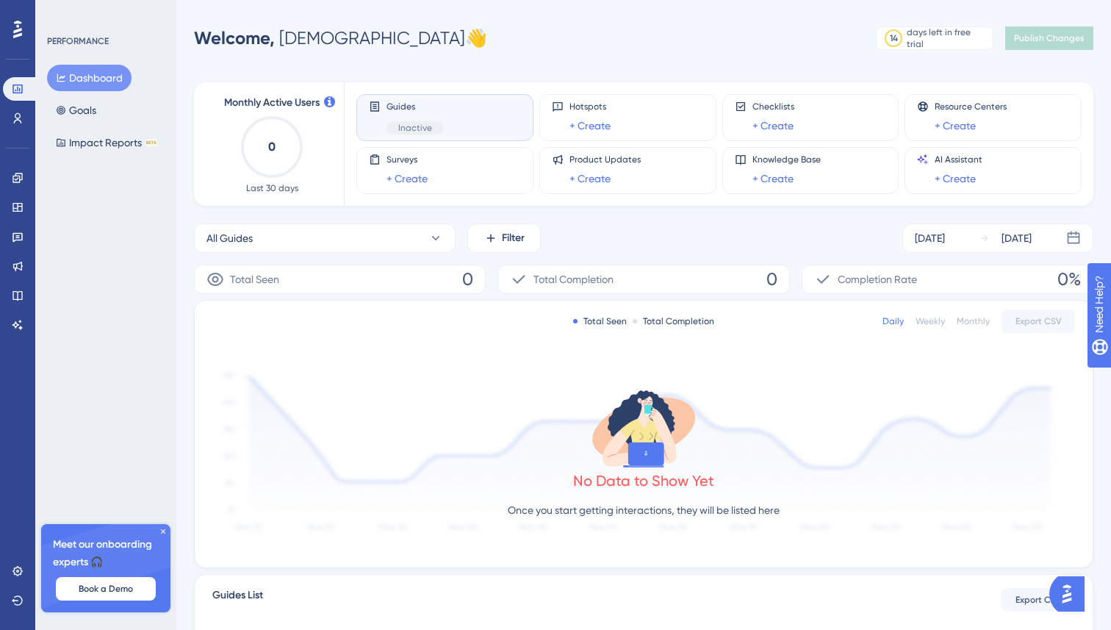
click at [419, 120] on div "Guides Inactive" at bounding box center [414, 118] width 57 height 34
click at [580, 112] on span "Hotspots" at bounding box center [589, 107] width 41 height 12
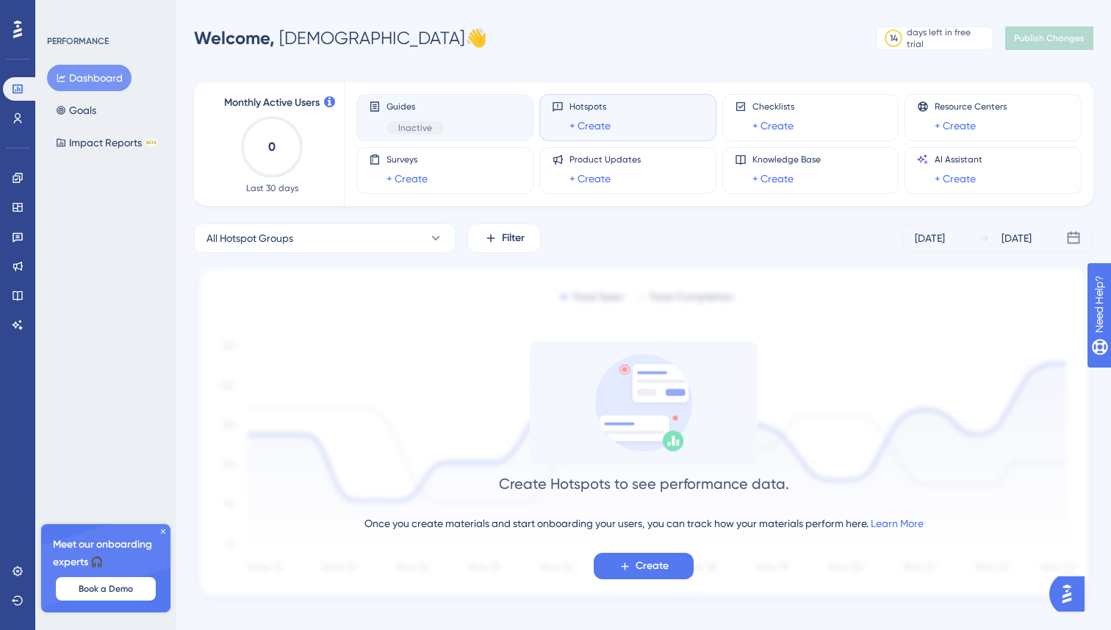
click at [461, 99] on div "Guides Inactive" at bounding box center [444, 117] width 177 height 47
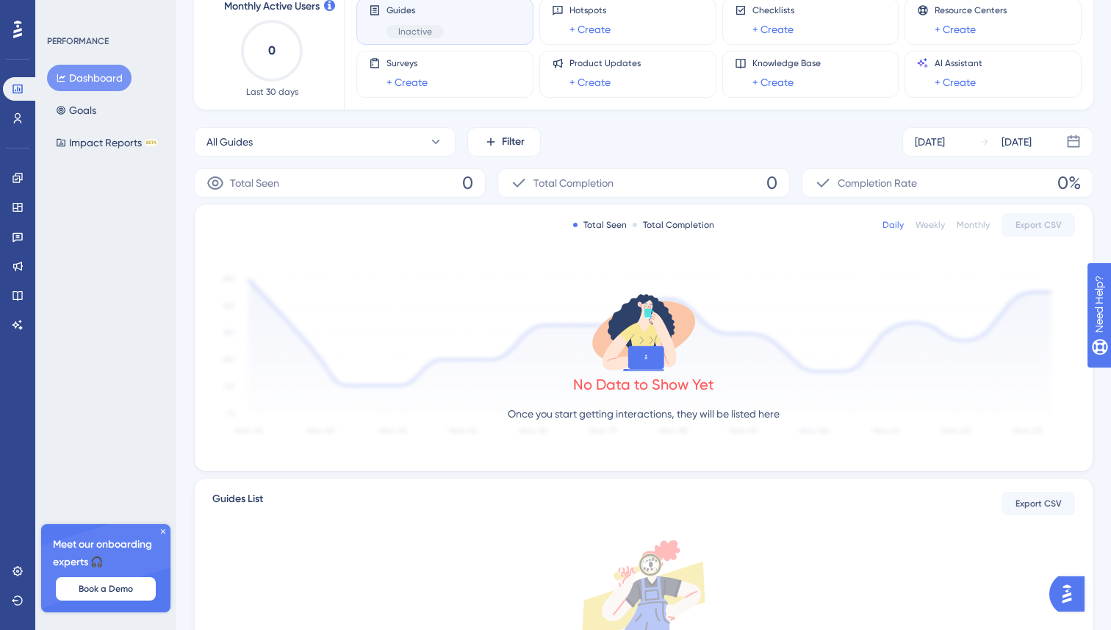
scroll to position [10, 0]
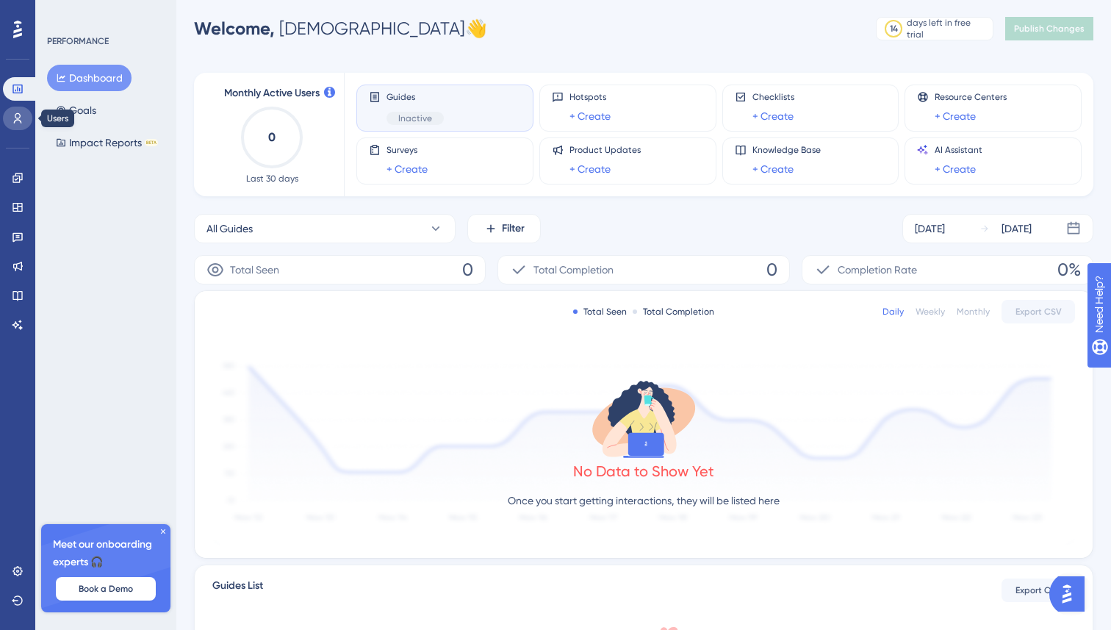
click at [23, 116] on icon at bounding box center [18, 118] width 12 height 12
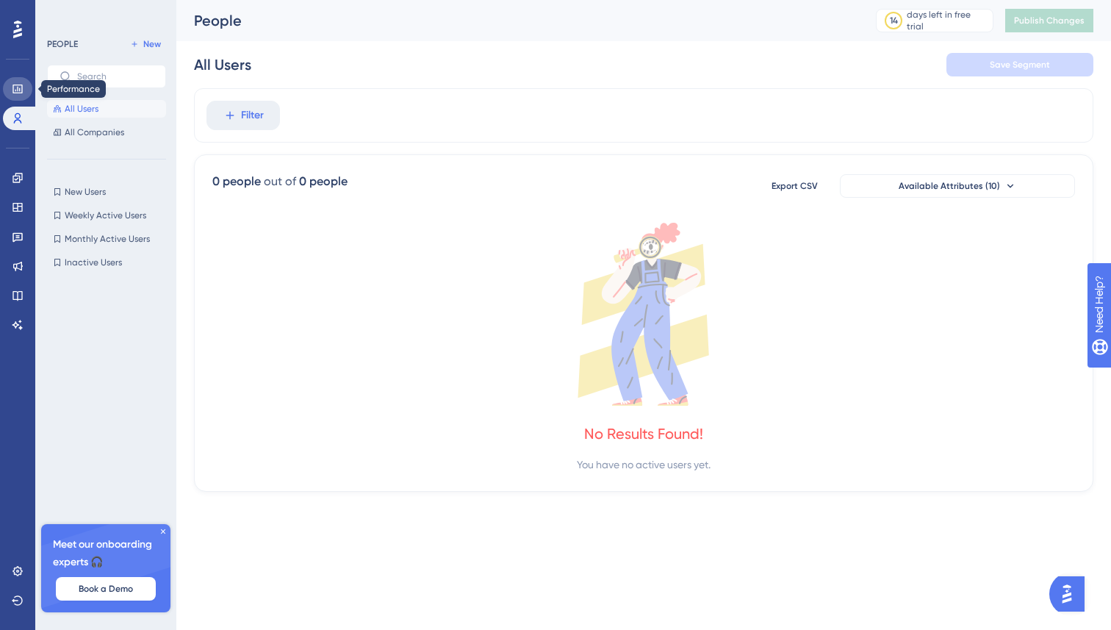
click at [16, 94] on icon at bounding box center [18, 89] width 12 height 12
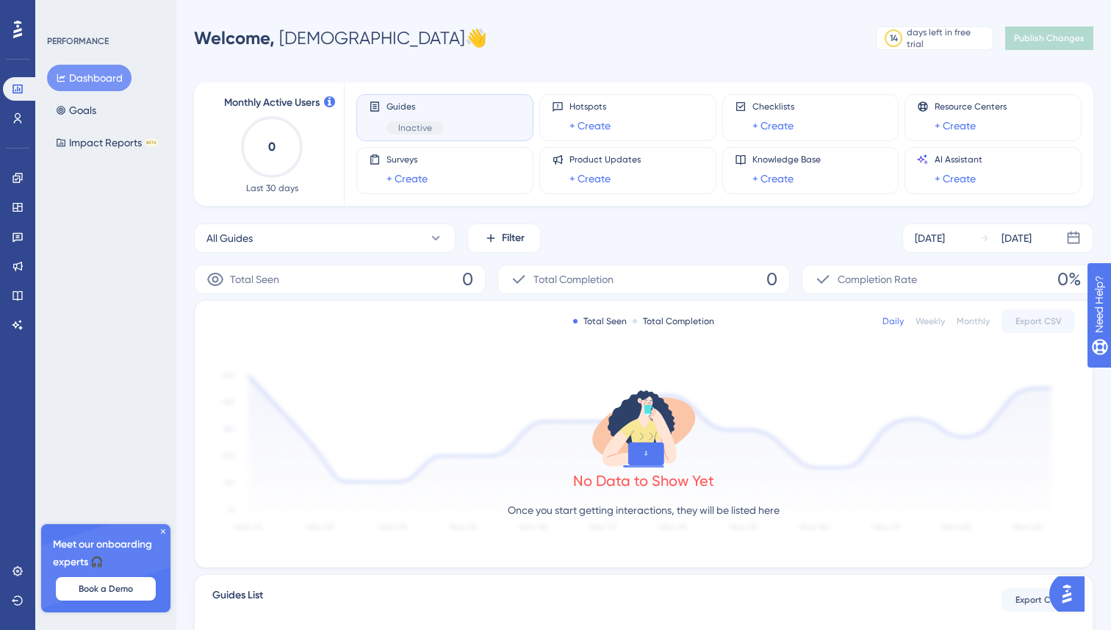
click at [386, 115] on div "Guides Inactive" at bounding box center [414, 118] width 57 height 34
click at [435, 134] on div "Inactive" at bounding box center [414, 127] width 57 height 13
click at [394, 105] on span "Guides" at bounding box center [414, 107] width 57 height 12
click at [376, 105] on icon at bounding box center [375, 107] width 12 height 12
click at [390, 105] on span "Guides" at bounding box center [414, 107] width 57 height 12
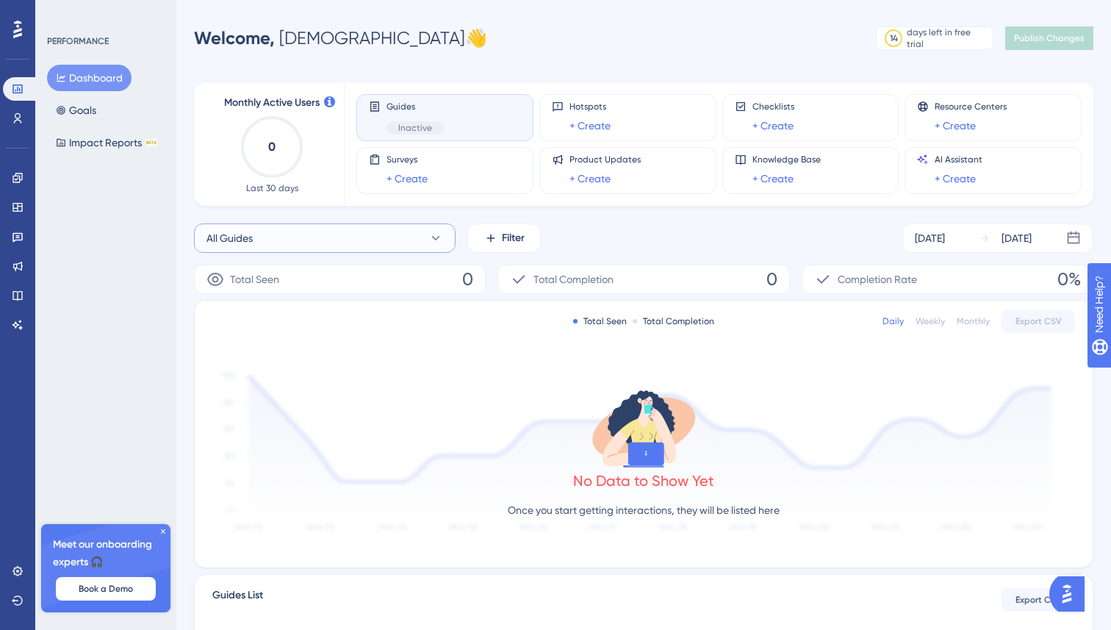
click at [368, 234] on button "All Guides" at bounding box center [325, 237] width 262 height 29
click at [326, 350] on button "Test Test Inactive Activate" at bounding box center [325, 356] width 242 height 29
click at [342, 240] on button "Test" at bounding box center [325, 237] width 262 height 29
click at [226, 354] on span "Test" at bounding box center [224, 357] width 19 height 18
